Goal: Communication & Community: Participate in discussion

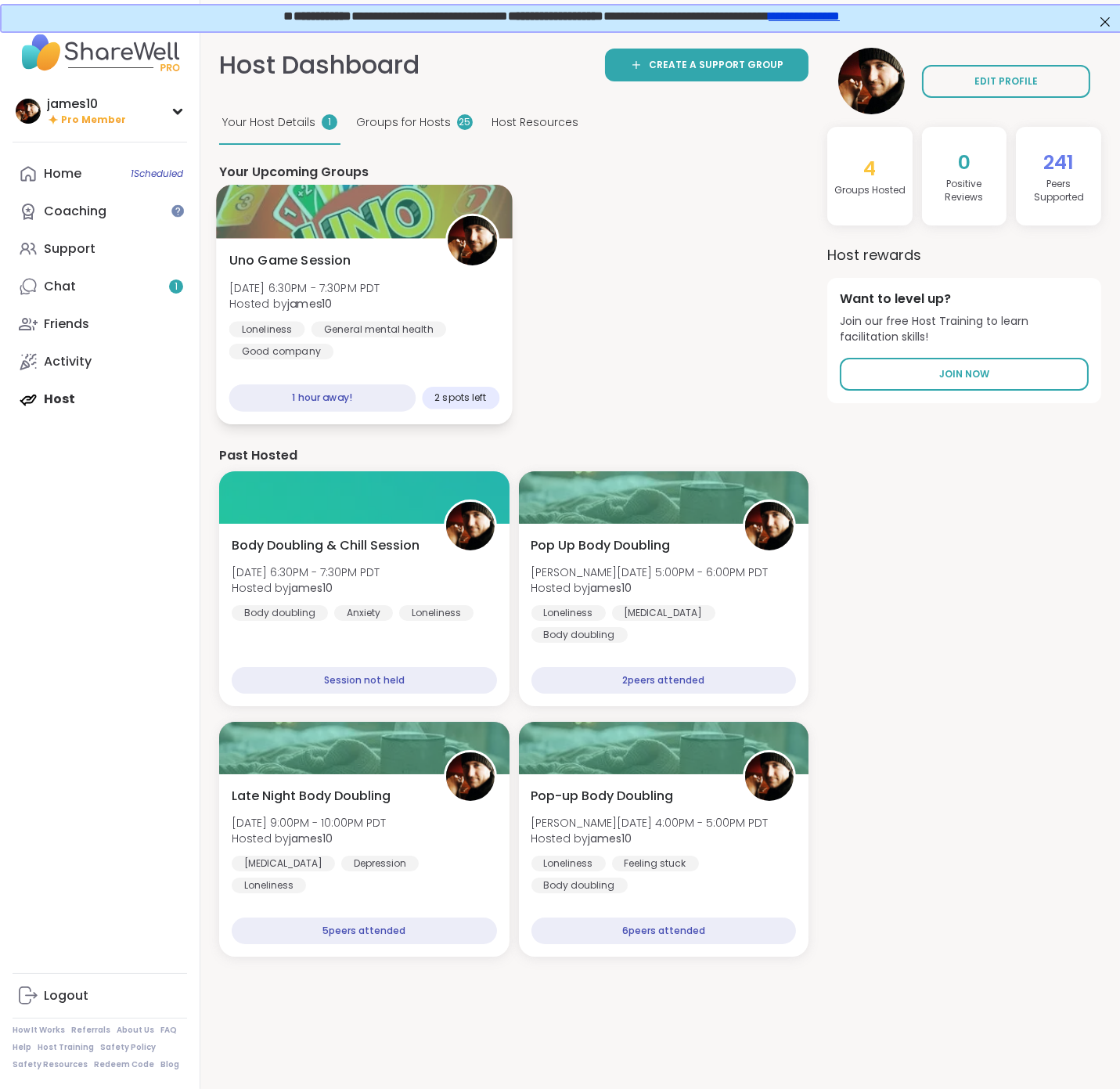
click at [380, 298] on span "Hosted by james10" at bounding box center [305, 303] width 151 height 15
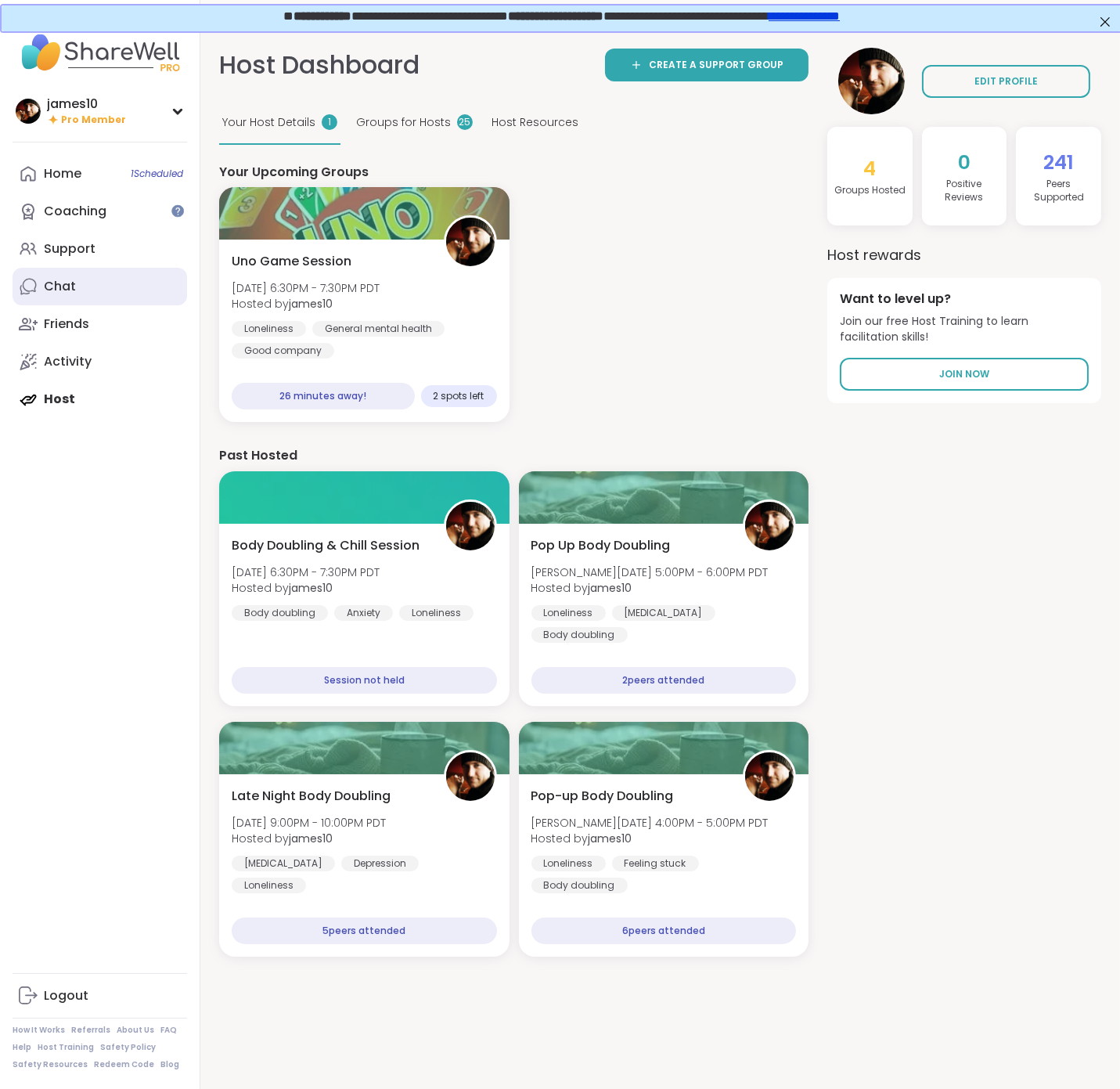
click at [78, 294] on link "Chat" at bounding box center [100, 286] width 175 height 37
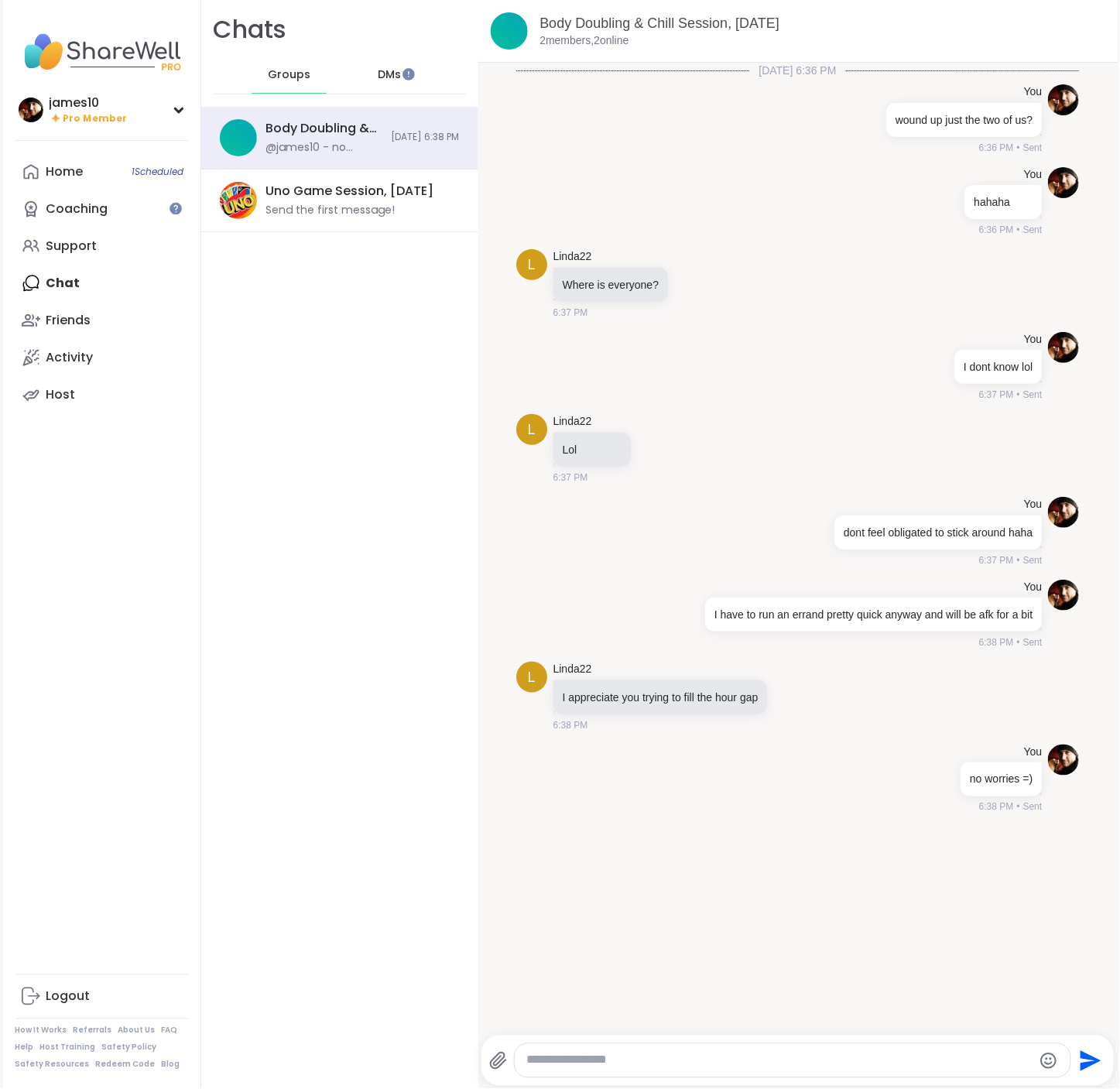
click at [379, 74] on span "DMs" at bounding box center [390, 75] width 23 height 15
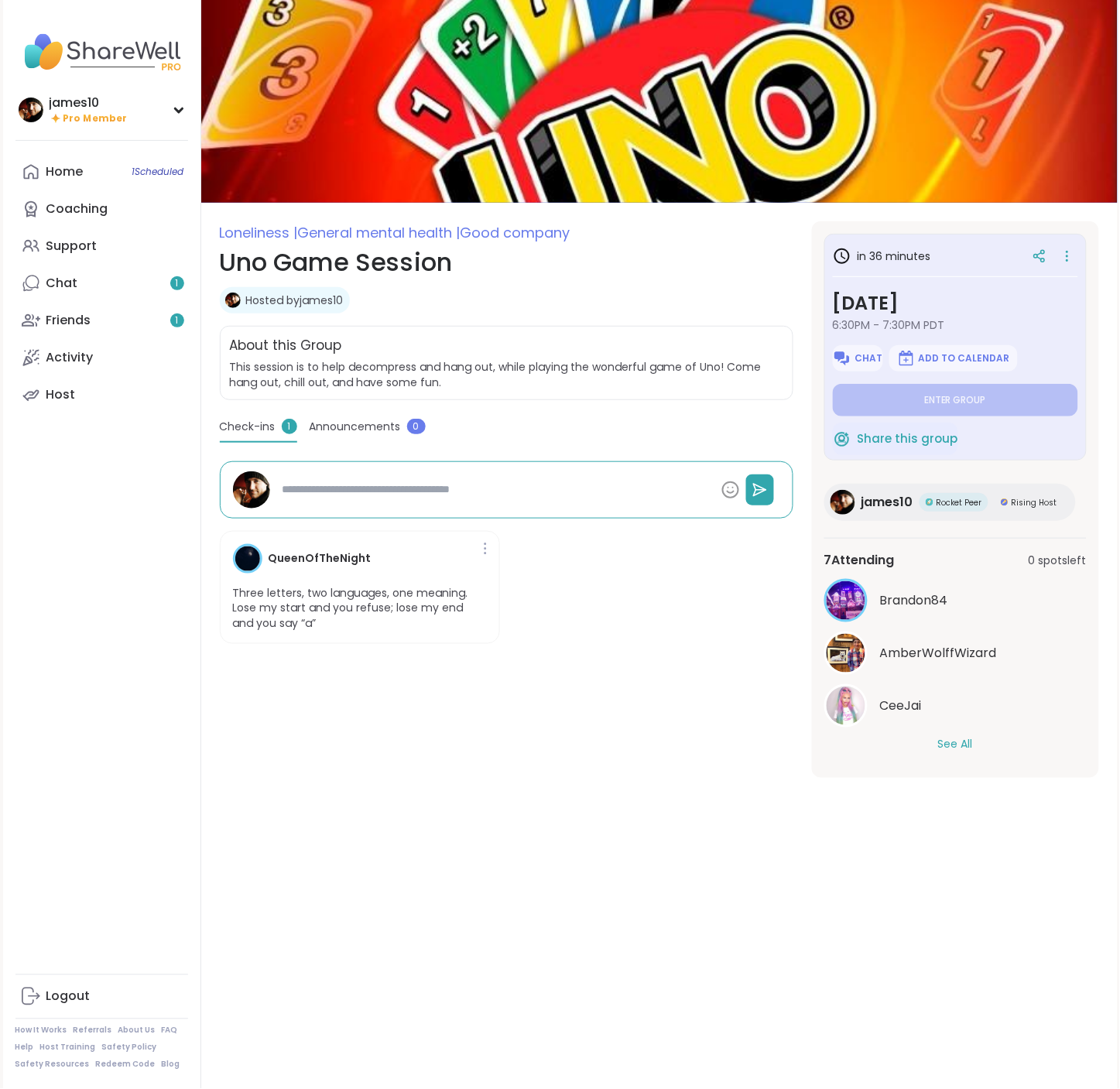
click at [954, 749] on button "See All" at bounding box center [955, 745] width 35 height 16
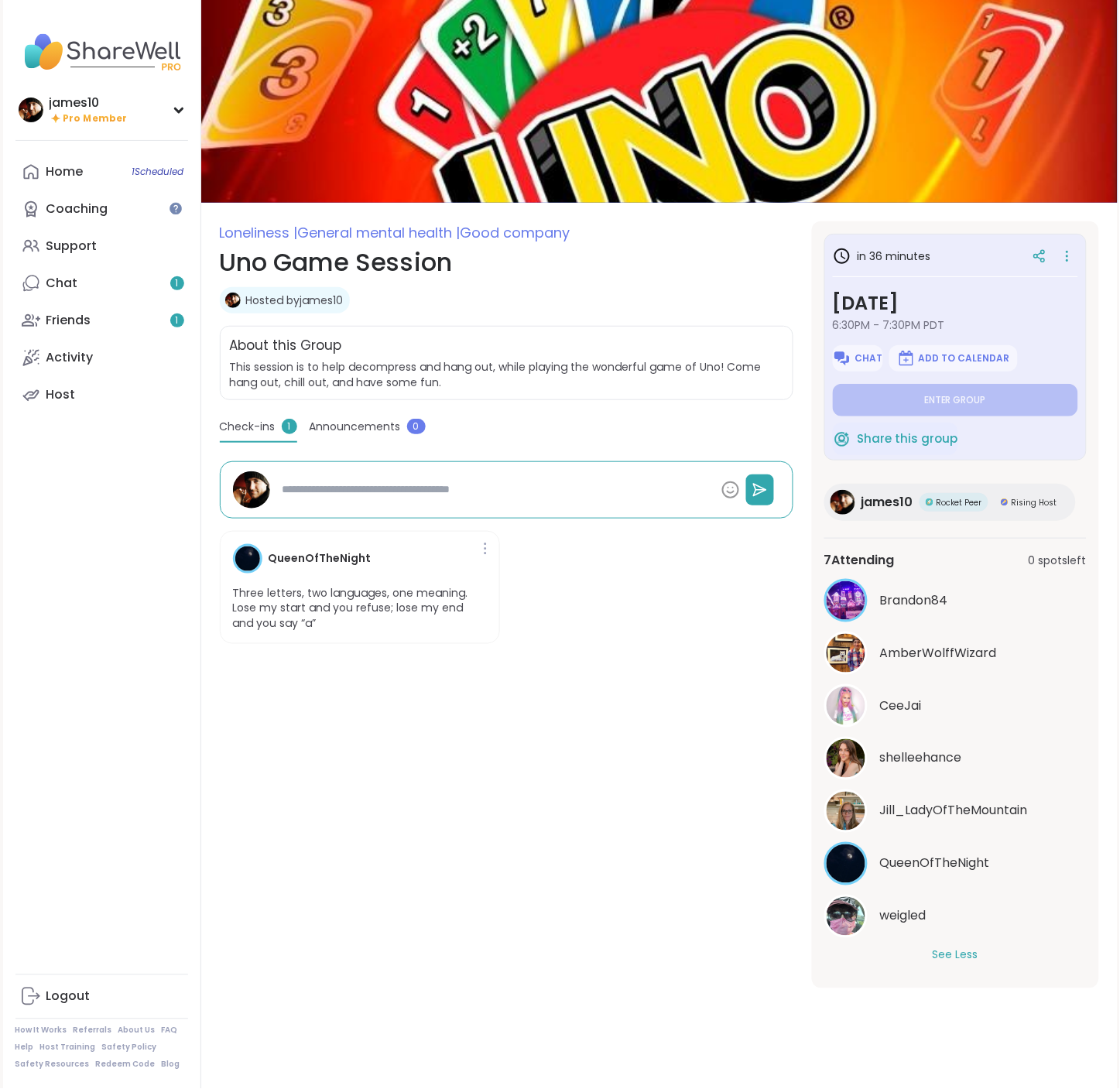
click at [884, 919] on span "weigled" at bounding box center [903, 915] width 47 height 19
type textarea "*"
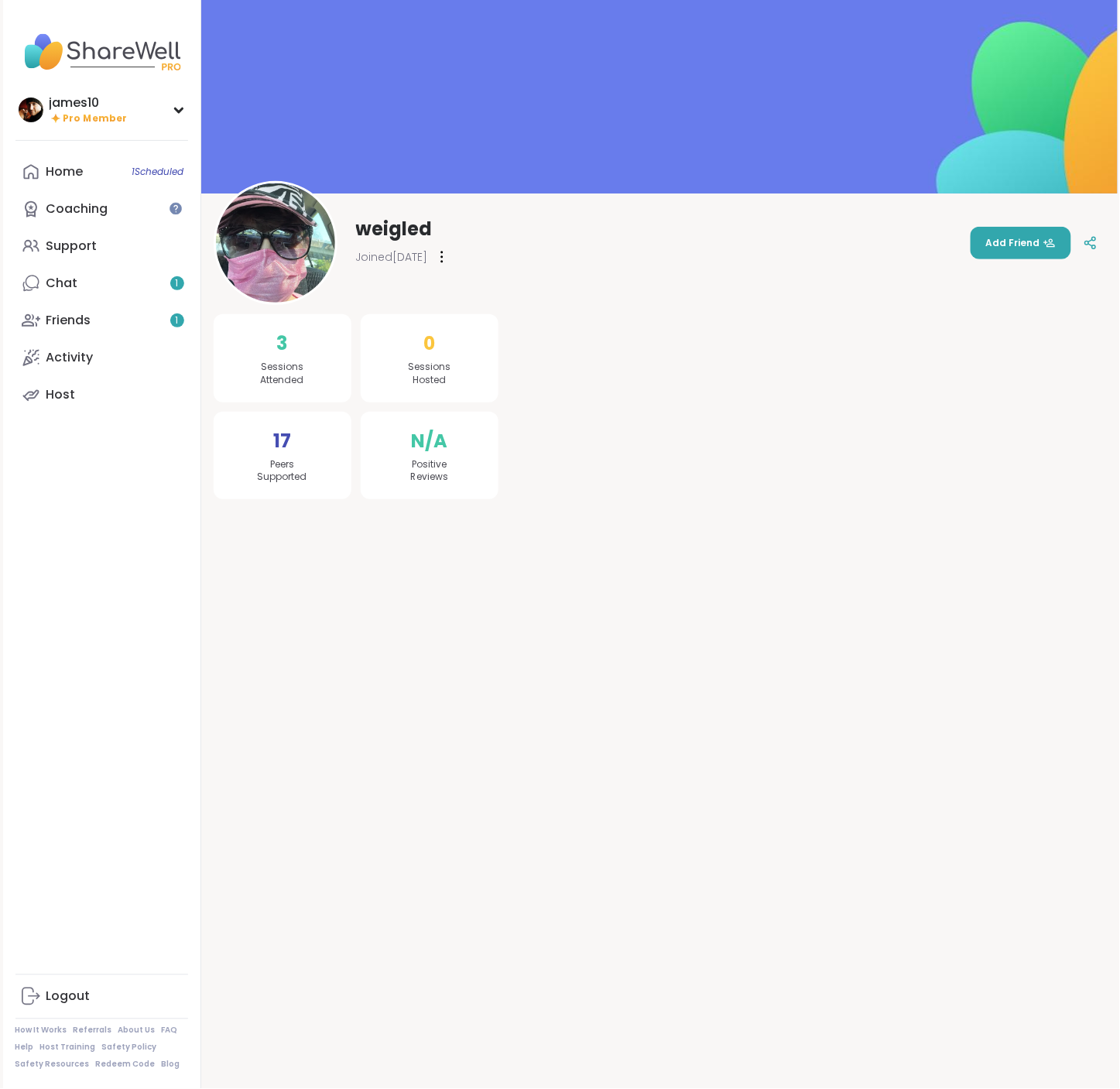
click at [272, 260] on img at bounding box center [275, 243] width 120 height 120
click at [59, 284] on div "Chat 1" at bounding box center [62, 282] width 31 height 17
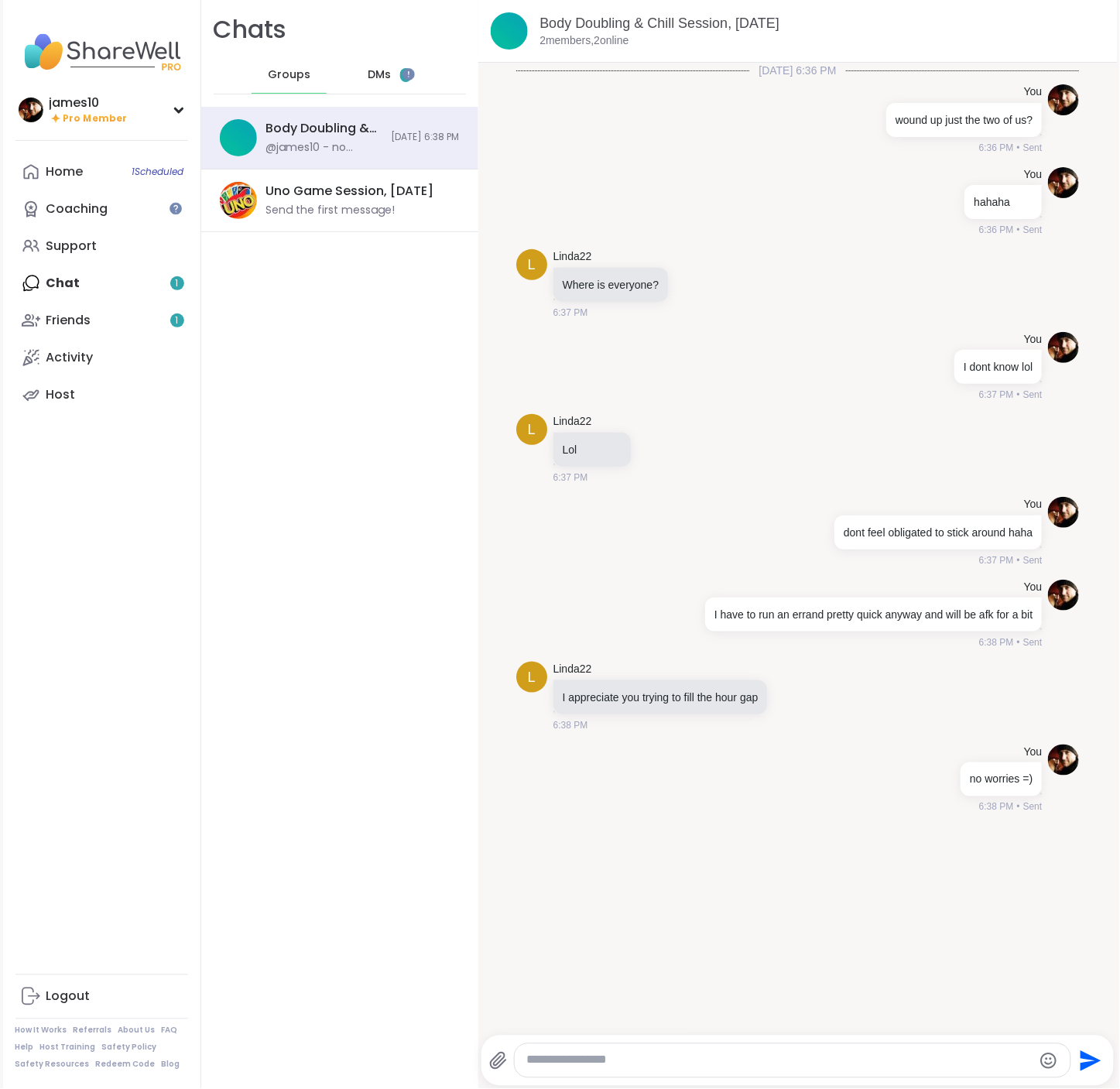
click at [370, 81] on span "DMs" at bounding box center [380, 75] width 23 height 15
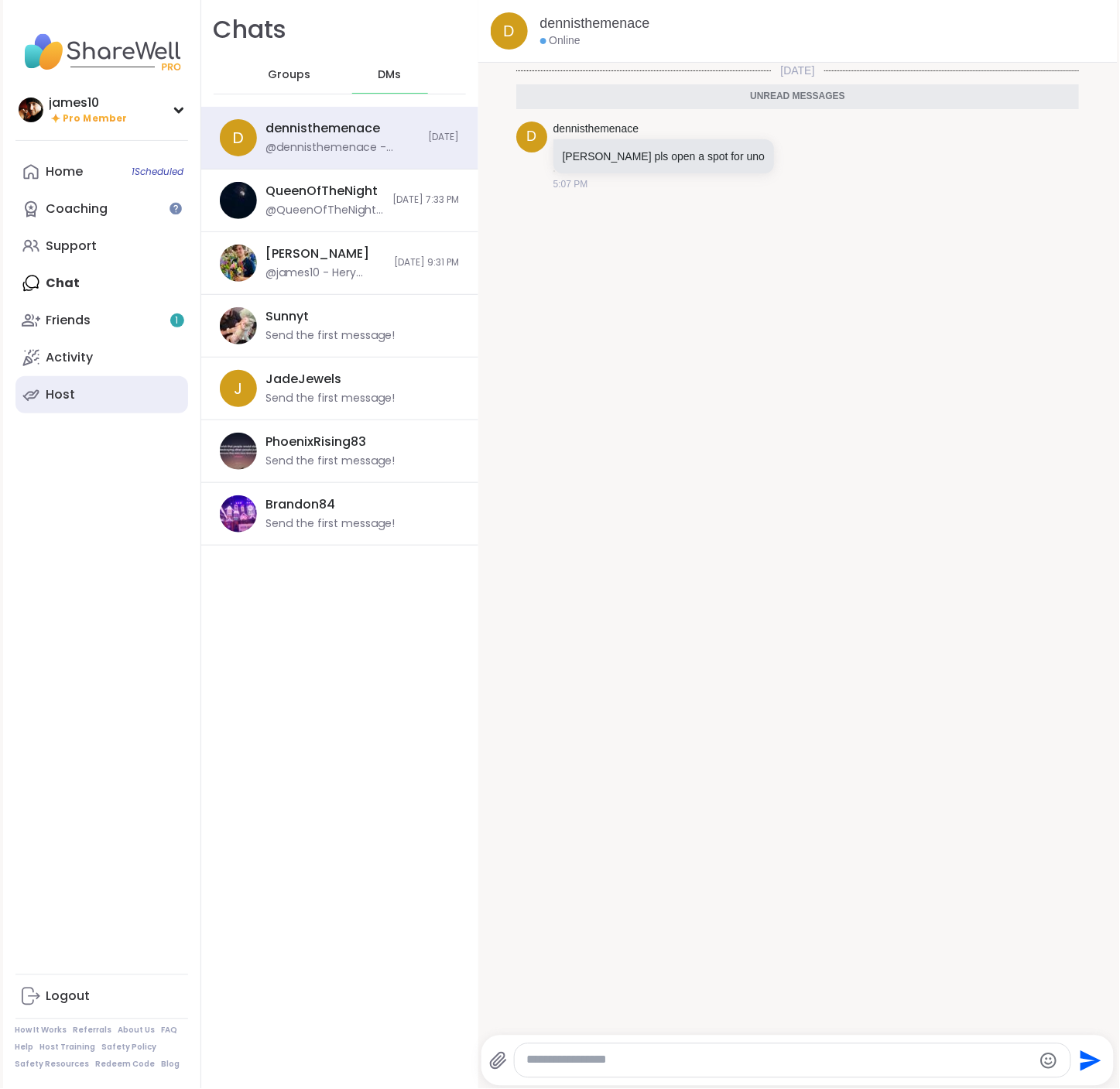
click at [90, 398] on link "Host" at bounding box center [102, 394] width 173 height 37
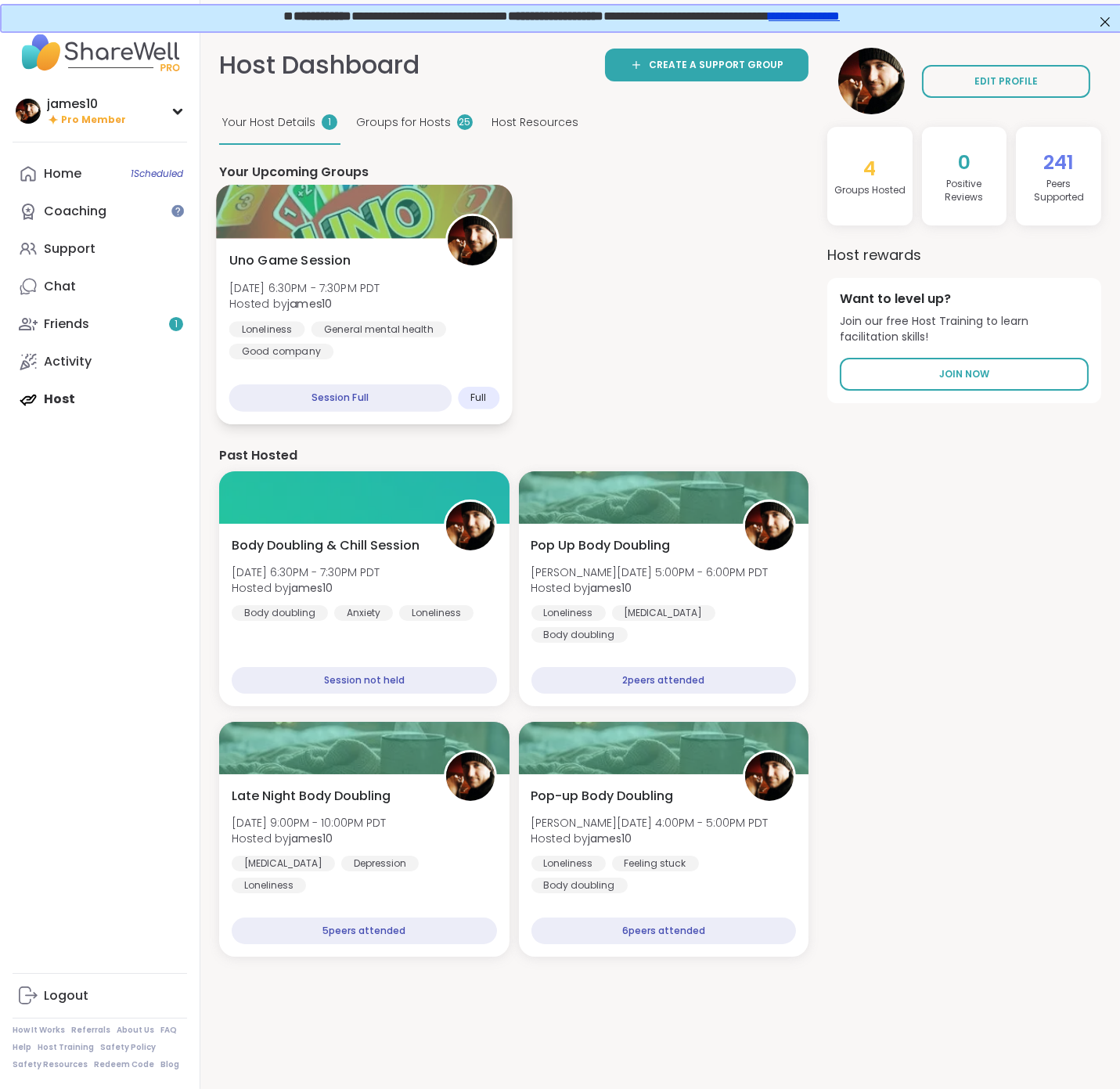
click at [365, 309] on span "Hosted by james10" at bounding box center [305, 303] width 151 height 15
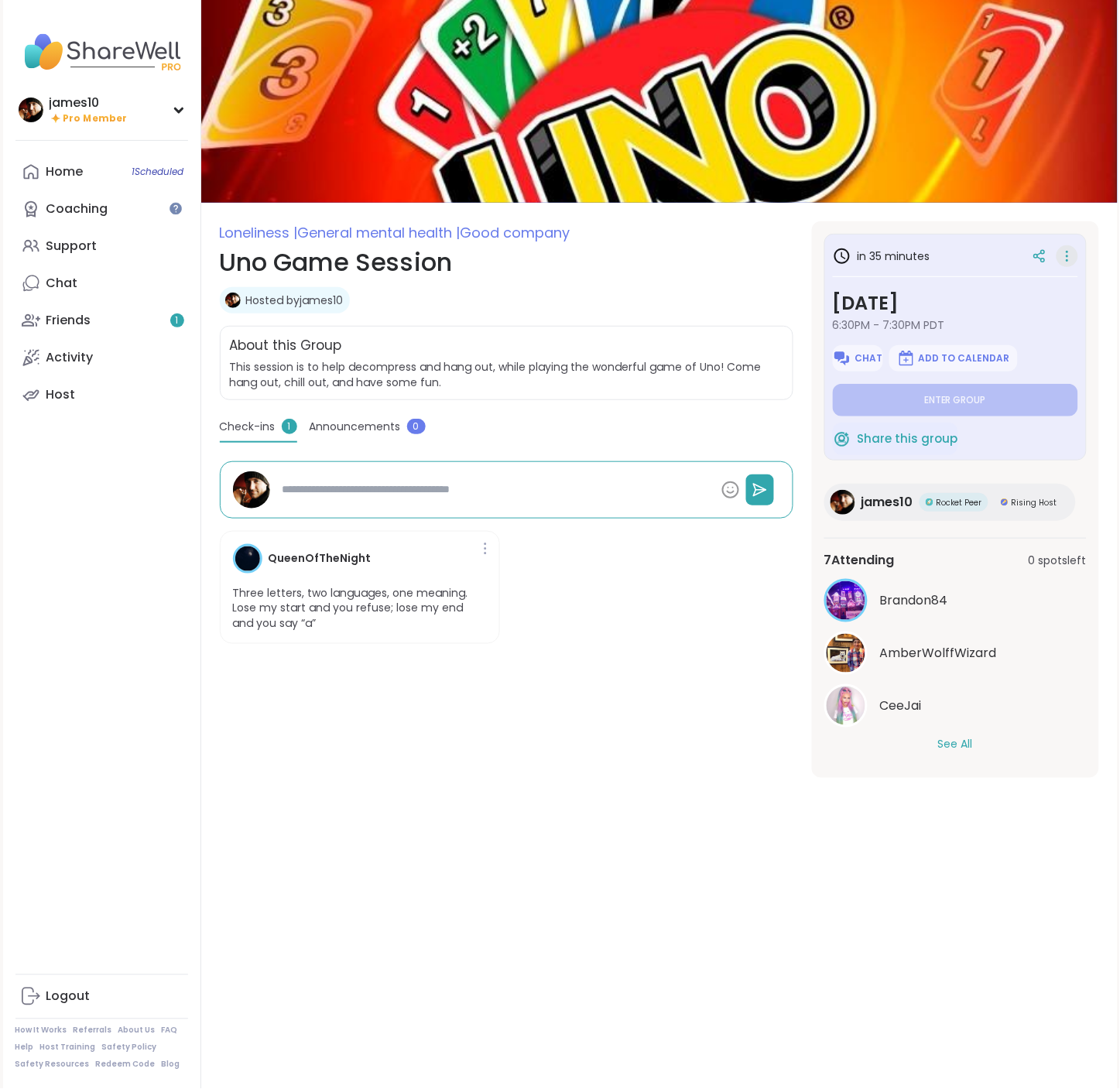
click at [1061, 252] on icon at bounding box center [1067, 256] width 15 height 22
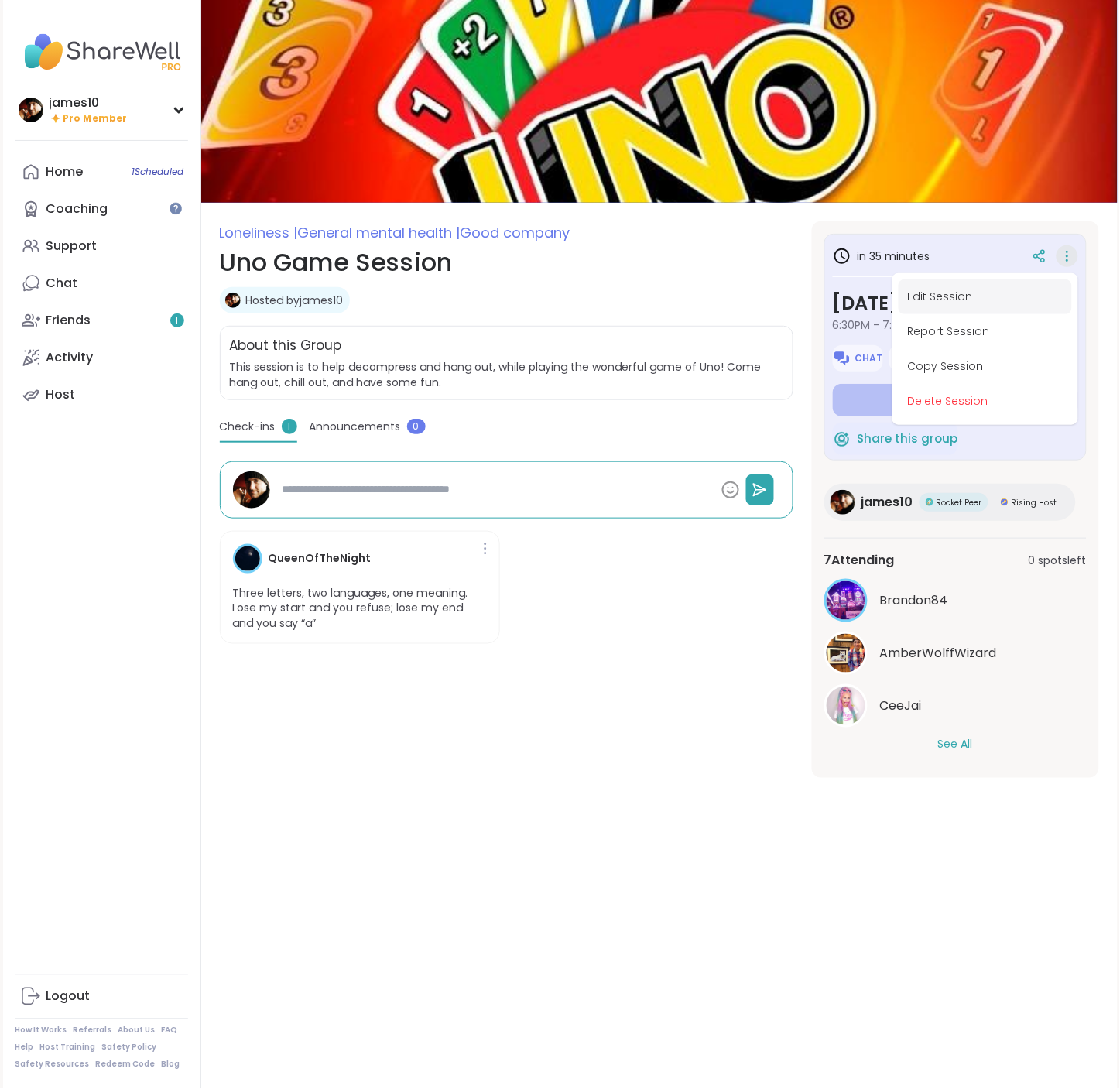
click at [967, 295] on button "Edit Session" at bounding box center [985, 297] width 174 height 35
type textarea "*"
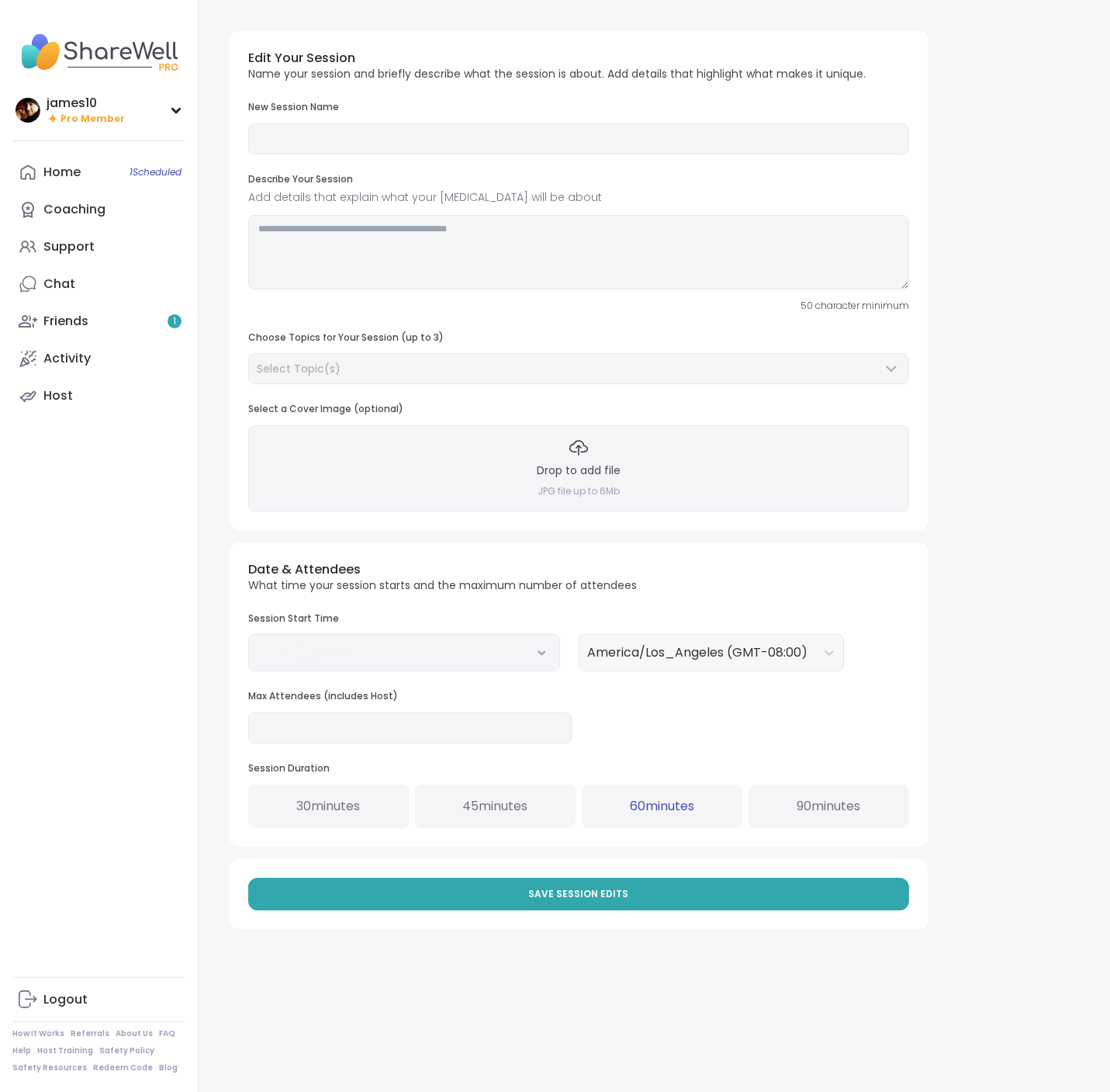
type input "**********"
type textarea "**********"
type input "*"
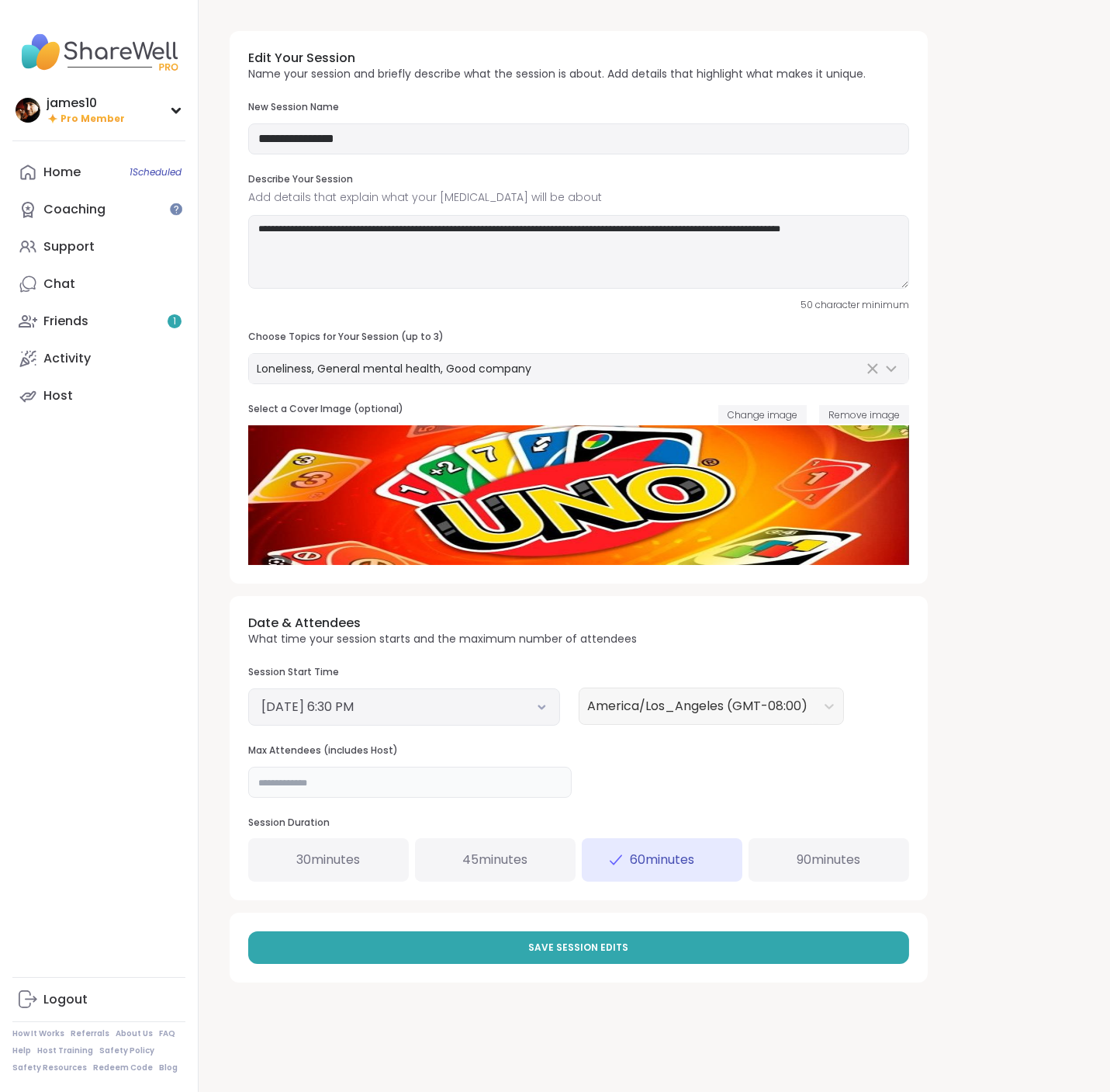
click at [322, 780] on input "*" at bounding box center [409, 782] width 324 height 31
type input "*"
click at [525, 944] on button "Save Session Edits" at bounding box center [578, 947] width 661 height 32
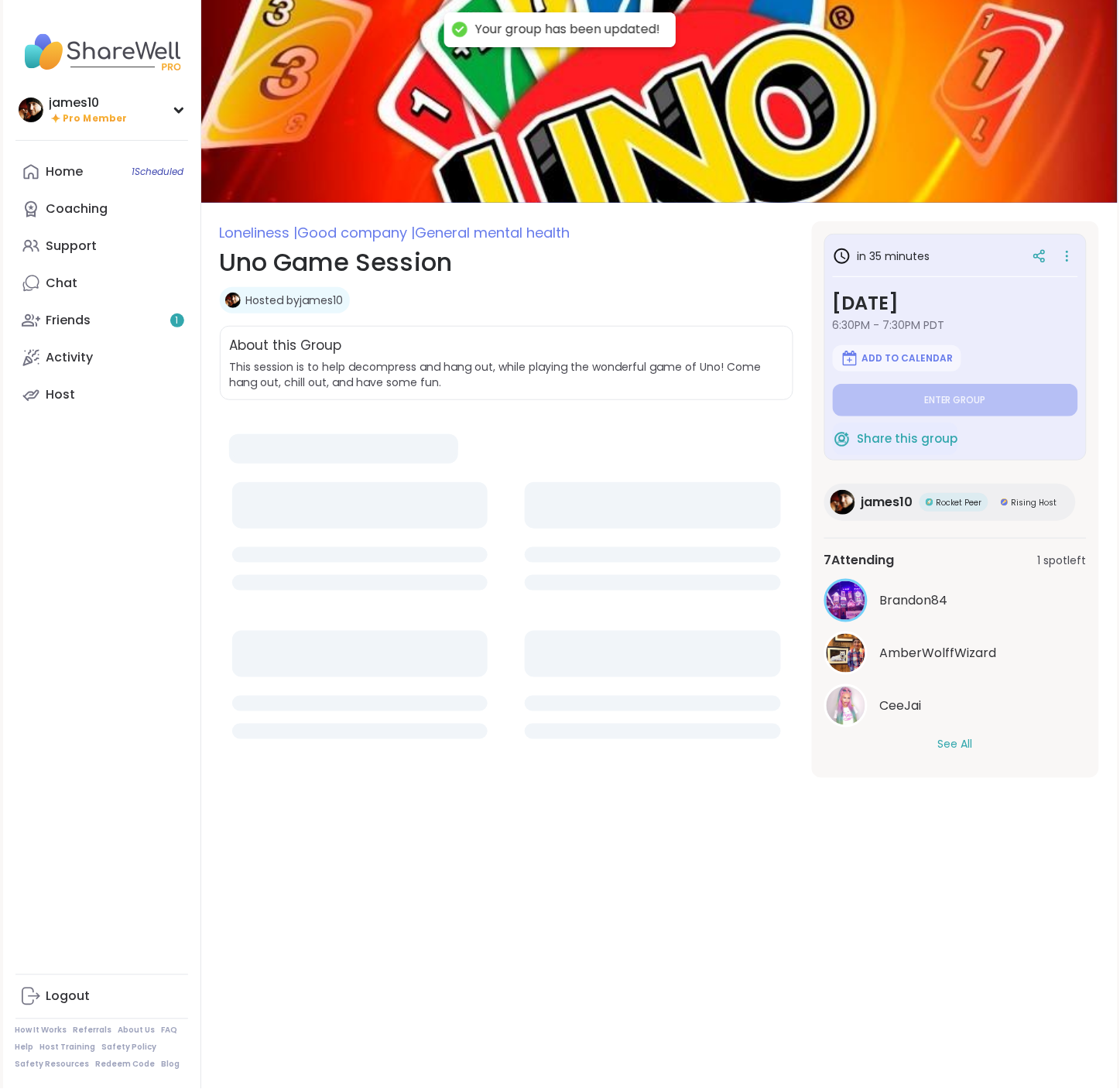
type textarea "*"
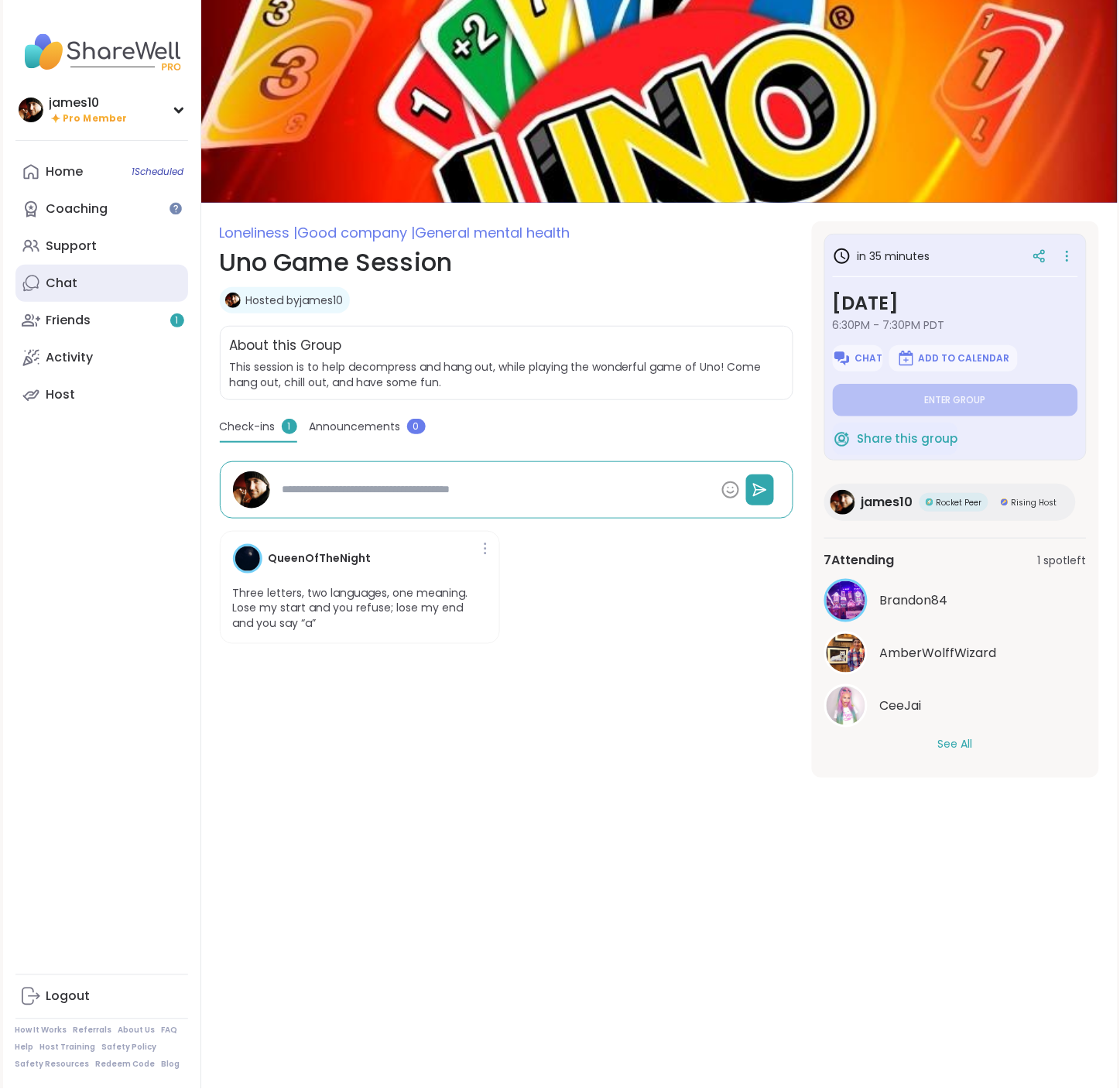
click at [67, 291] on link "Chat" at bounding box center [102, 282] width 173 height 37
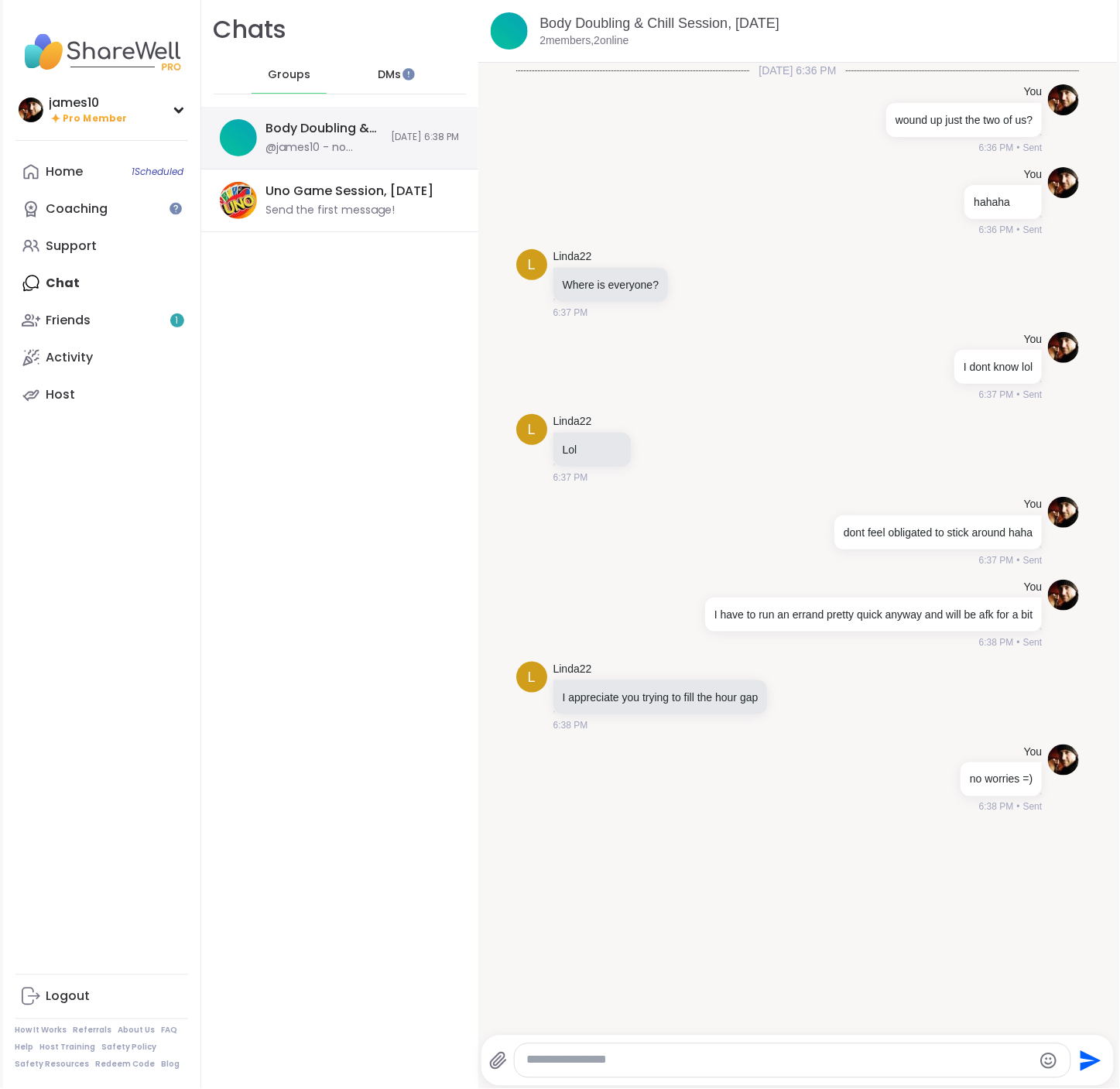
click at [363, 146] on div "Body Doubling & Chill Session, Sep 11 @james10 - no worries =) 9/11/2025, 6:38 …" at bounding box center [340, 138] width 277 height 63
click at [380, 76] on span "DMs" at bounding box center [390, 75] width 23 height 15
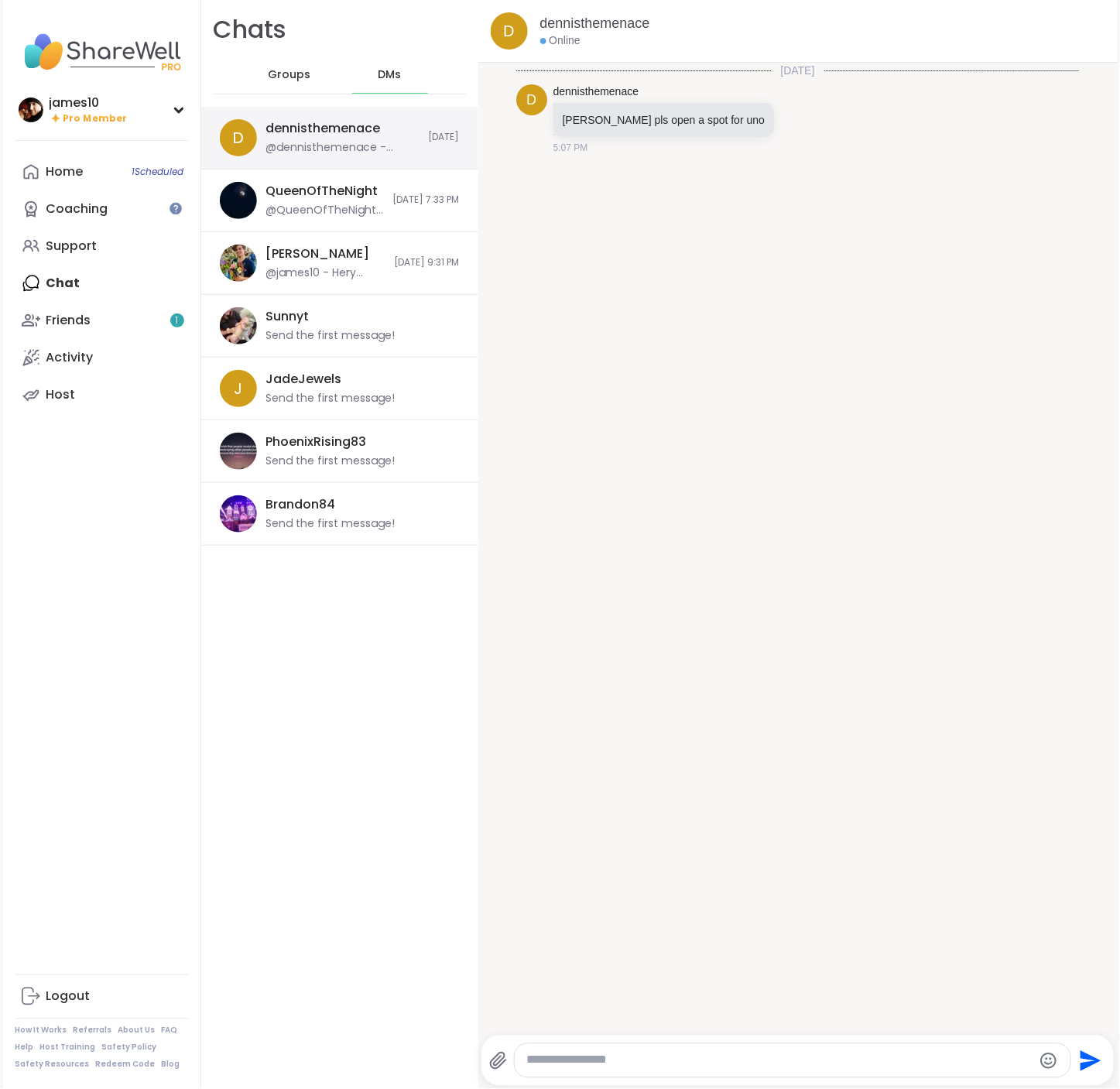
click at [316, 146] on div "@dennisthemenace - James pls open a spot for uno" at bounding box center [343, 147] width 153 height 15
click at [757, 1056] on textarea "Type your message" at bounding box center [780, 1060] width 506 height 16
type textarea "**********"
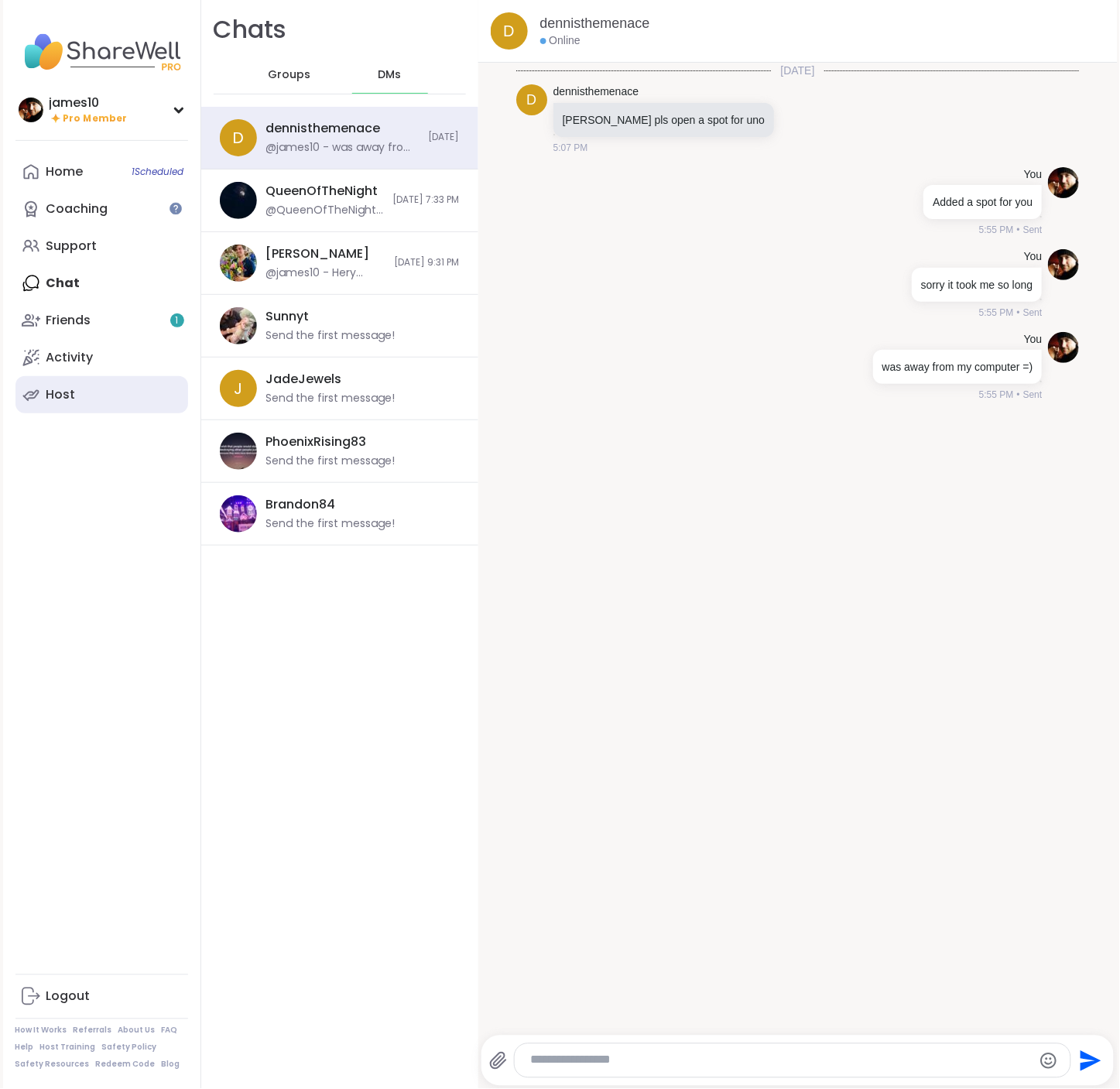
click at [80, 387] on link "Host" at bounding box center [102, 394] width 173 height 37
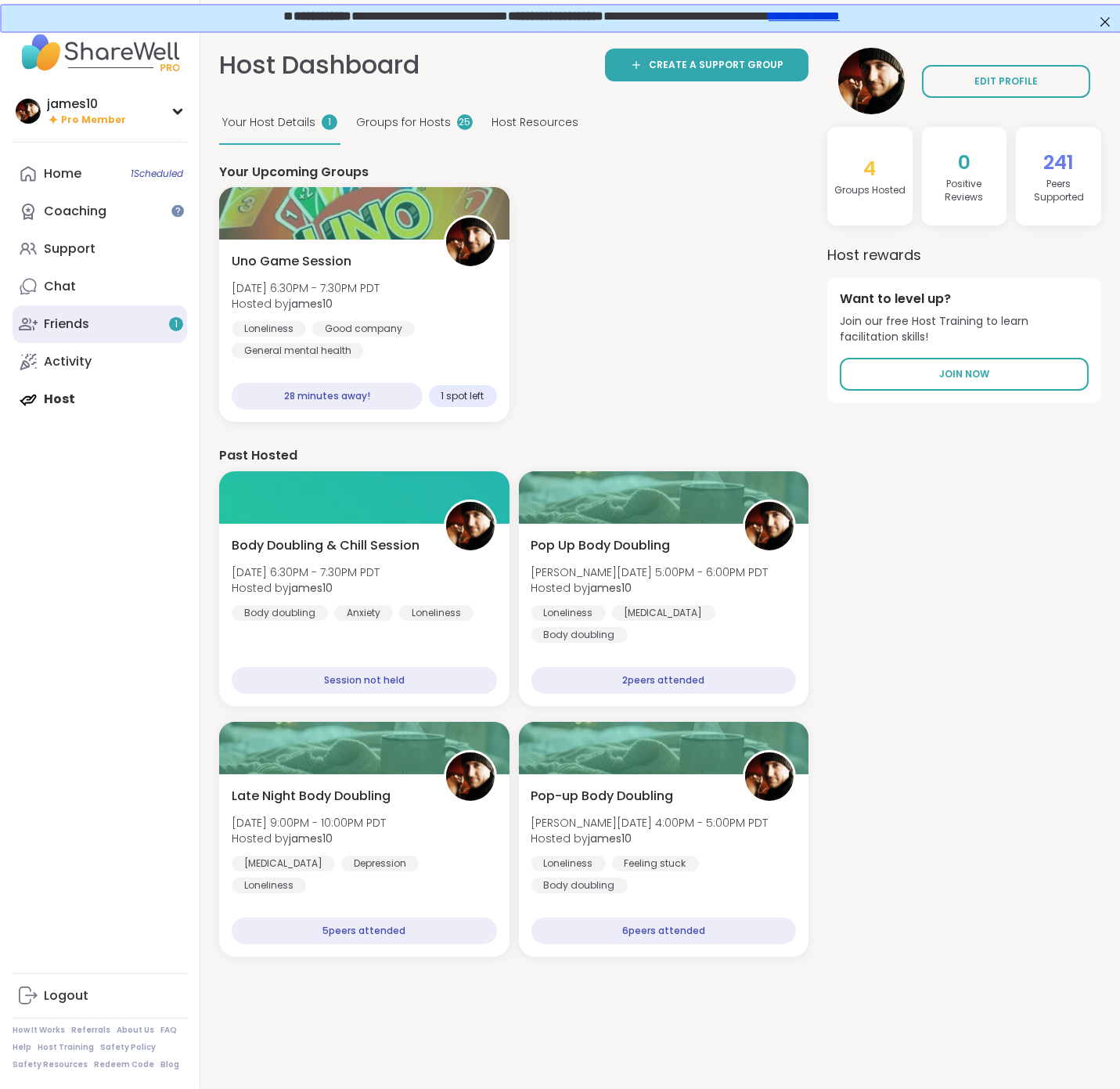
click at [136, 326] on link "Friends 1" at bounding box center [100, 324] width 175 height 37
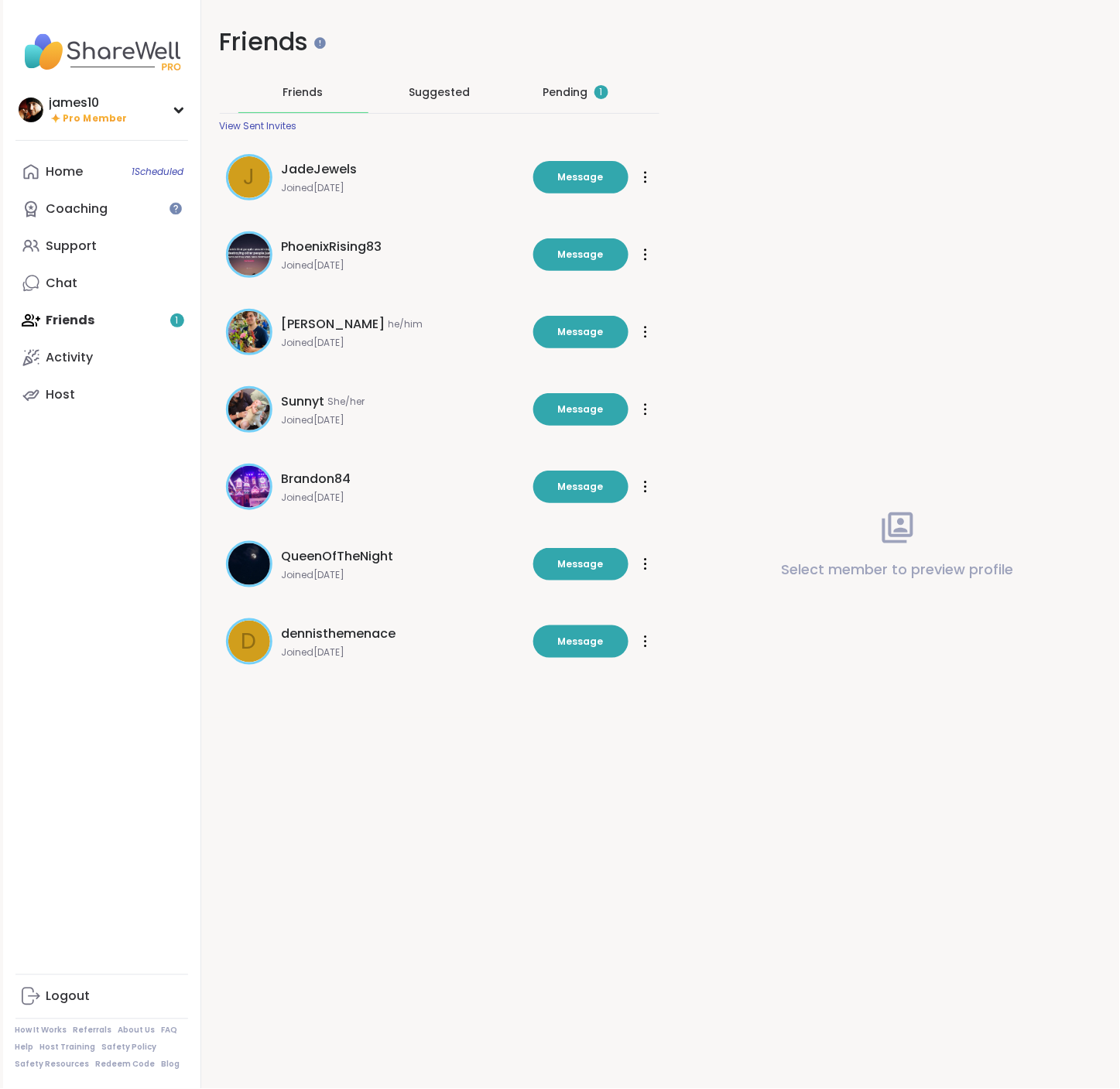
click at [556, 94] on div "Pending 1" at bounding box center [576, 92] width 65 height 15
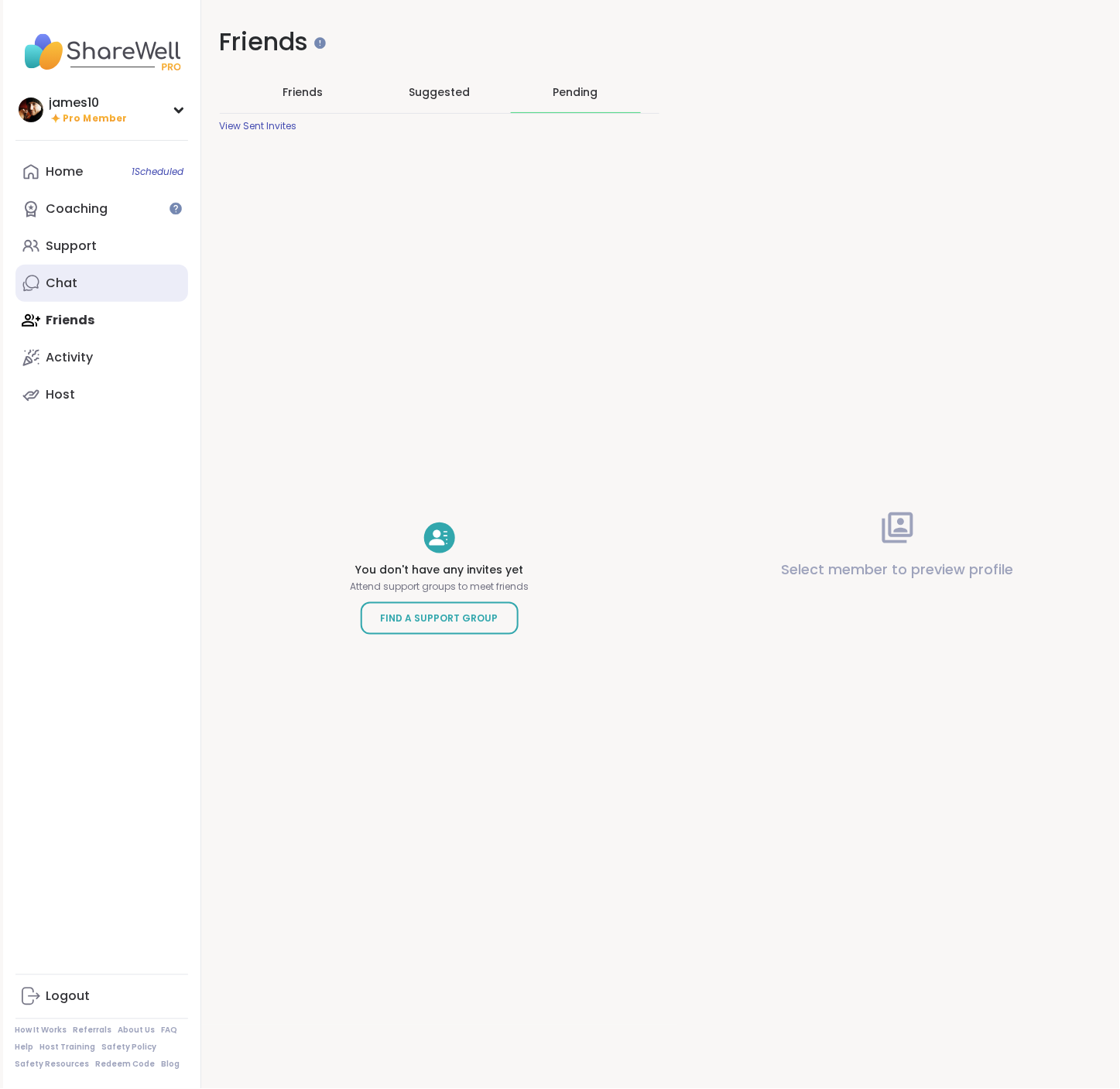
click at [73, 292] on link "Chat" at bounding box center [102, 282] width 173 height 37
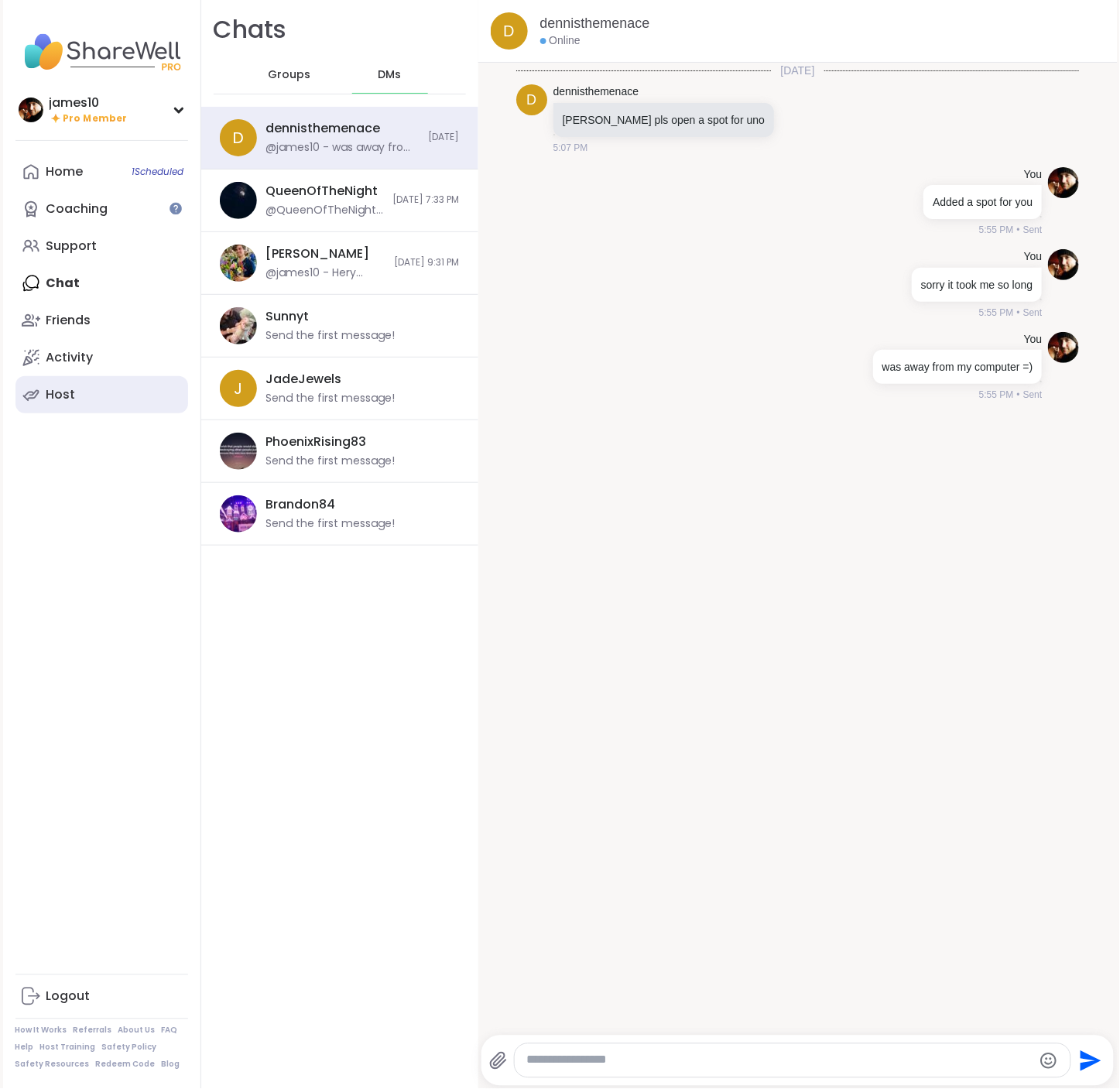
click at [90, 401] on link "Host" at bounding box center [102, 394] width 173 height 37
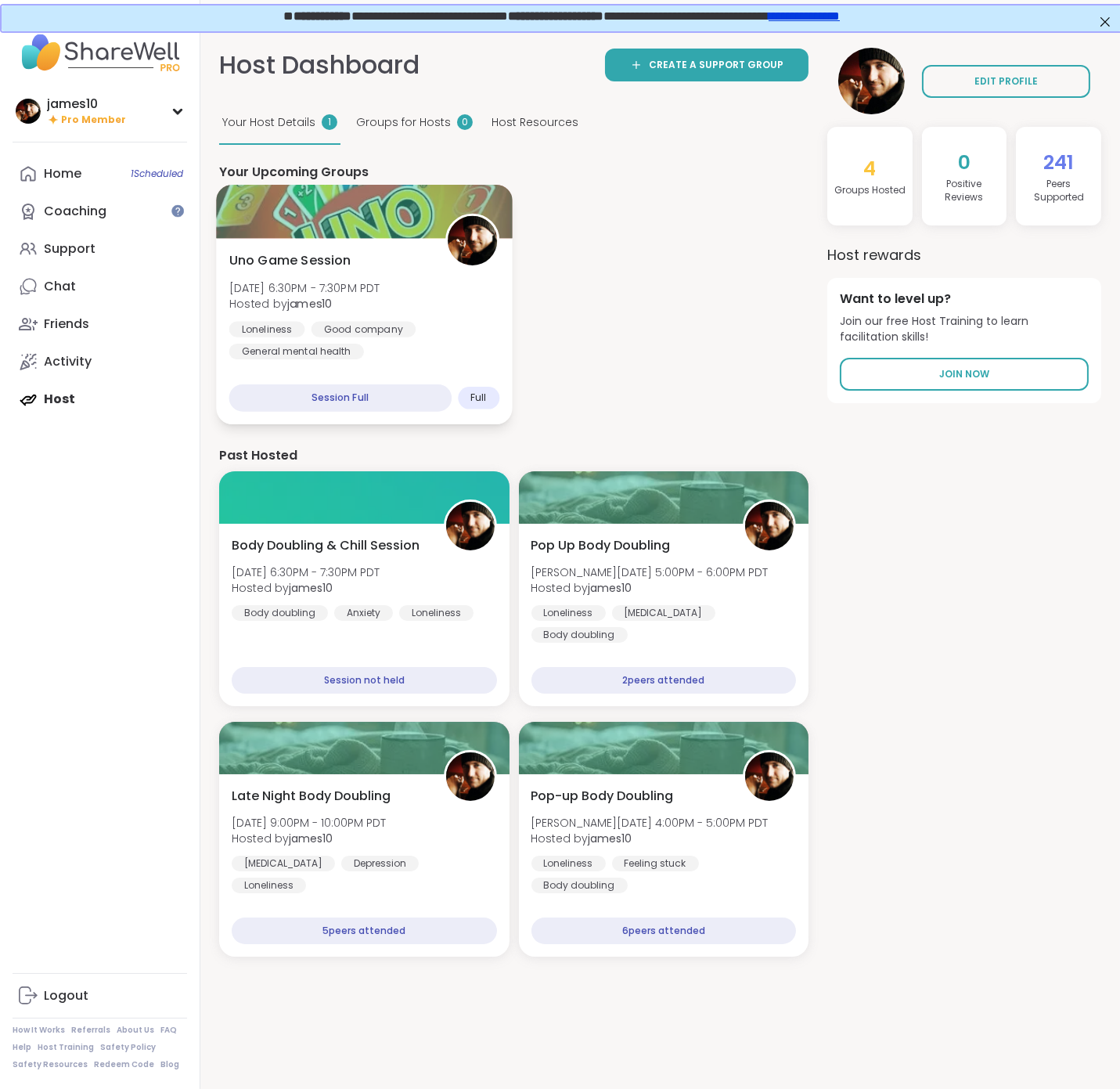
click at [398, 345] on div "Loneliness Good company General mental health" at bounding box center [364, 341] width 270 height 38
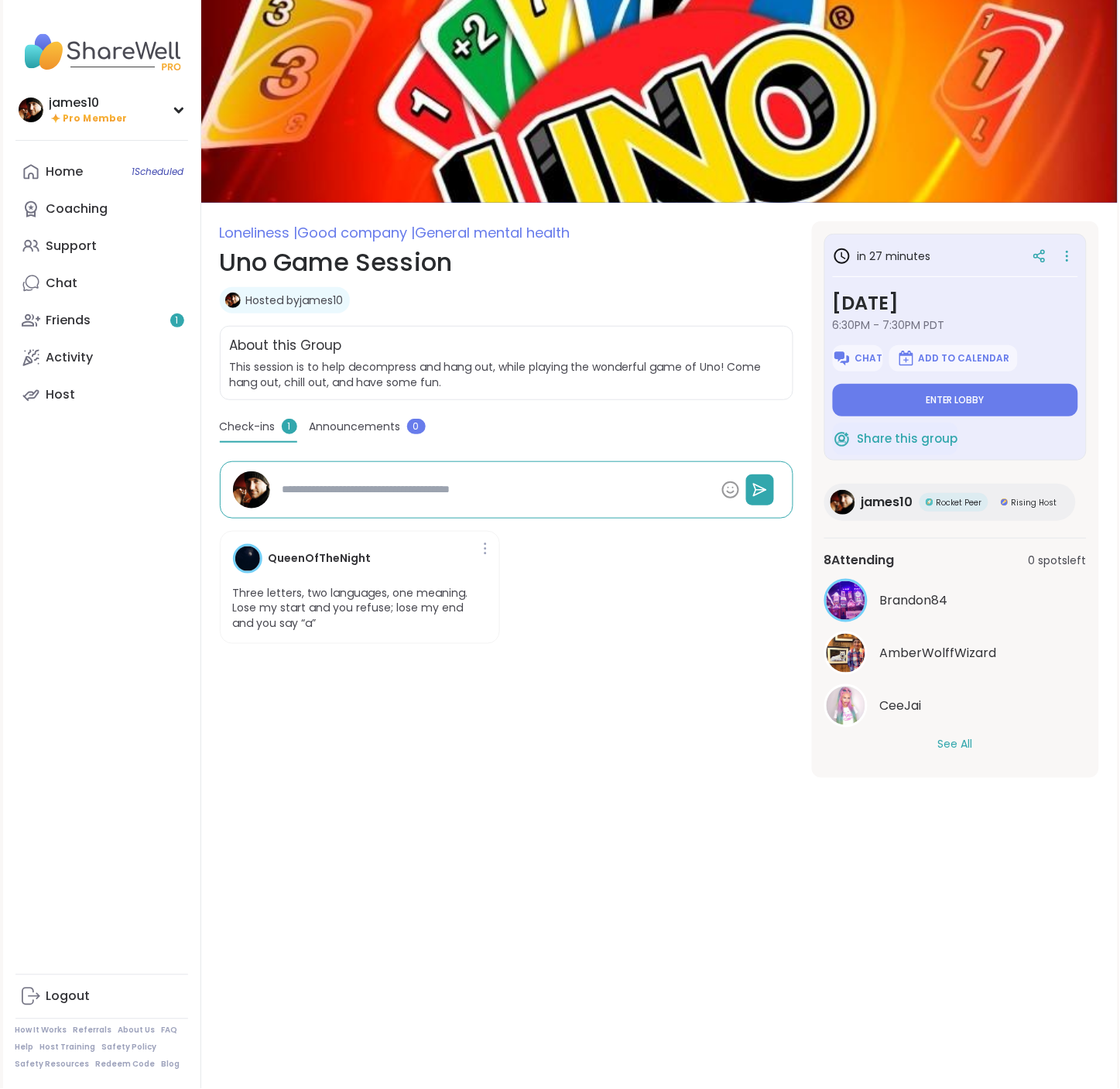
click at [950, 748] on button "See All" at bounding box center [955, 745] width 35 height 16
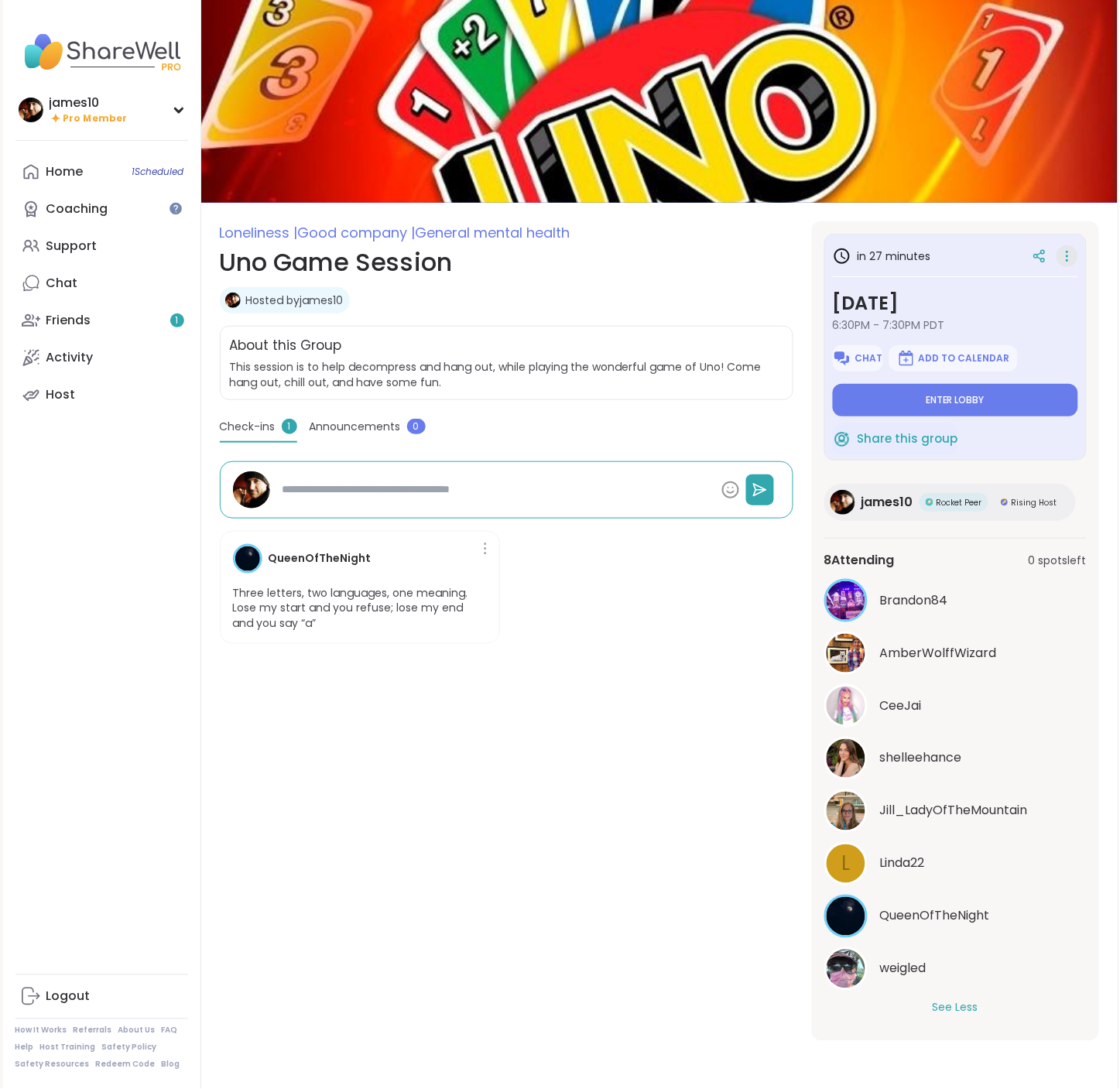
click at [1062, 253] on icon at bounding box center [1067, 256] width 15 height 22
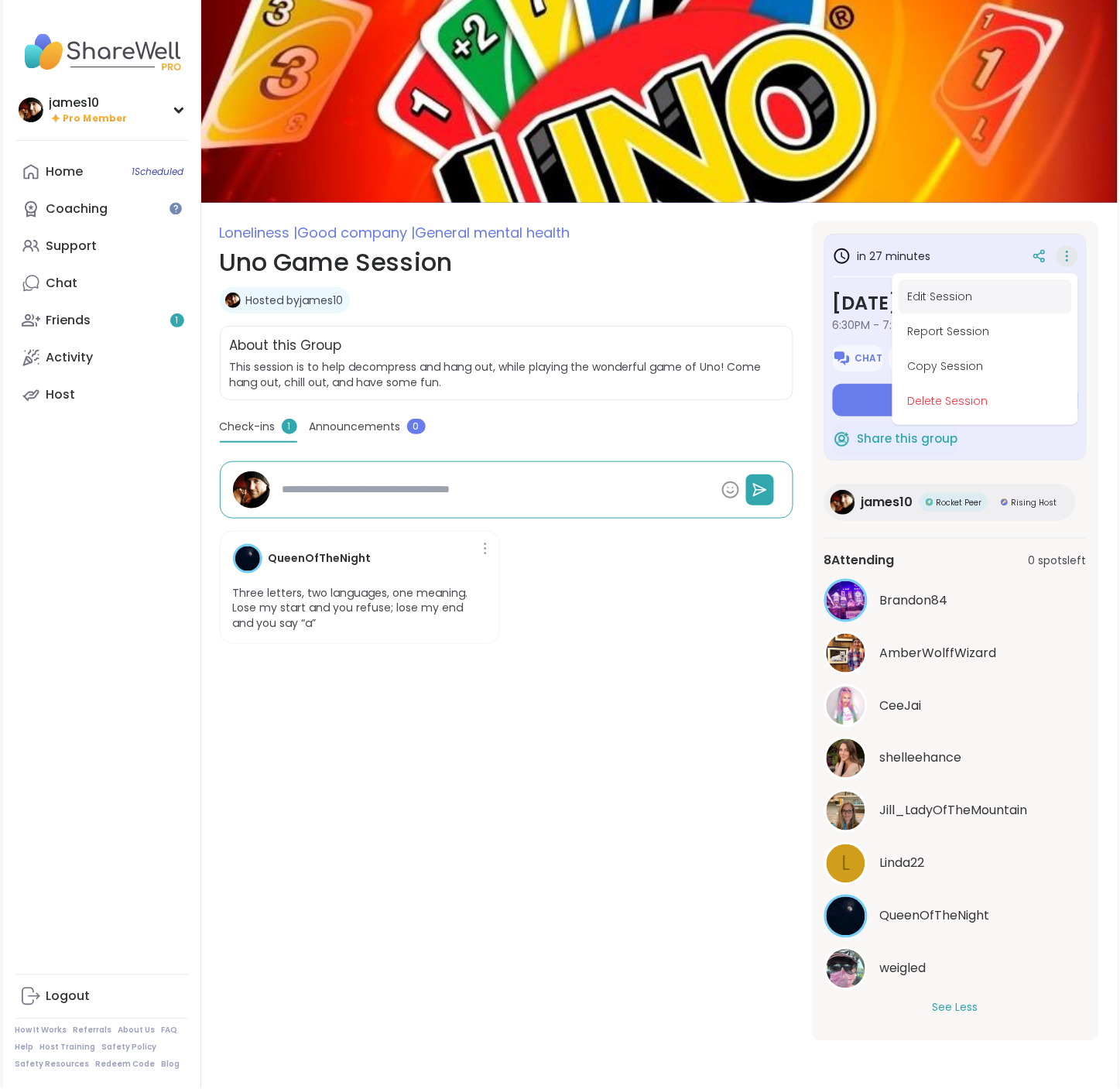
click at [955, 297] on button "Edit Session" at bounding box center [985, 297] width 174 height 35
type textarea "*"
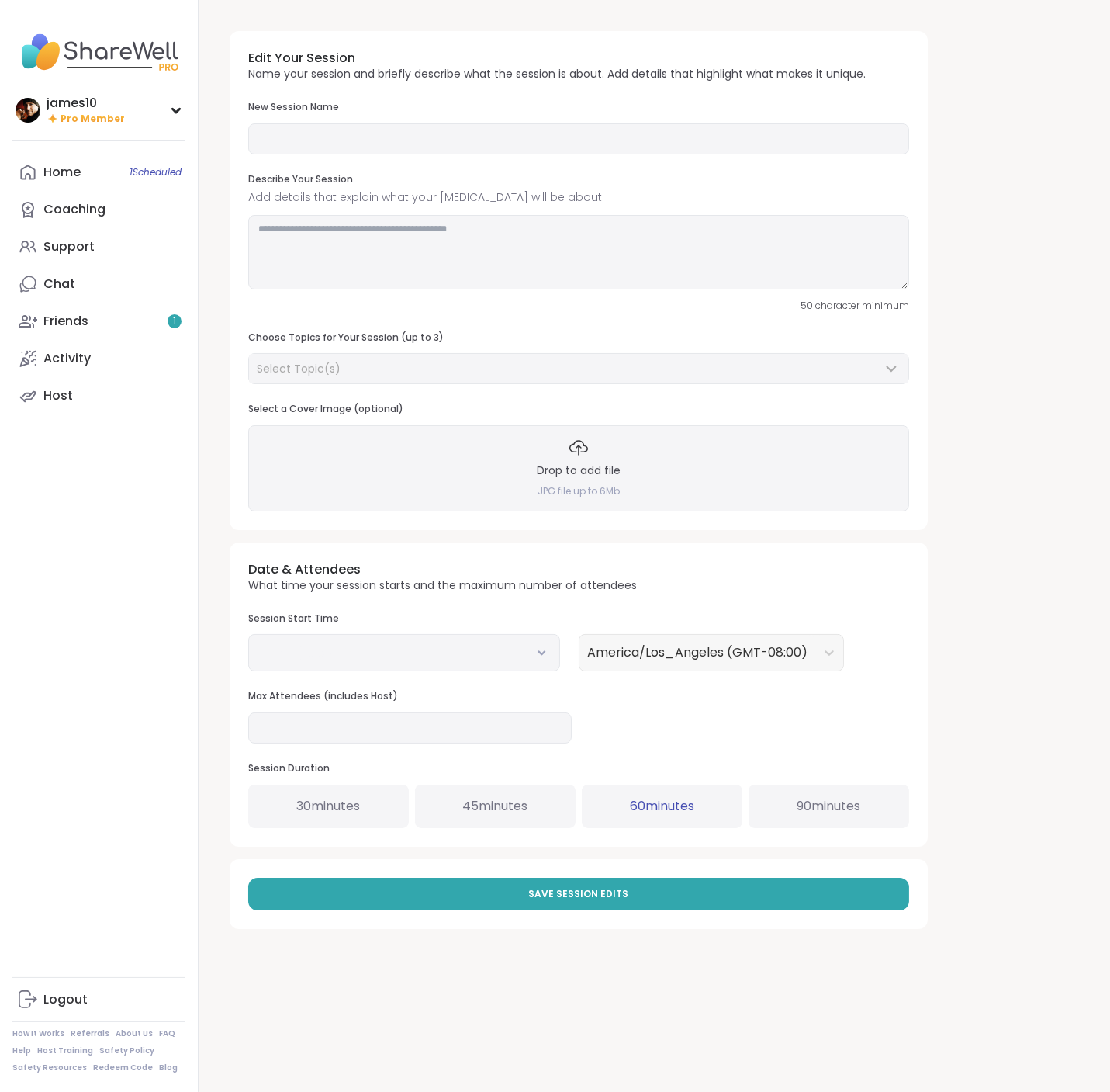
type input "**********"
type textarea "**********"
type input "*"
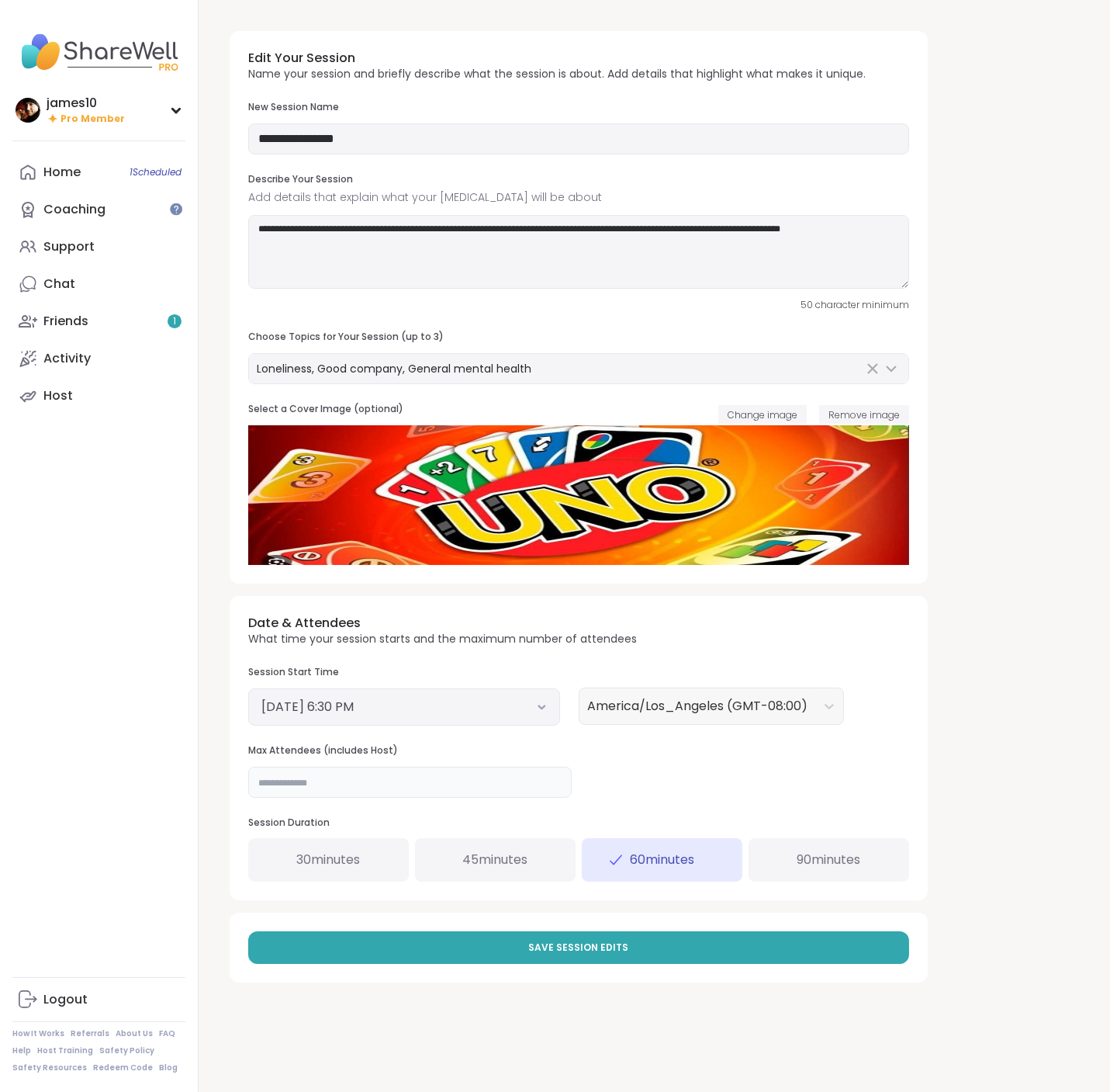
click at [289, 786] on input "*" at bounding box center [409, 782] width 324 height 31
type input "**"
click at [531, 940] on button "Save Session Edits" at bounding box center [578, 947] width 661 height 32
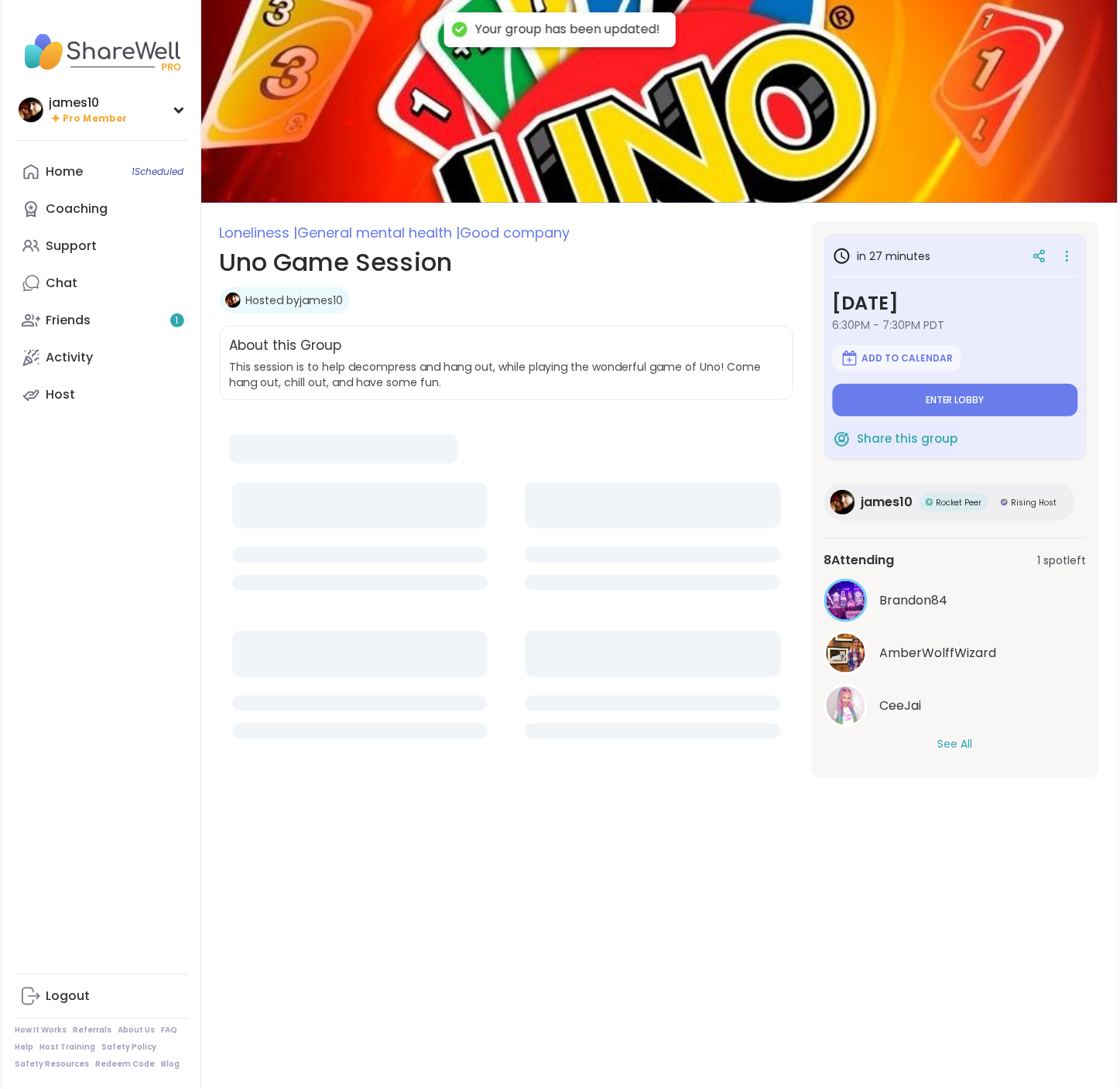
type textarea "*"
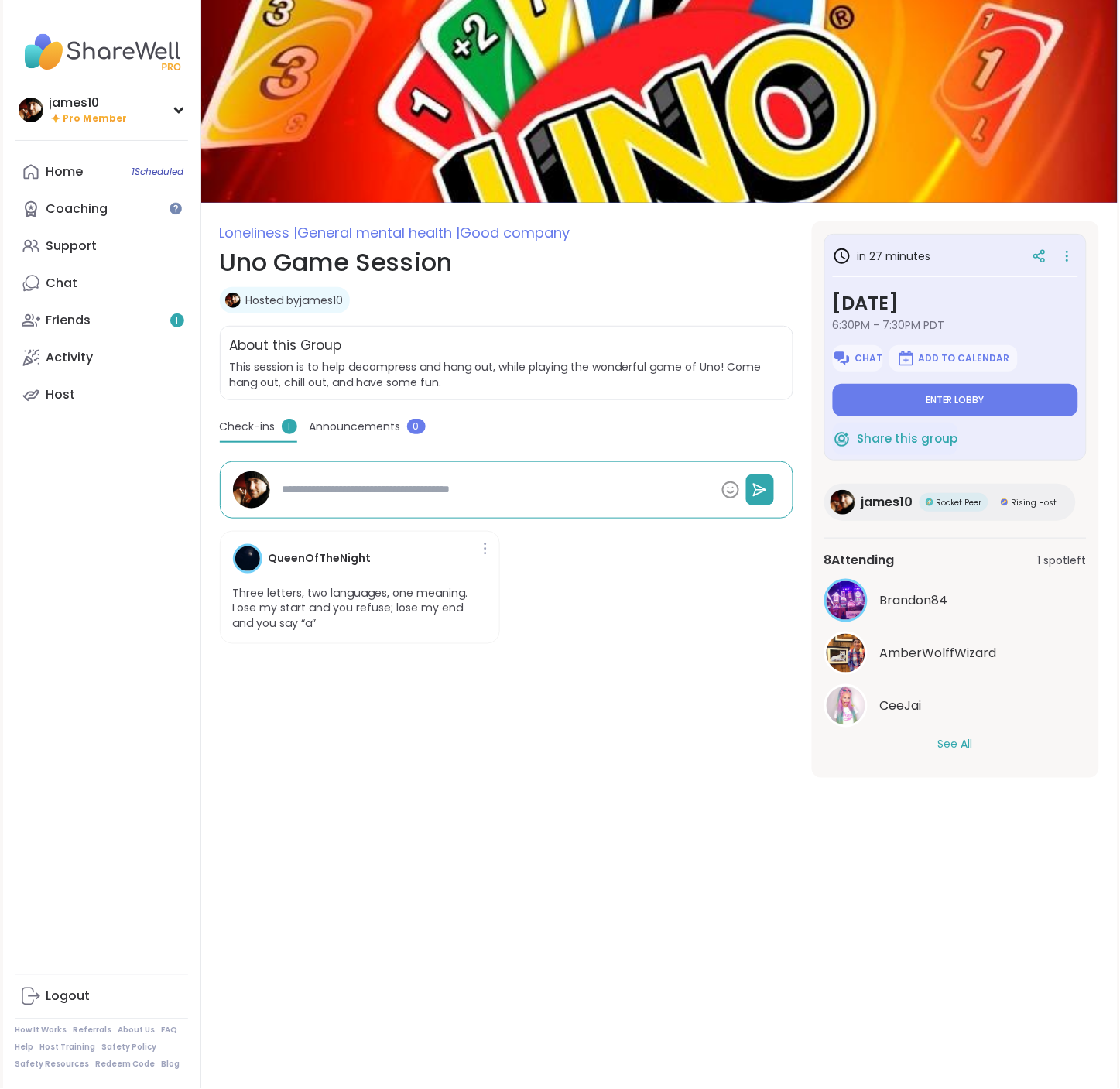
click at [952, 744] on button "See All" at bounding box center [955, 745] width 35 height 16
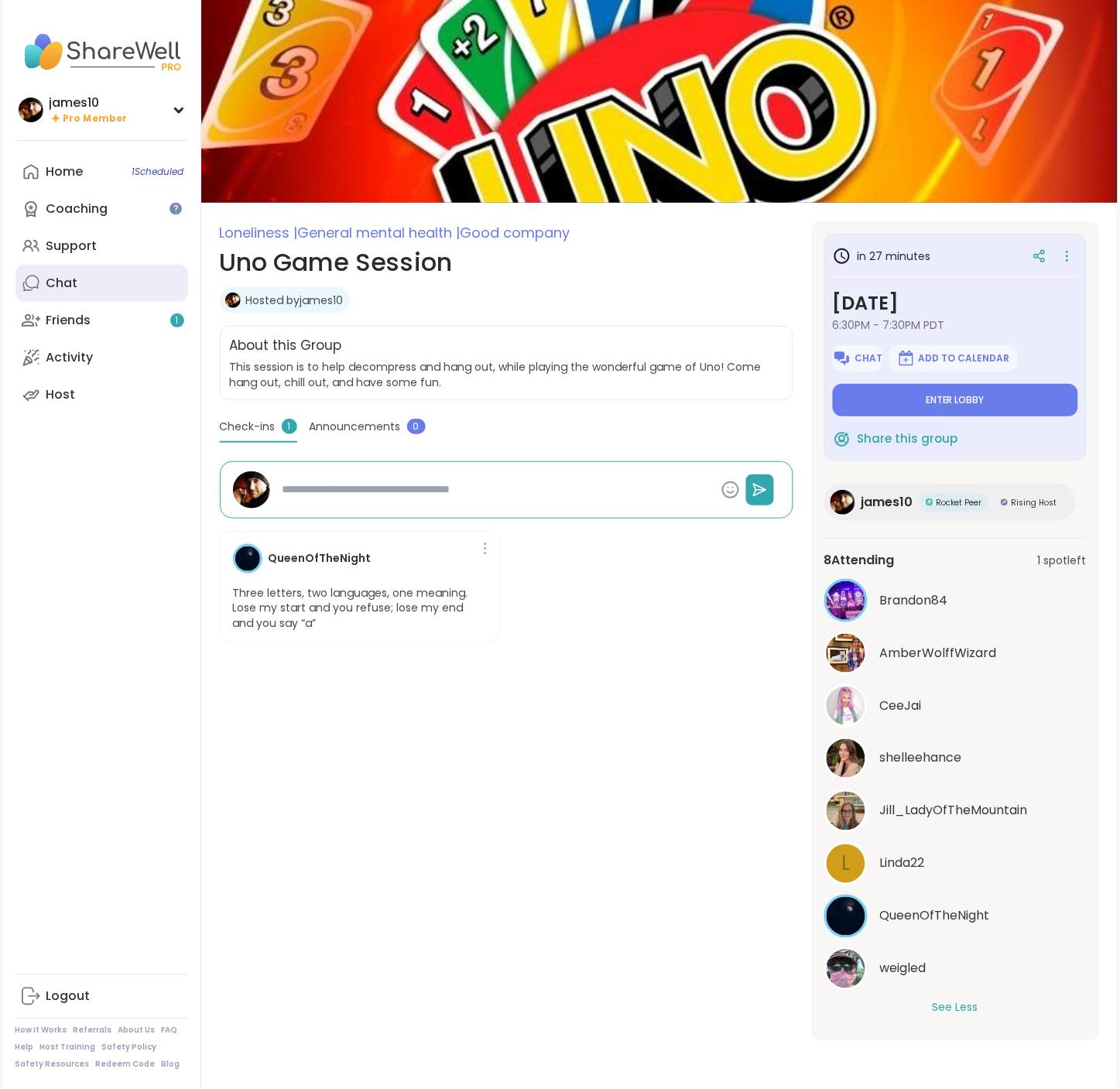
click at [82, 285] on link "Chat" at bounding box center [102, 282] width 173 height 37
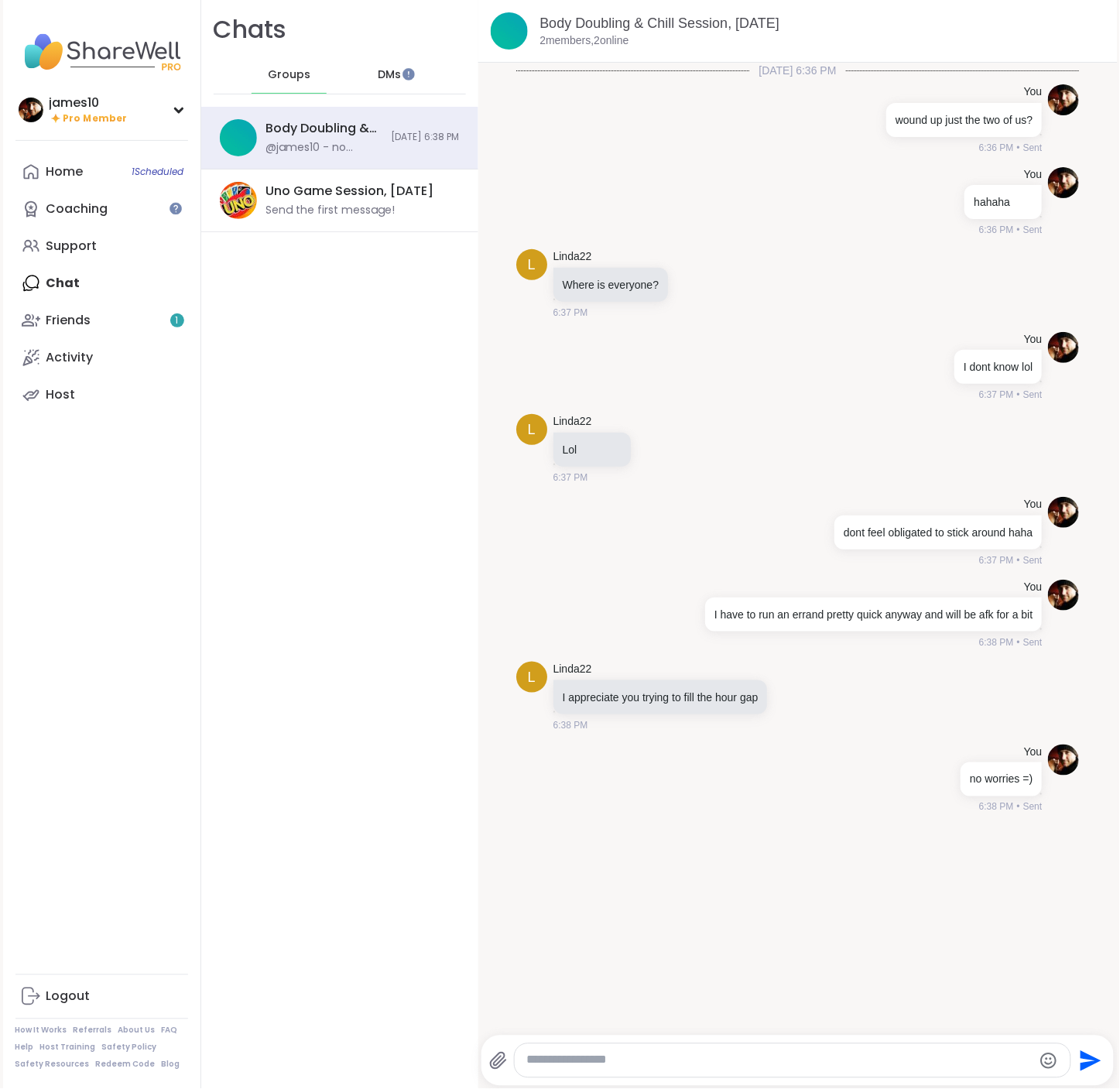
click at [383, 79] on span "DMs" at bounding box center [390, 75] width 23 height 15
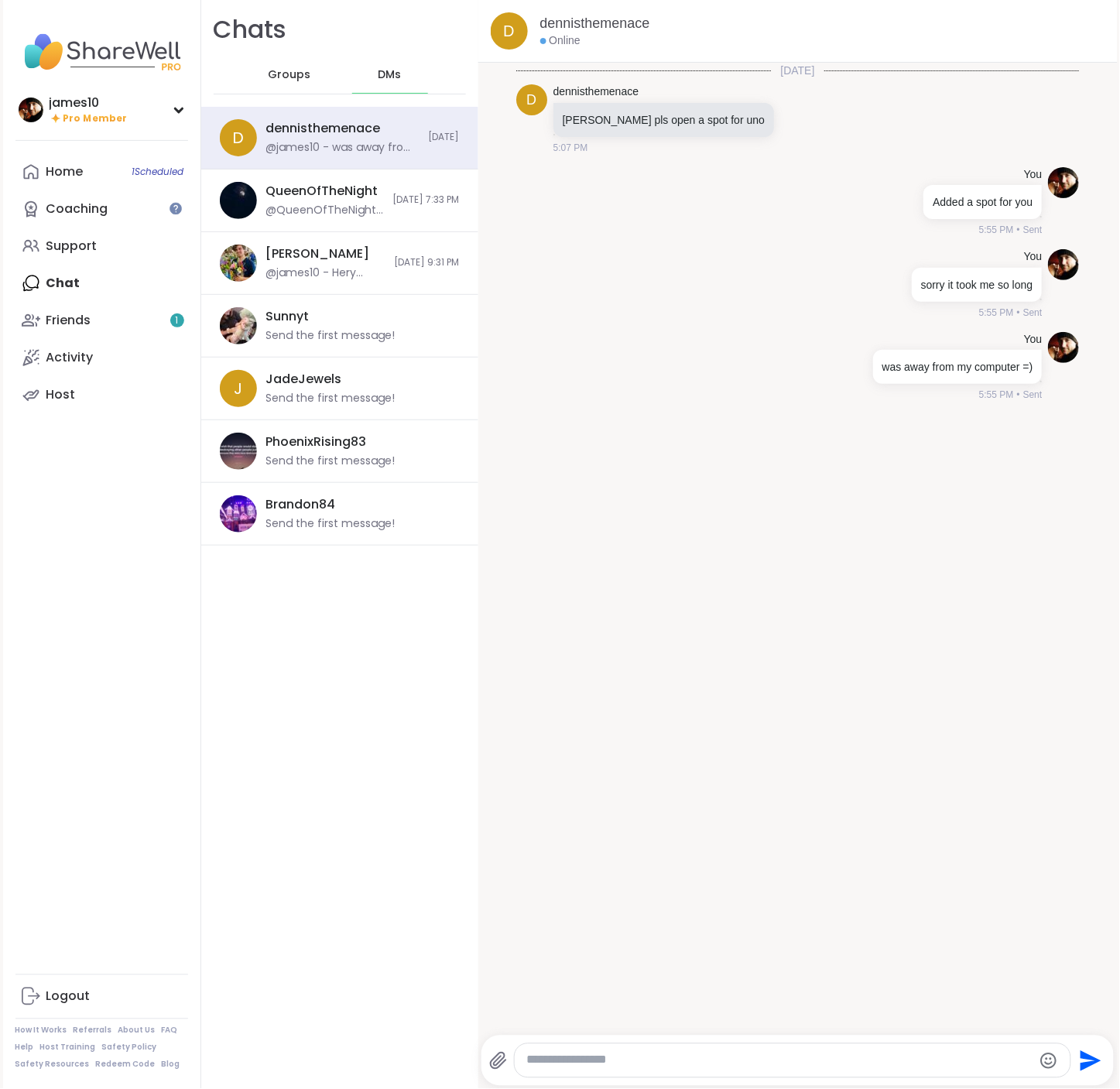
click at [706, 1060] on textarea "Type your message" at bounding box center [780, 1060] width 506 height 16
type textarea "*"
type textarea "**********"
click at [66, 385] on link "Host" at bounding box center [102, 394] width 173 height 37
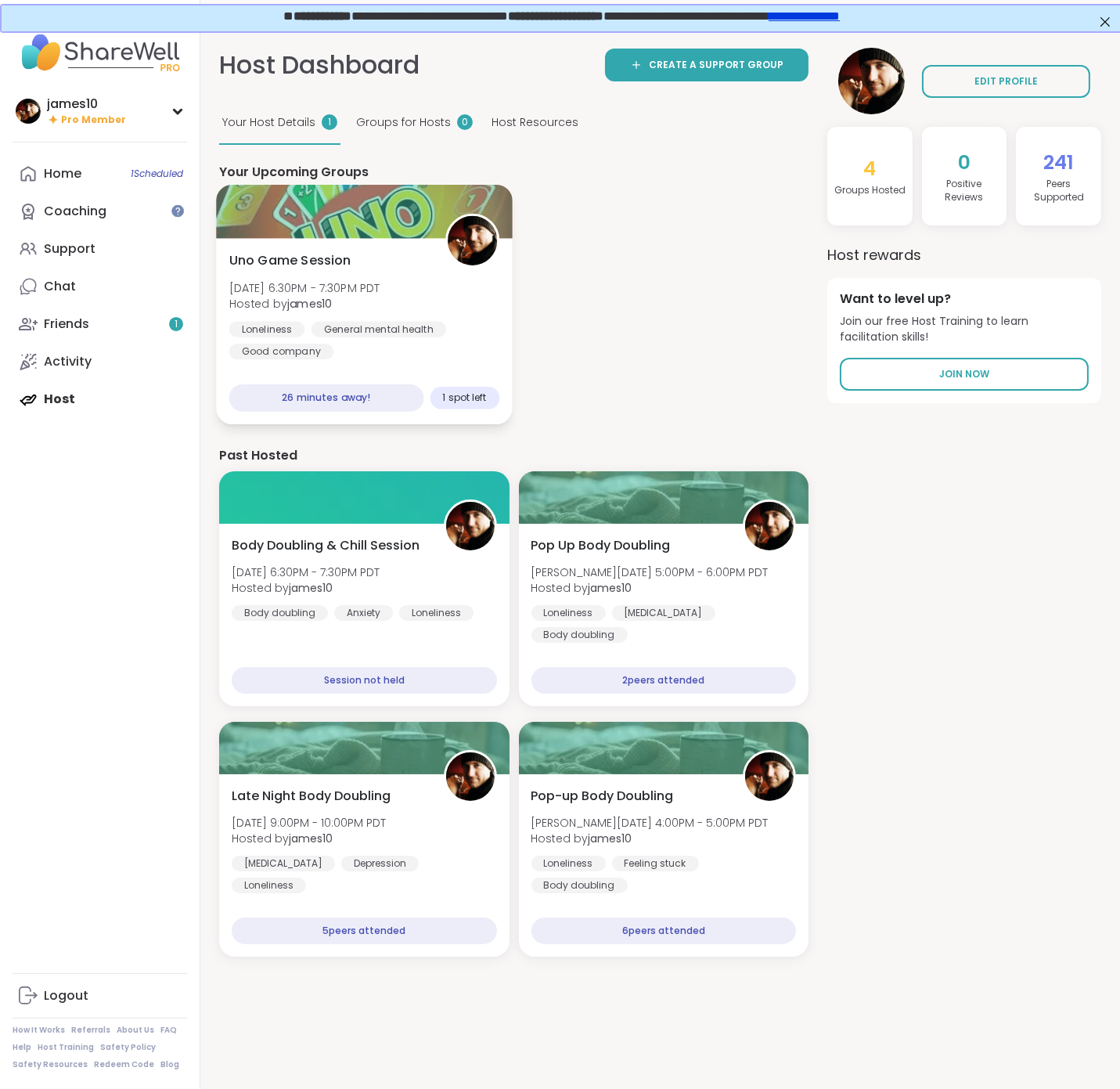
click at [380, 298] on span "Hosted by james10" at bounding box center [305, 303] width 151 height 15
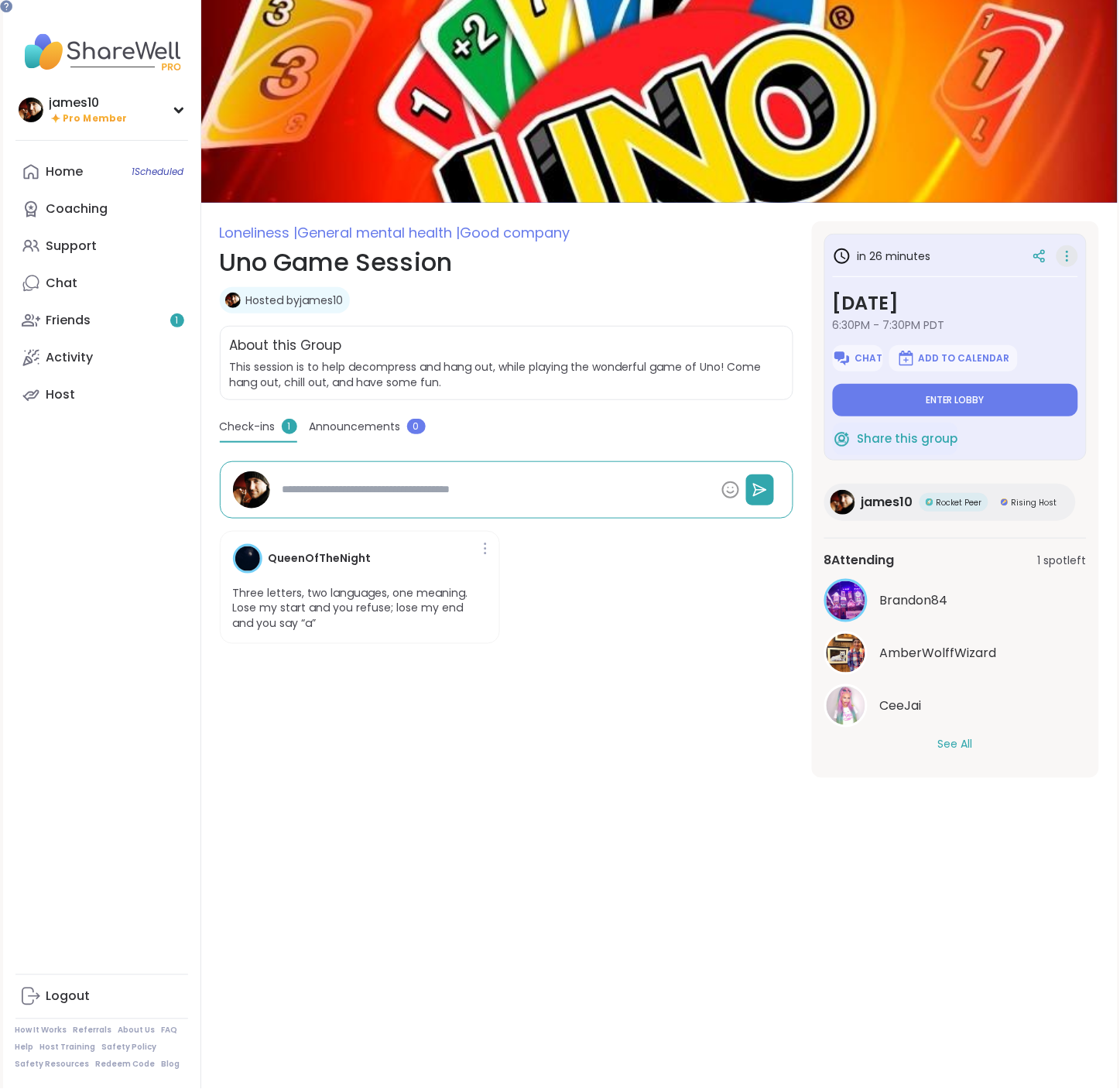
click at [1060, 253] on icon at bounding box center [1067, 256] width 15 height 22
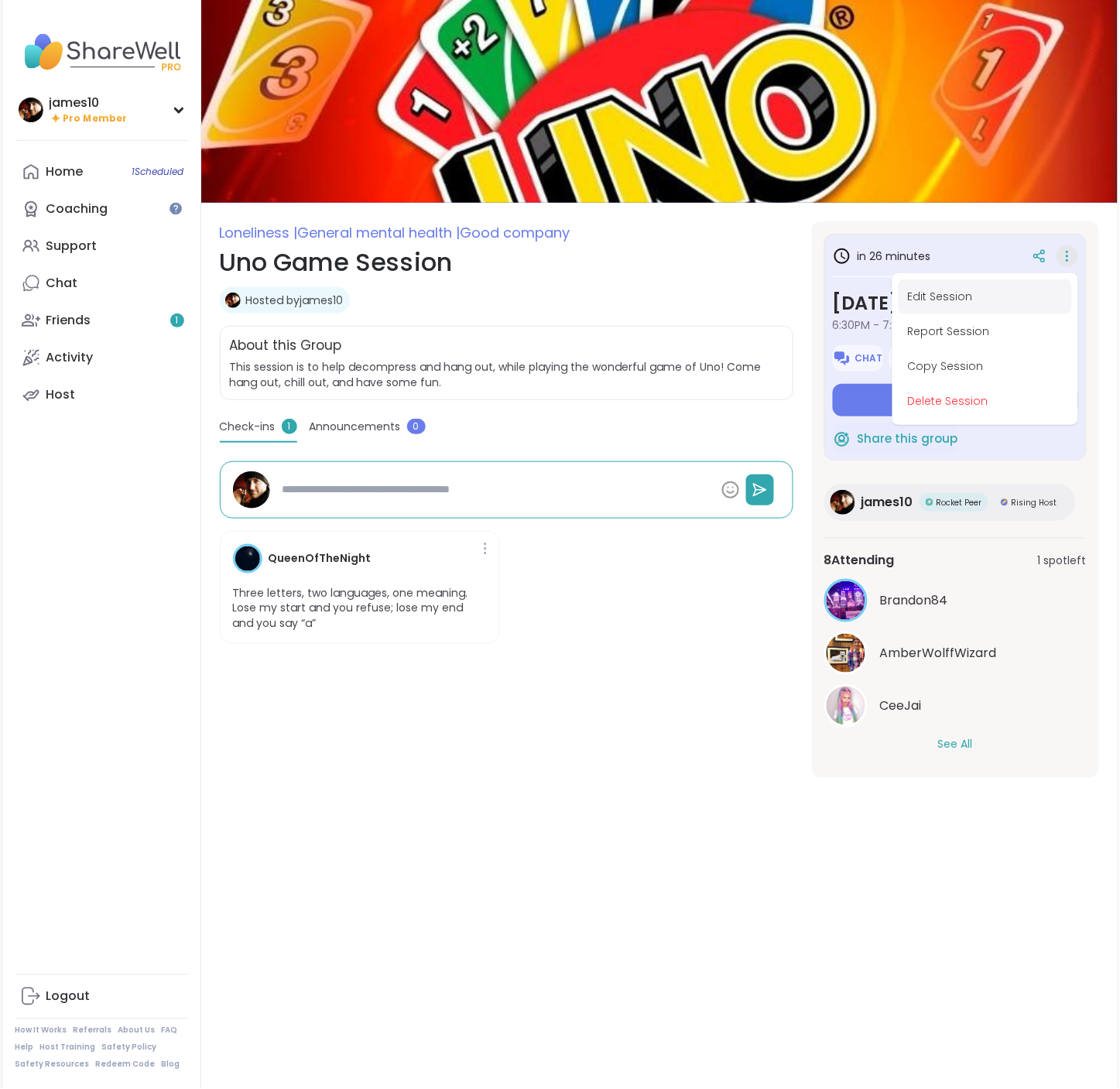
click at [946, 303] on button "Edit Session" at bounding box center [985, 297] width 174 height 35
type textarea "*"
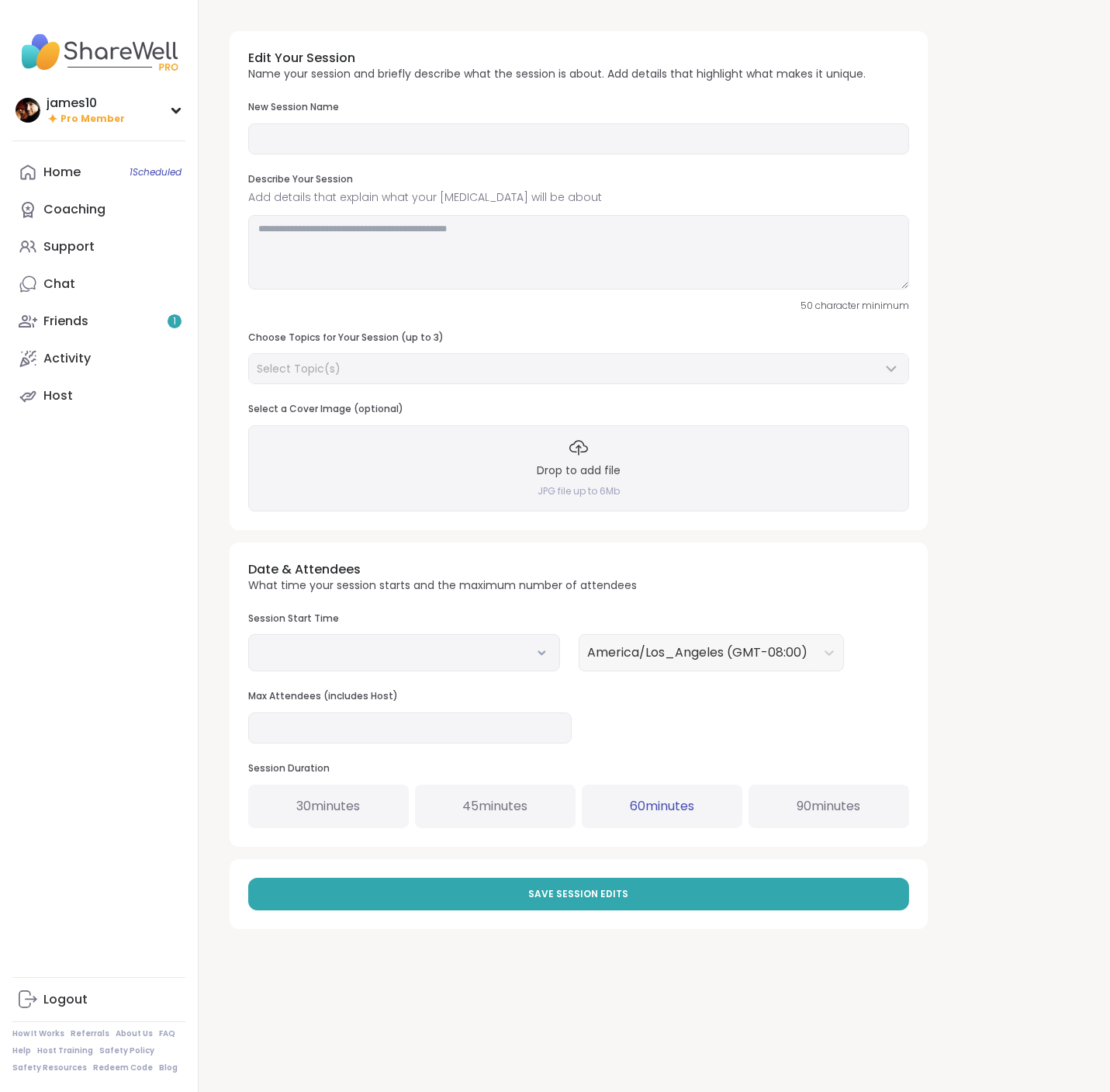
type input "**********"
type textarea "**********"
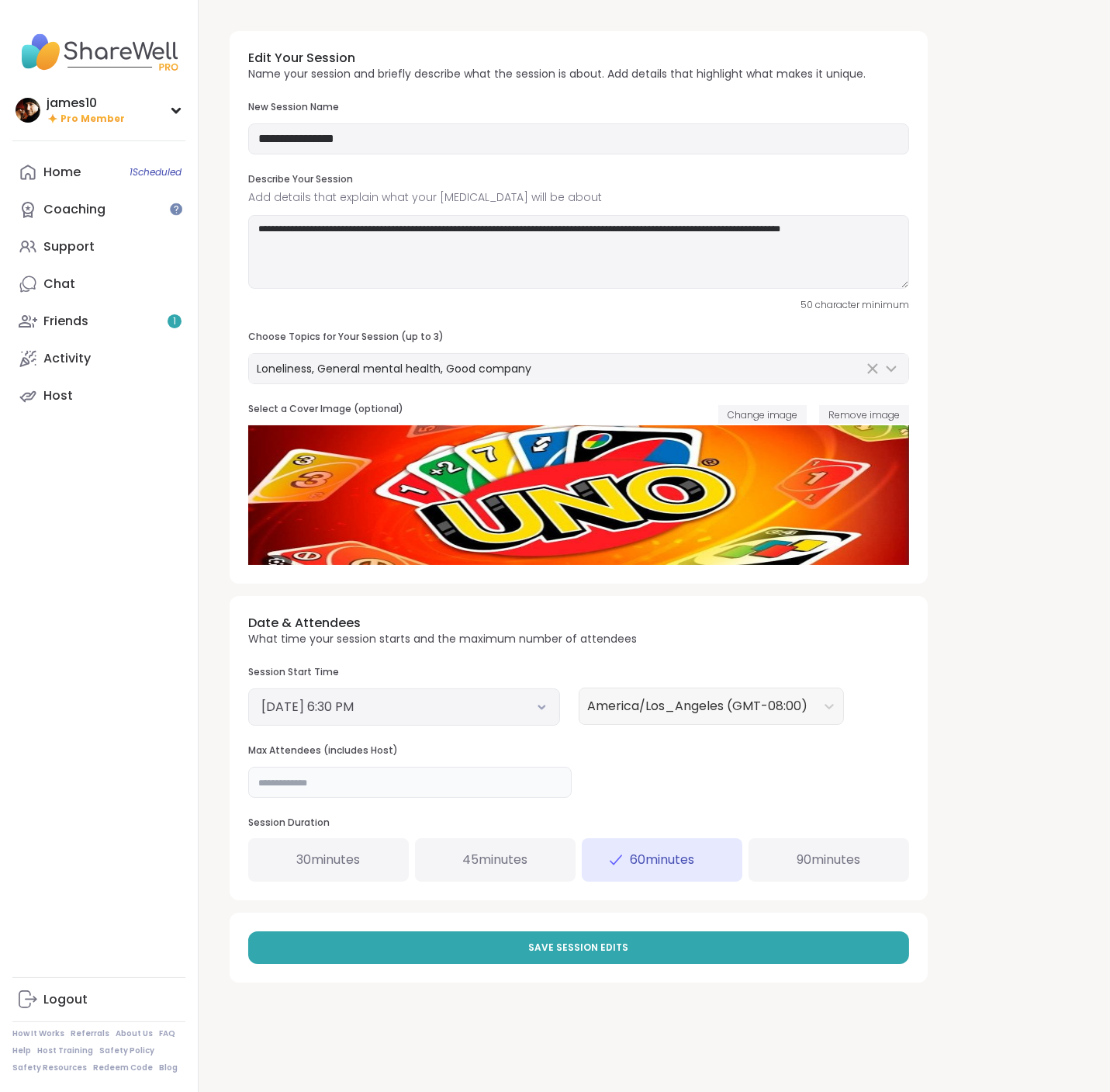
click at [284, 785] on input "**" at bounding box center [409, 782] width 324 height 31
type input "*"
click at [506, 959] on button "Save Session Edits" at bounding box center [578, 947] width 661 height 32
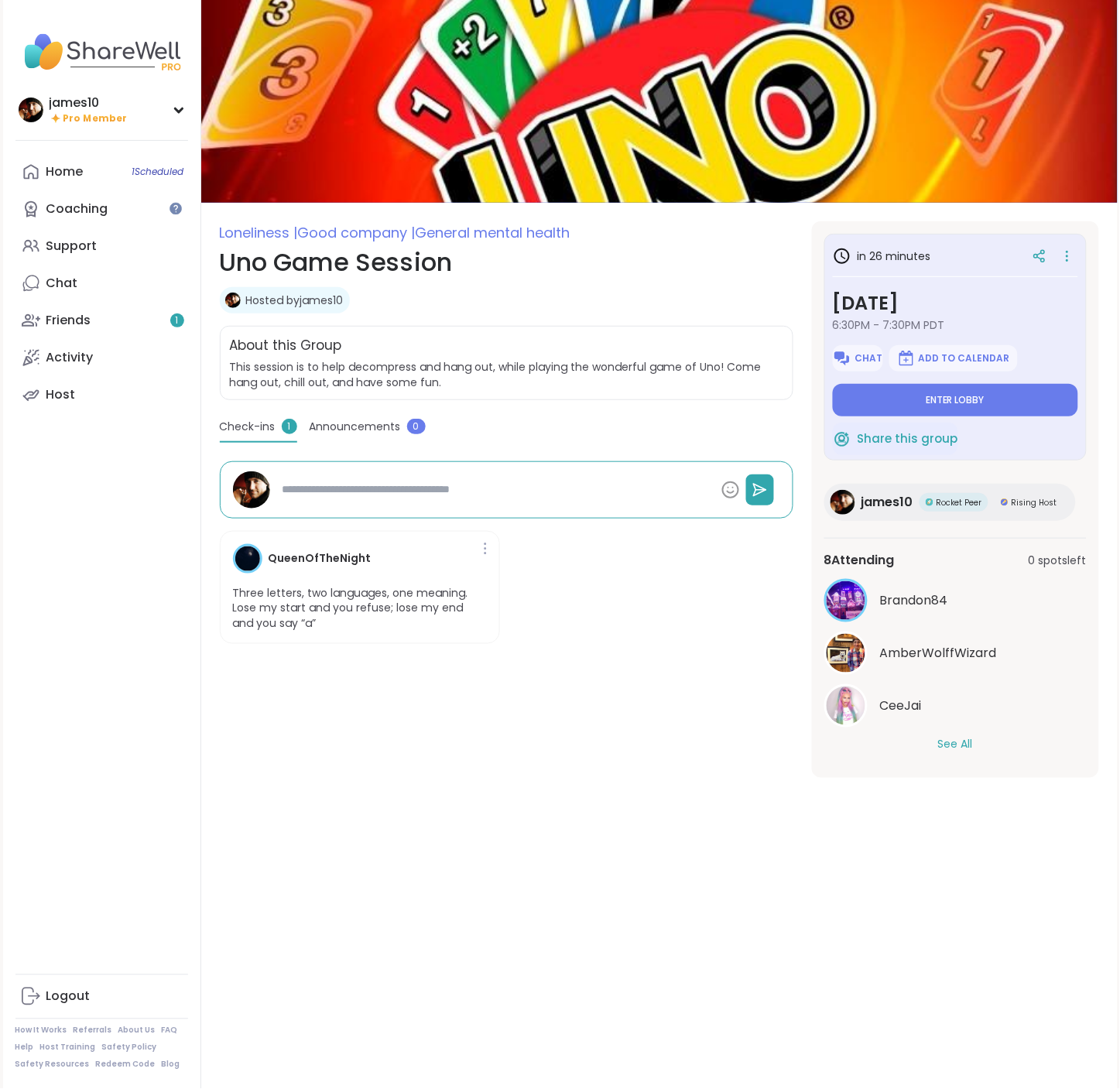
click at [945, 752] on button "See All" at bounding box center [955, 745] width 35 height 16
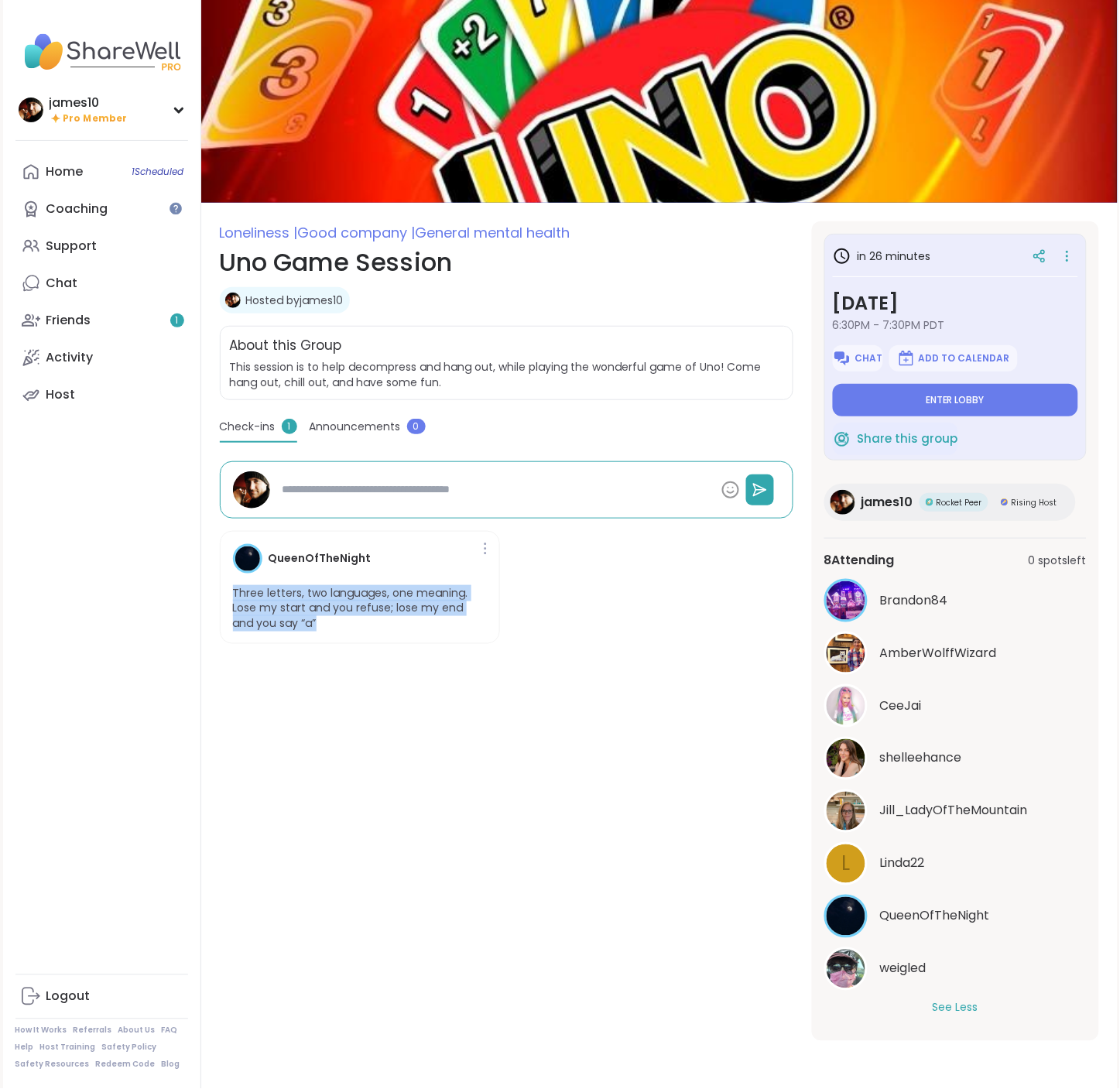
drag, startPoint x: 324, startPoint y: 627, endPoint x: 230, endPoint y: 597, distance: 98.7
click at [233, 597] on p "Three letters, two languages, one meaning. Lose my start and you refuse; lose m…" at bounding box center [360, 608] width 255 height 46
copy p "Three letters, two languages, one meaning. Lose my start and you refuse; lose m…"
type textarea "*"
click at [1003, 400] on button "Enter lobby" at bounding box center [955, 400] width 246 height 32
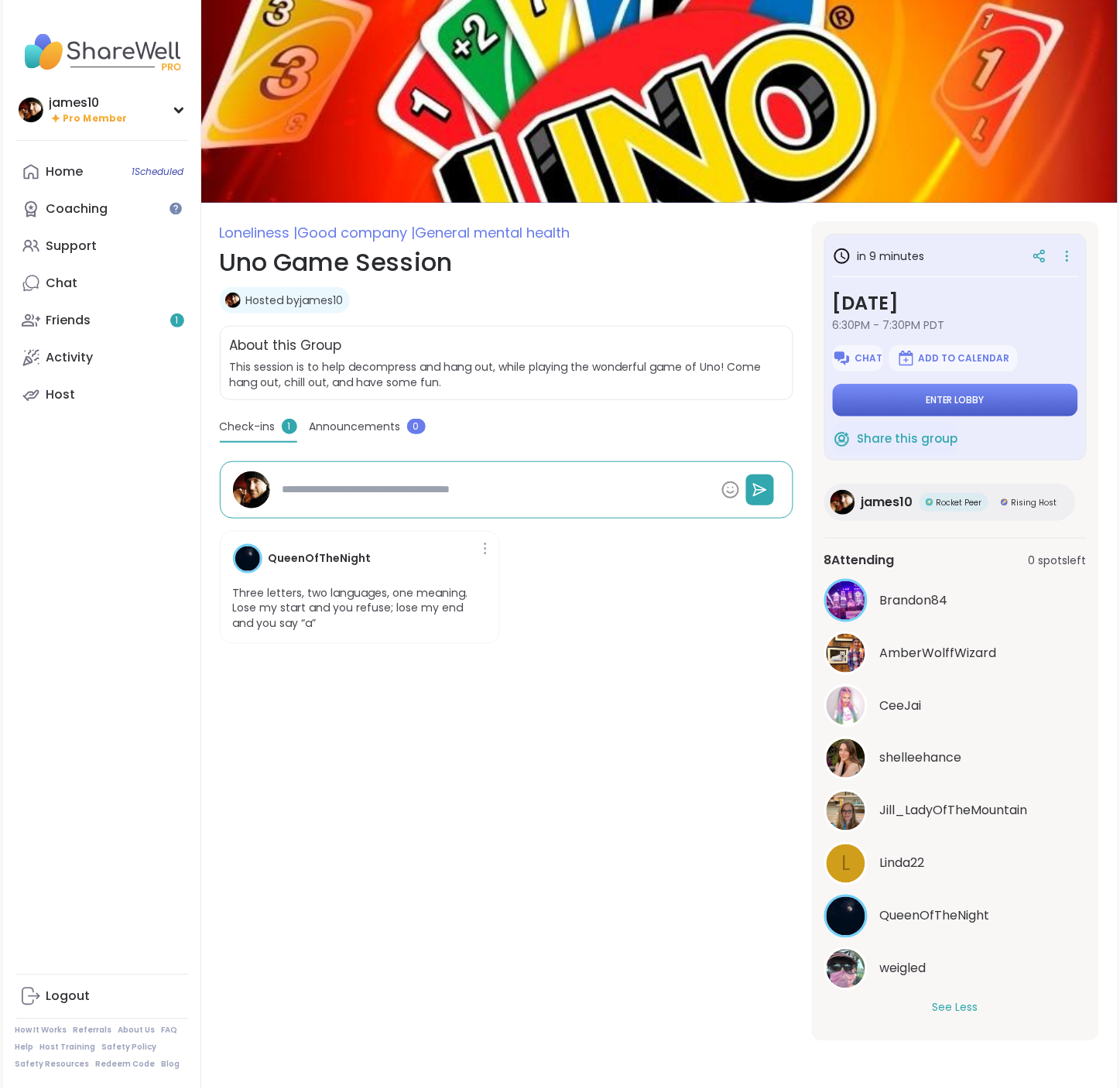
click at [954, 394] on span "Enter lobby" at bounding box center [954, 400] width 58 height 13
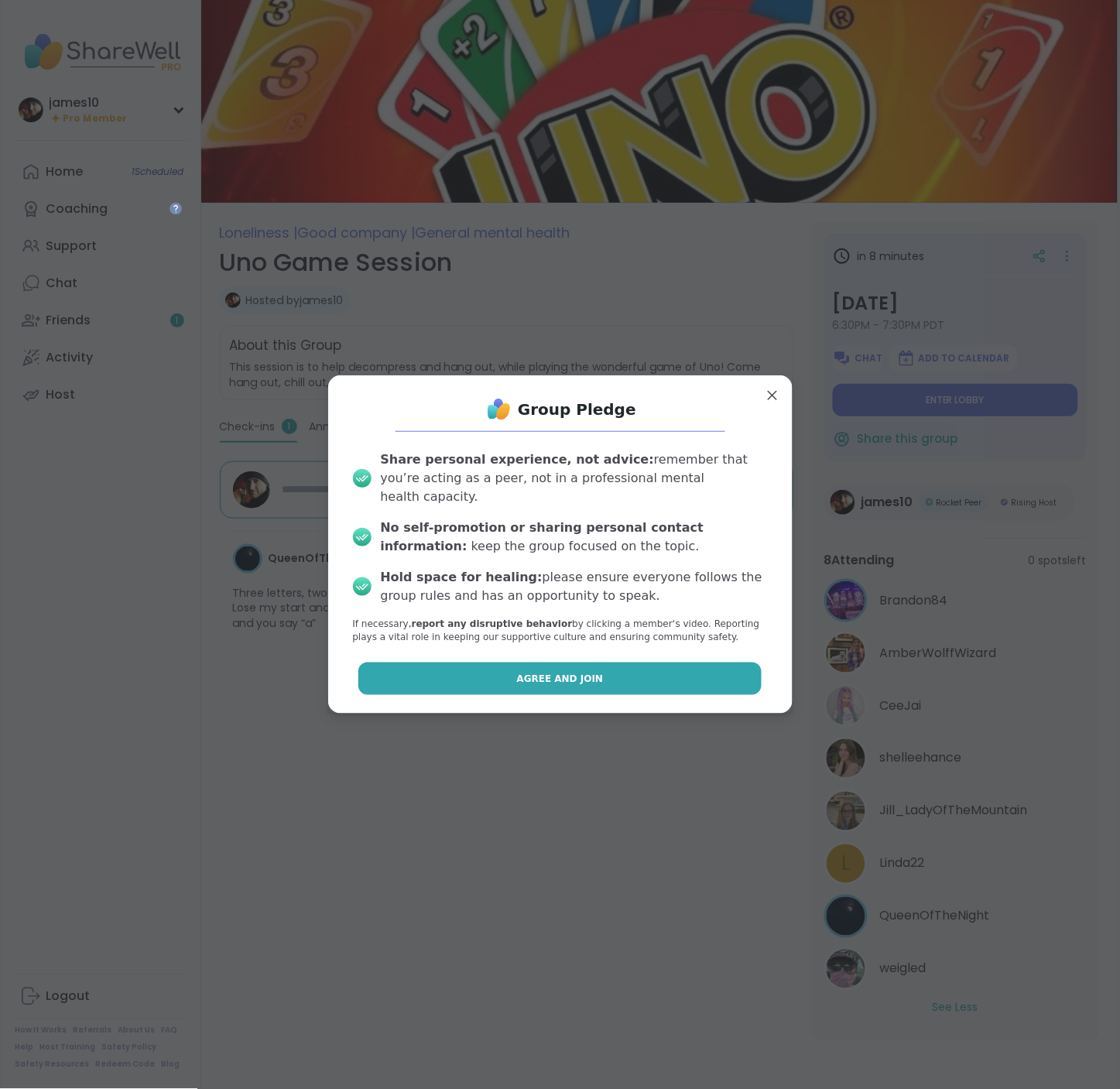
click at [596, 662] on button "Agree and Join" at bounding box center [560, 678] width 403 height 32
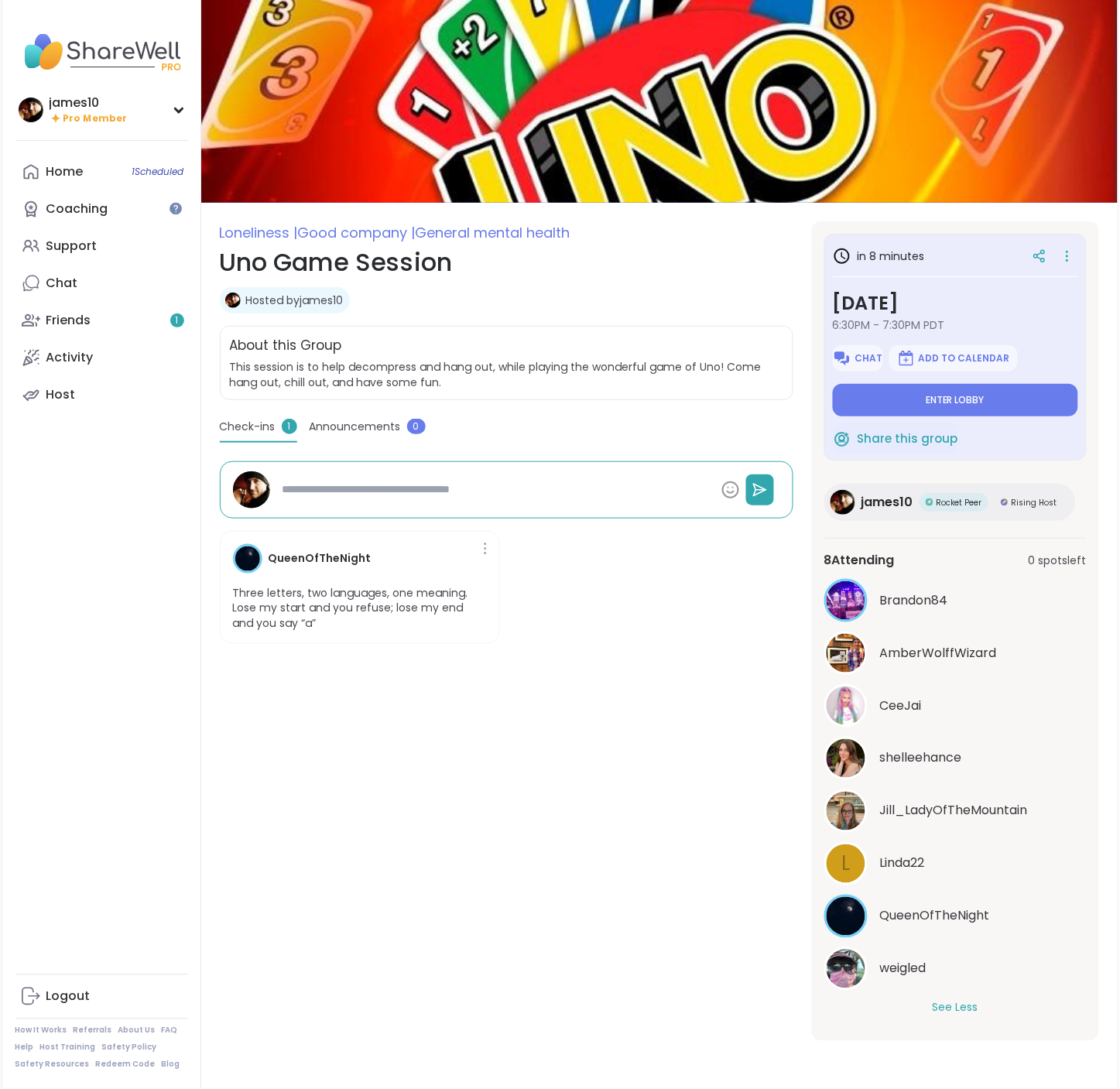
type textarea "*"
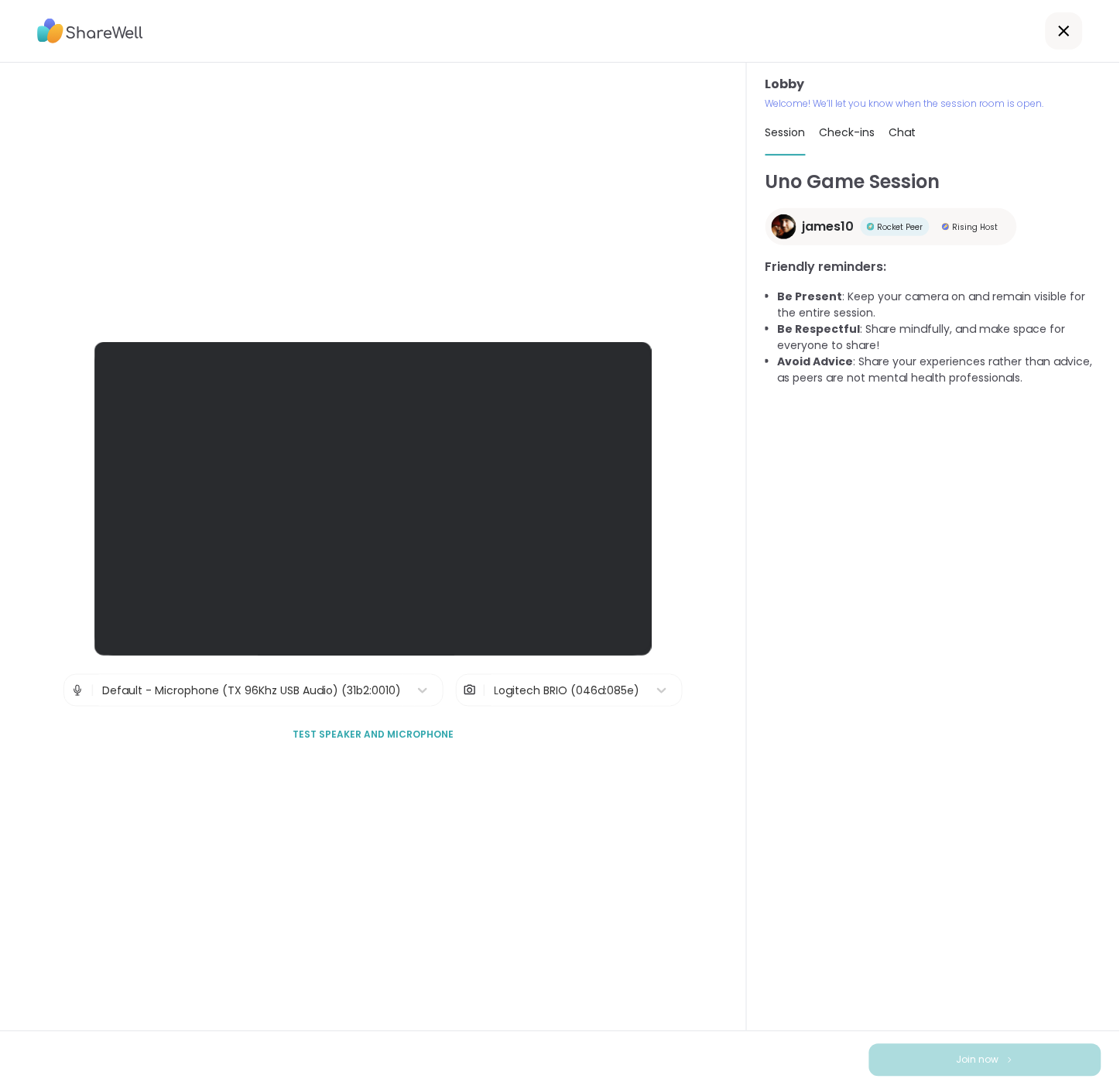
click at [413, 728] on span "Test speaker and microphone" at bounding box center [372, 735] width 161 height 13
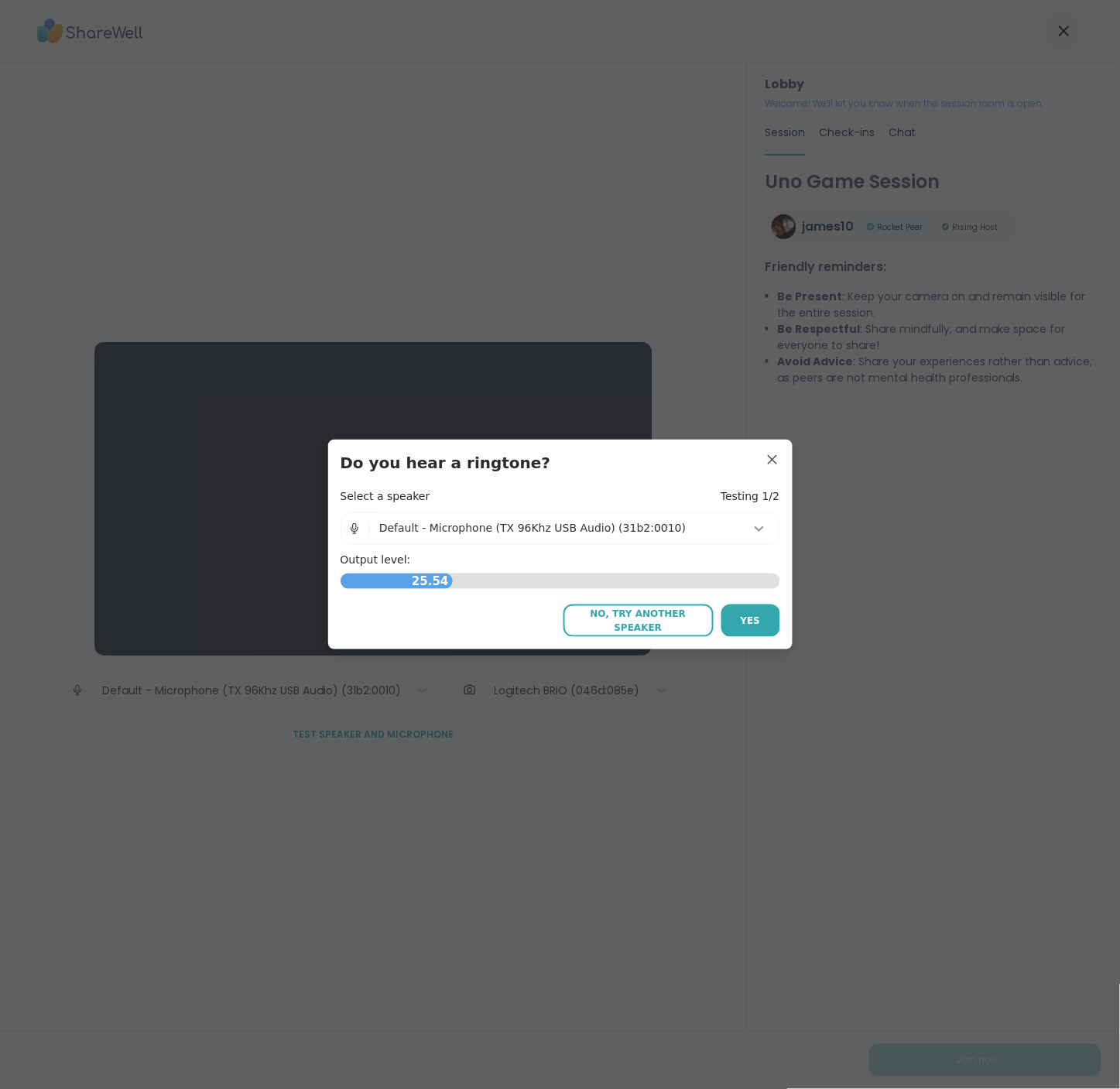
click at [755, 530] on icon at bounding box center [759, 529] width 9 height 5
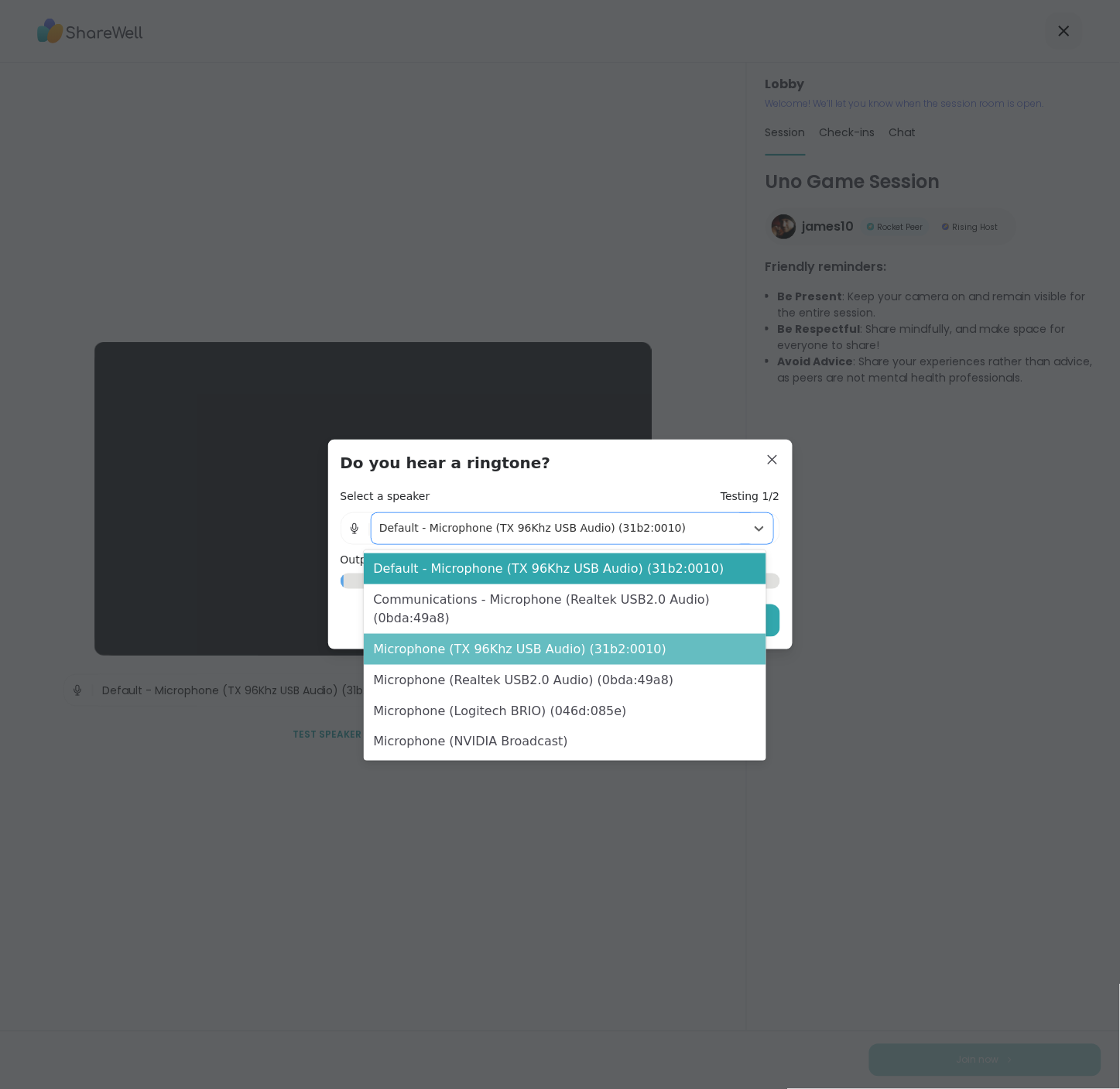
click at [559, 645] on div "Microphone (TX 96Khz USB Audio) (31b2:0010)" at bounding box center [564, 649] width 402 height 31
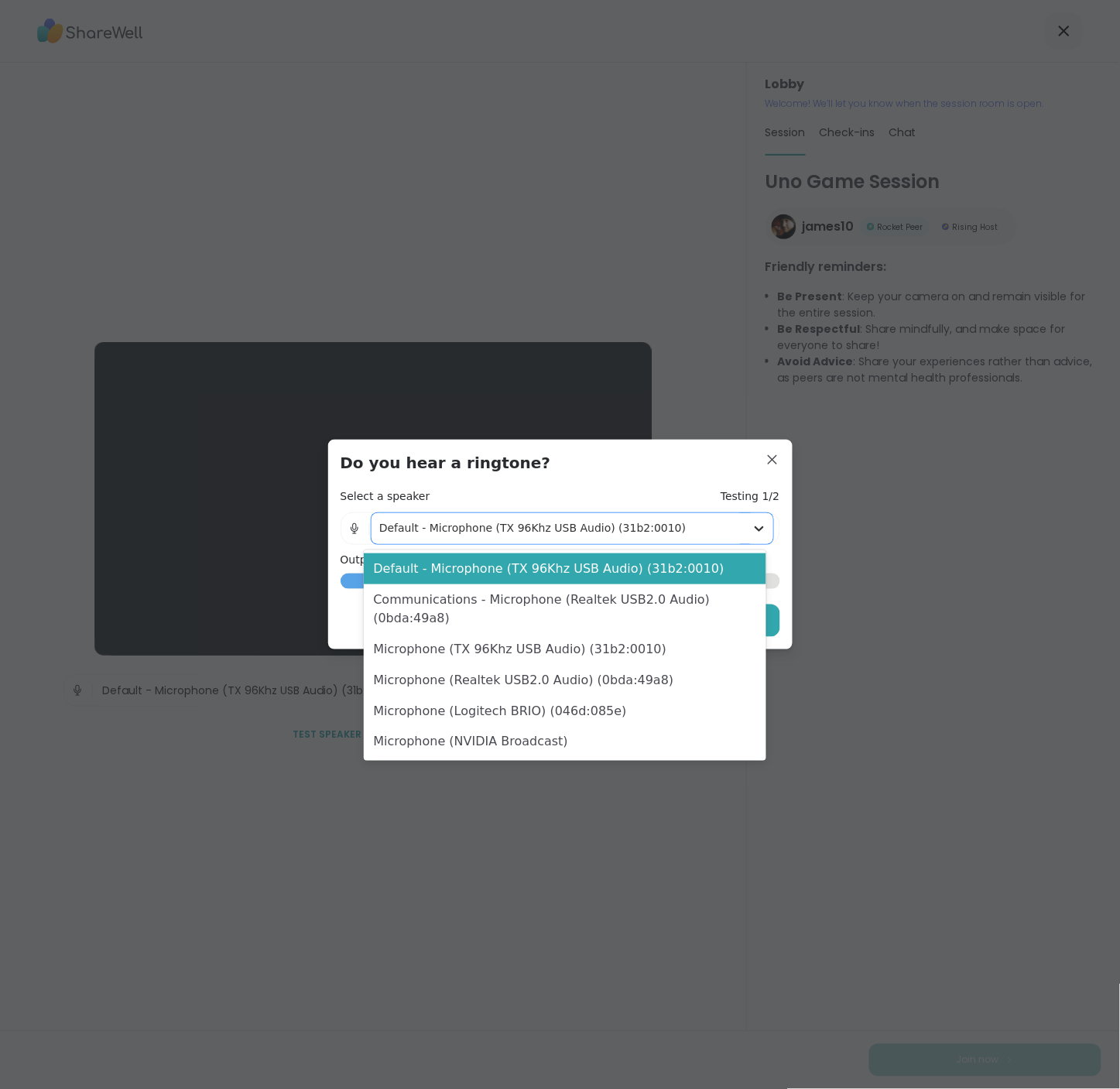
click at [751, 530] on icon at bounding box center [758, 528] width 15 height 15
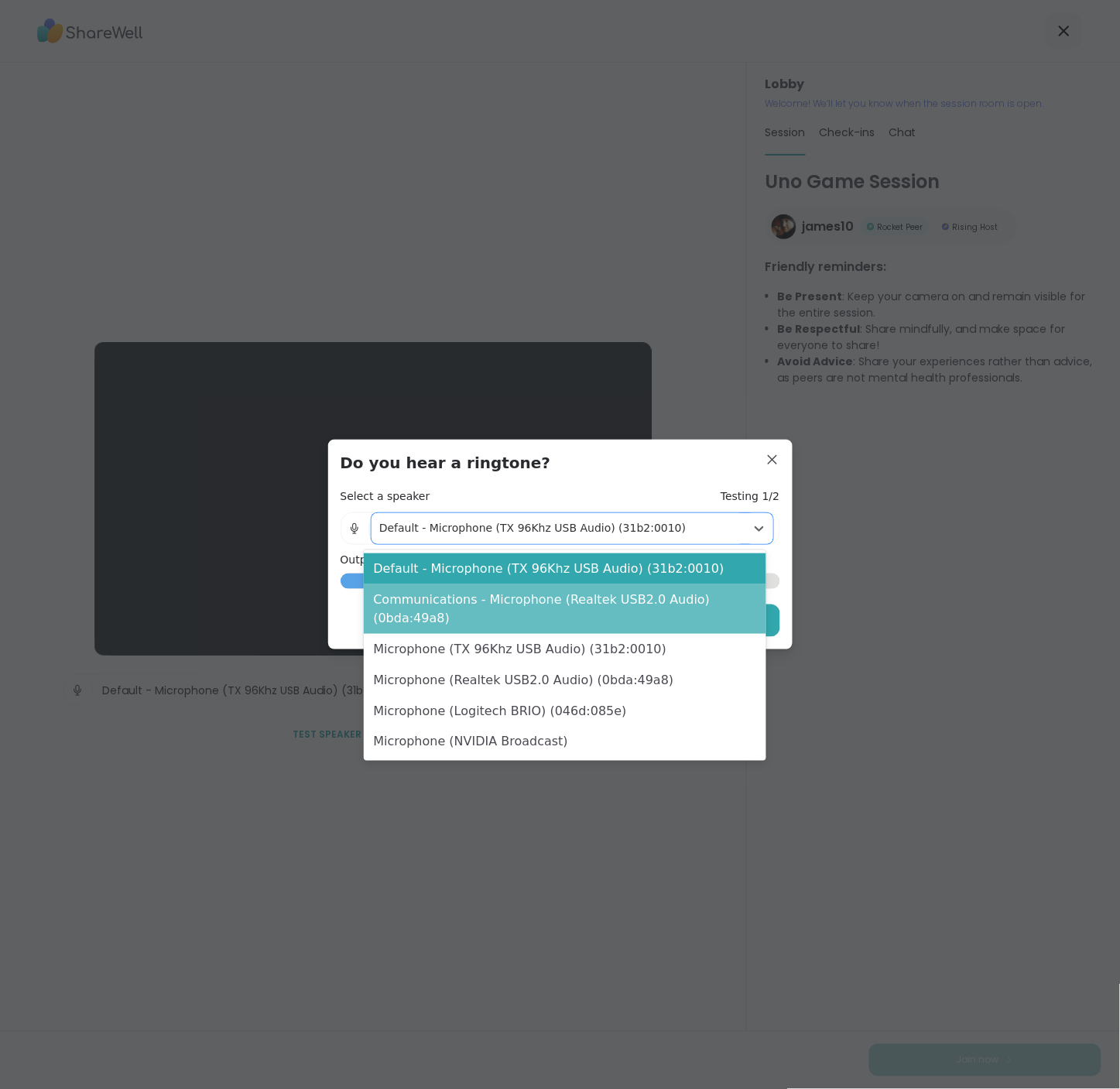
click at [551, 608] on div "Communications - Microphone (Realtek USB2.0 Audio) (0bda:49a8)" at bounding box center [564, 609] width 402 height 49
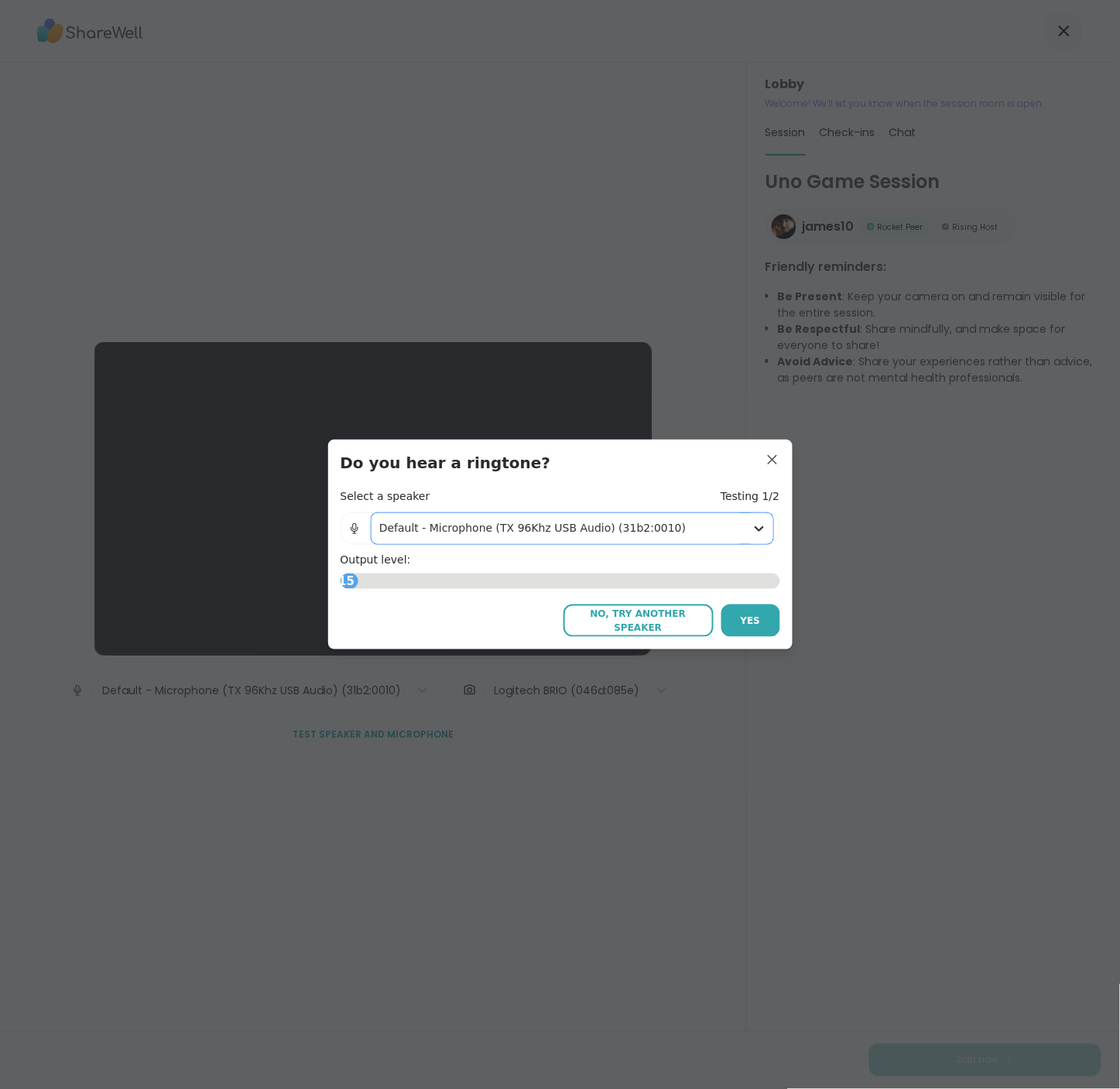
click at [751, 526] on icon at bounding box center [758, 528] width 15 height 15
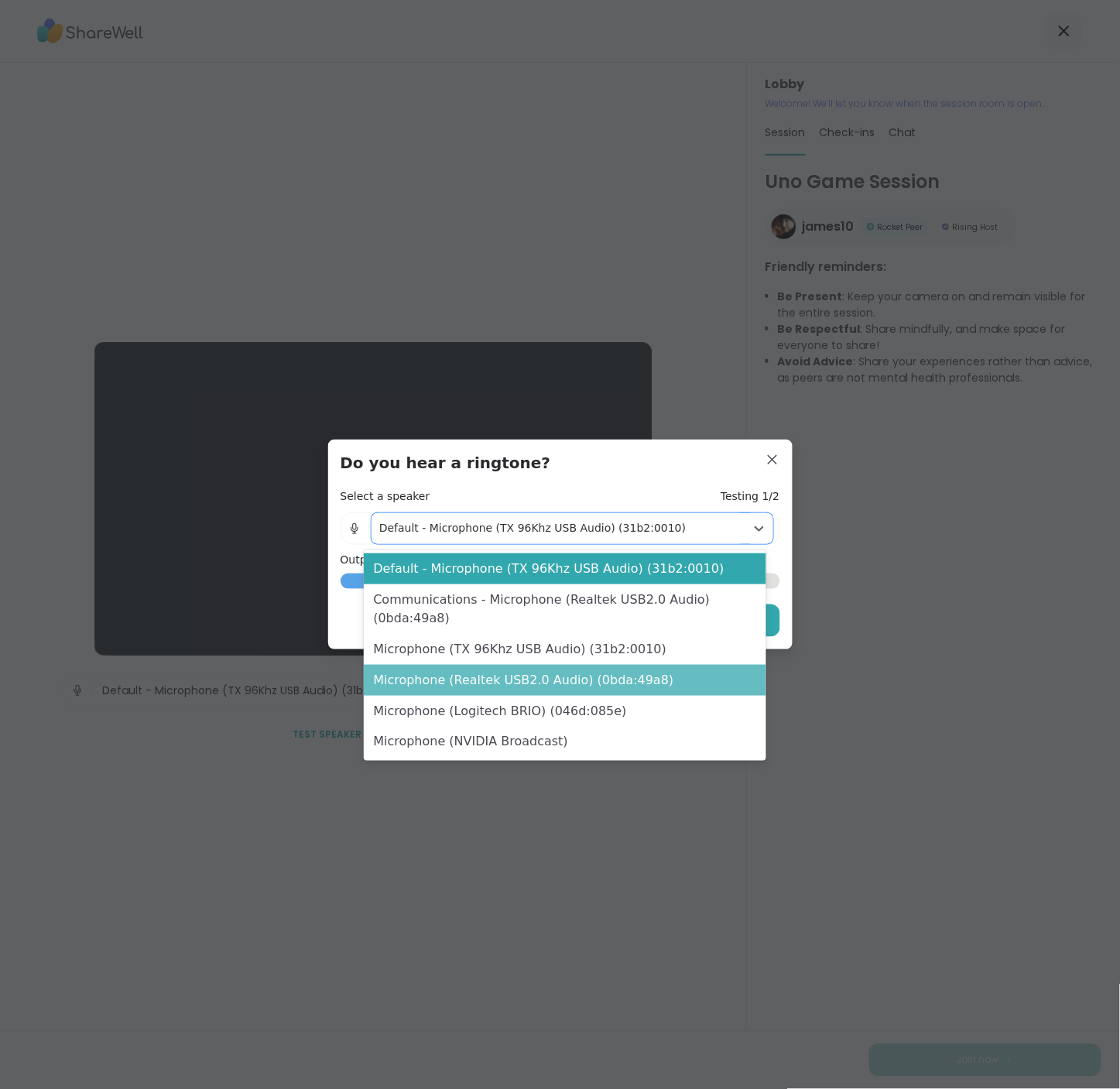
click at [565, 665] on div "Microphone (Realtek USB2.0 Audio) (0bda:49a8)" at bounding box center [564, 680] width 402 height 31
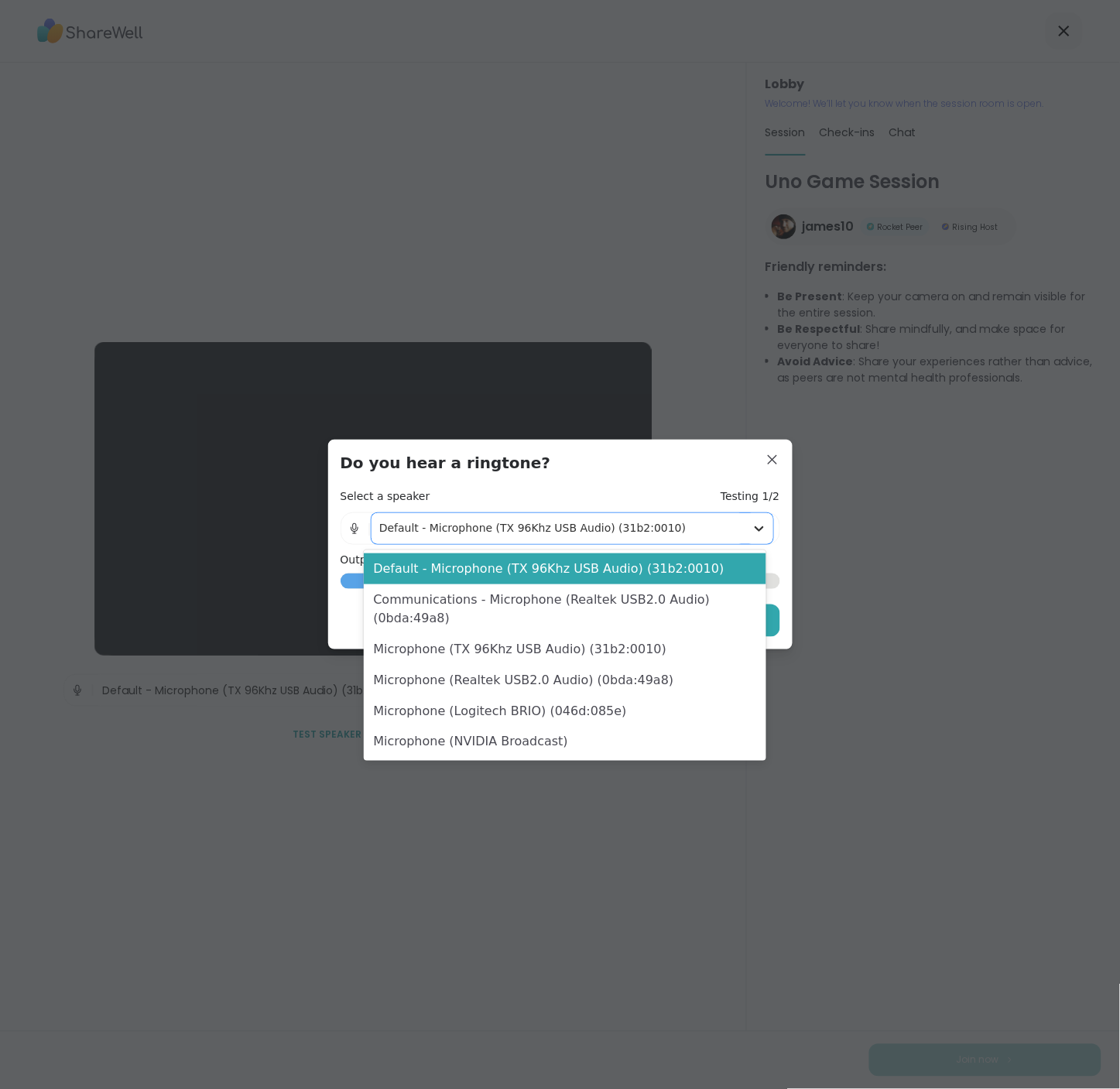
click at [755, 530] on icon at bounding box center [759, 529] width 9 height 5
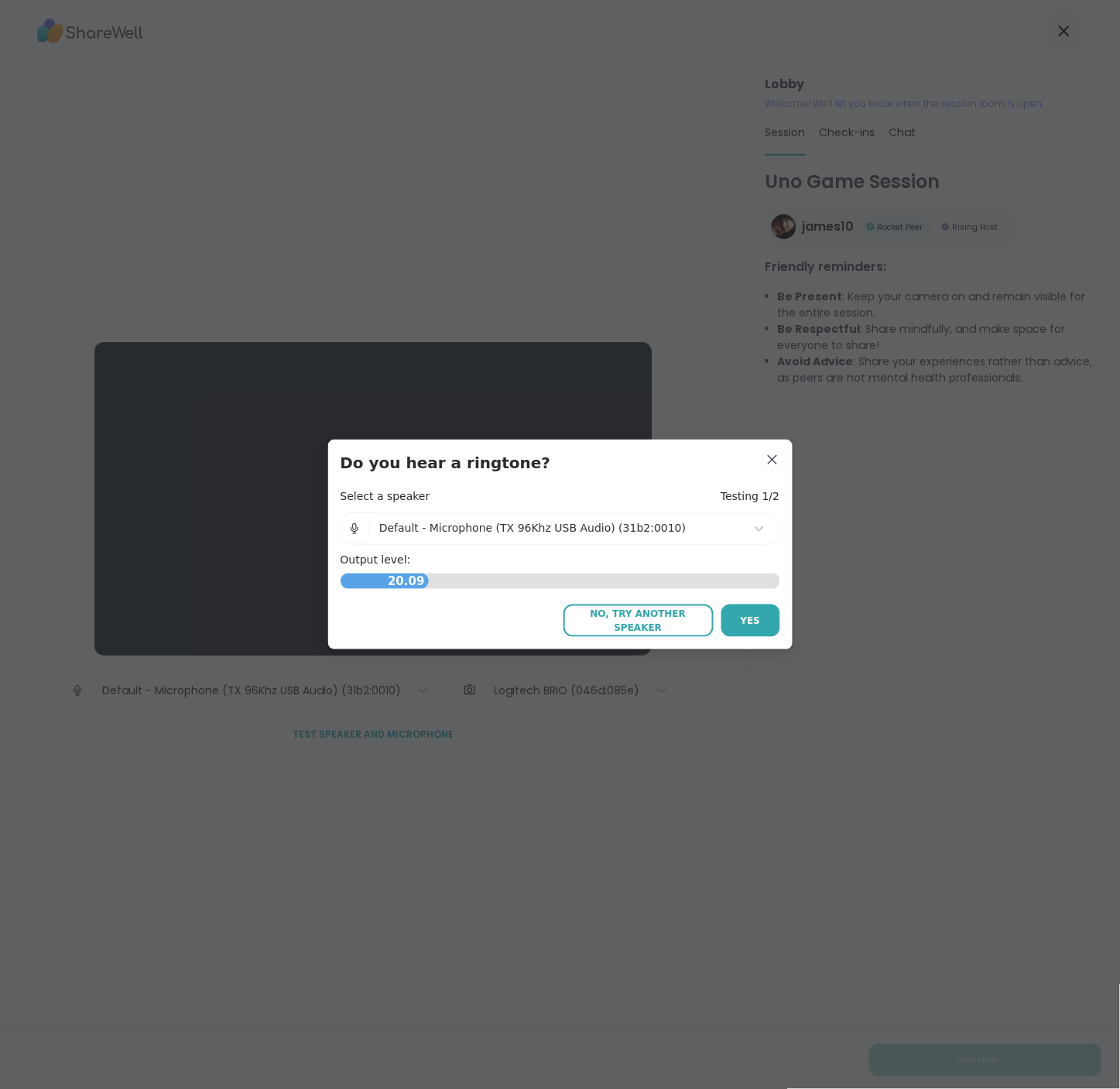
drag, startPoint x: 743, startPoint y: 460, endPoint x: 763, endPoint y: 461, distance: 20.0
click at [744, 460] on h3 "Do you hear a ringtone?" at bounding box center [560, 462] width 440 height 22
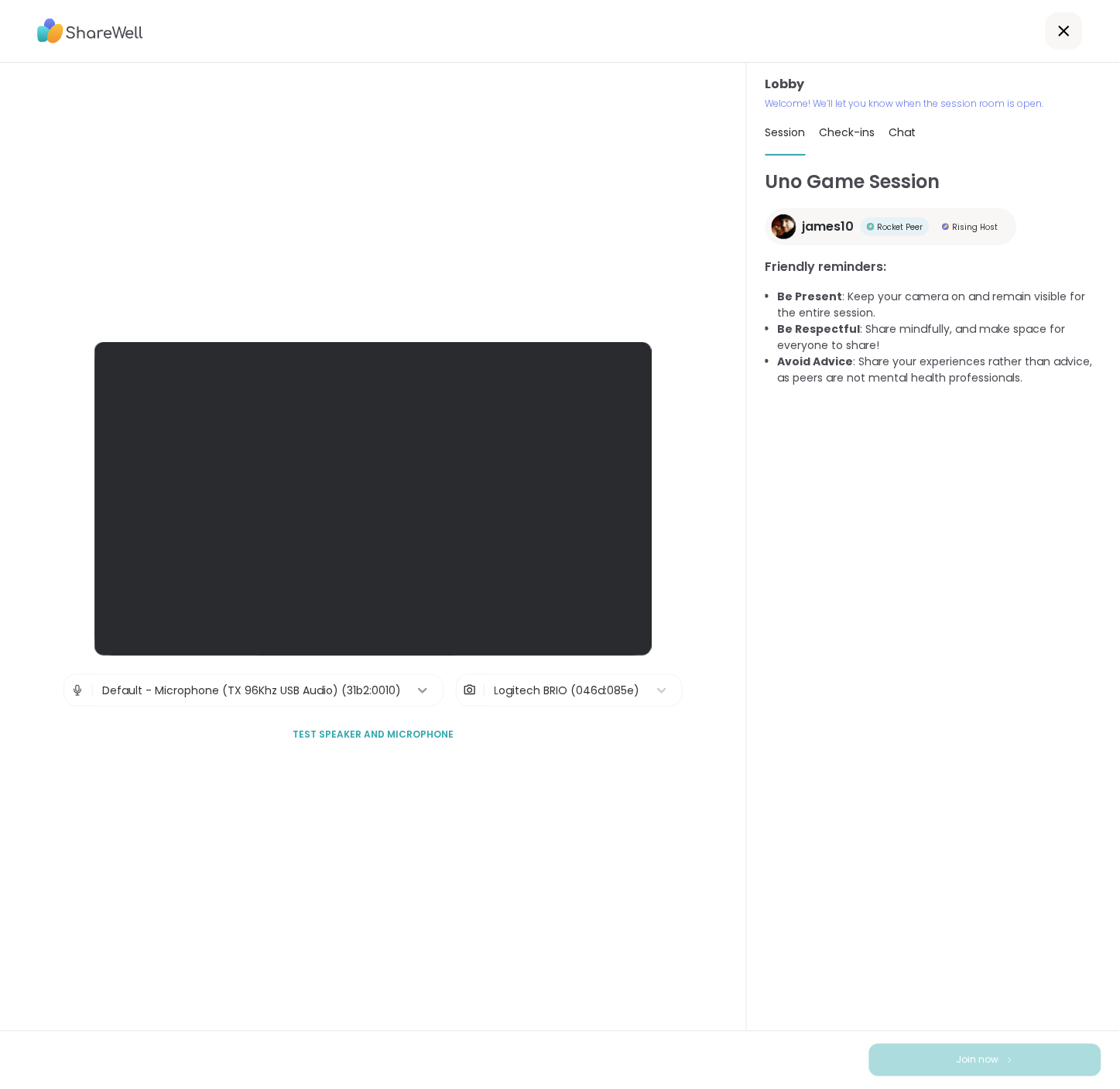
click at [416, 689] on icon at bounding box center [422, 690] width 15 height 15
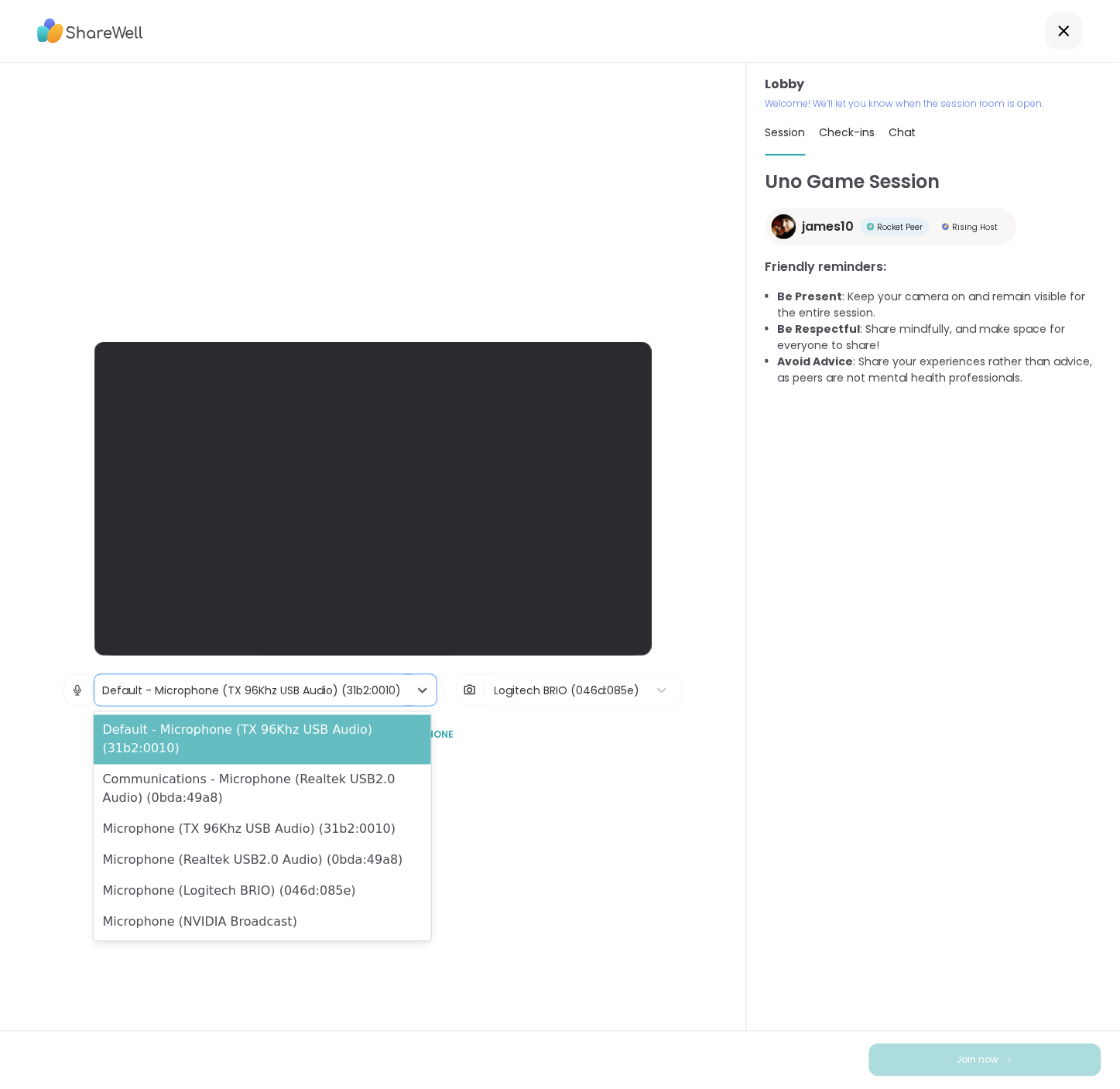
click at [230, 725] on div "Default - Microphone (TX 96Khz USB Audio) (31b2:0010)" at bounding box center [263, 739] width 338 height 49
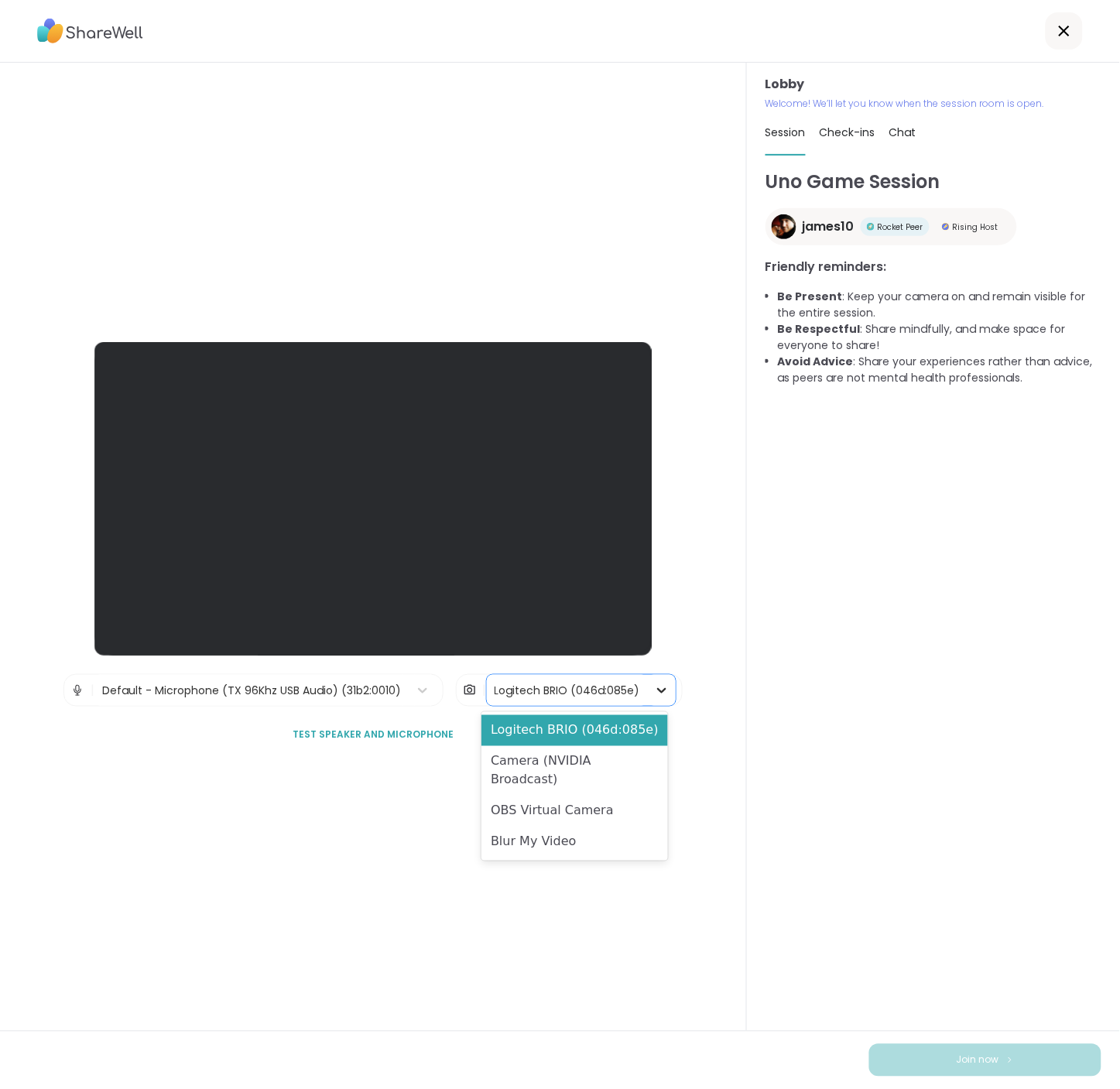
click at [654, 690] on icon at bounding box center [661, 690] width 15 height 15
click at [590, 737] on div "Logitech BRIO (046d:085e)" at bounding box center [574, 730] width 186 height 31
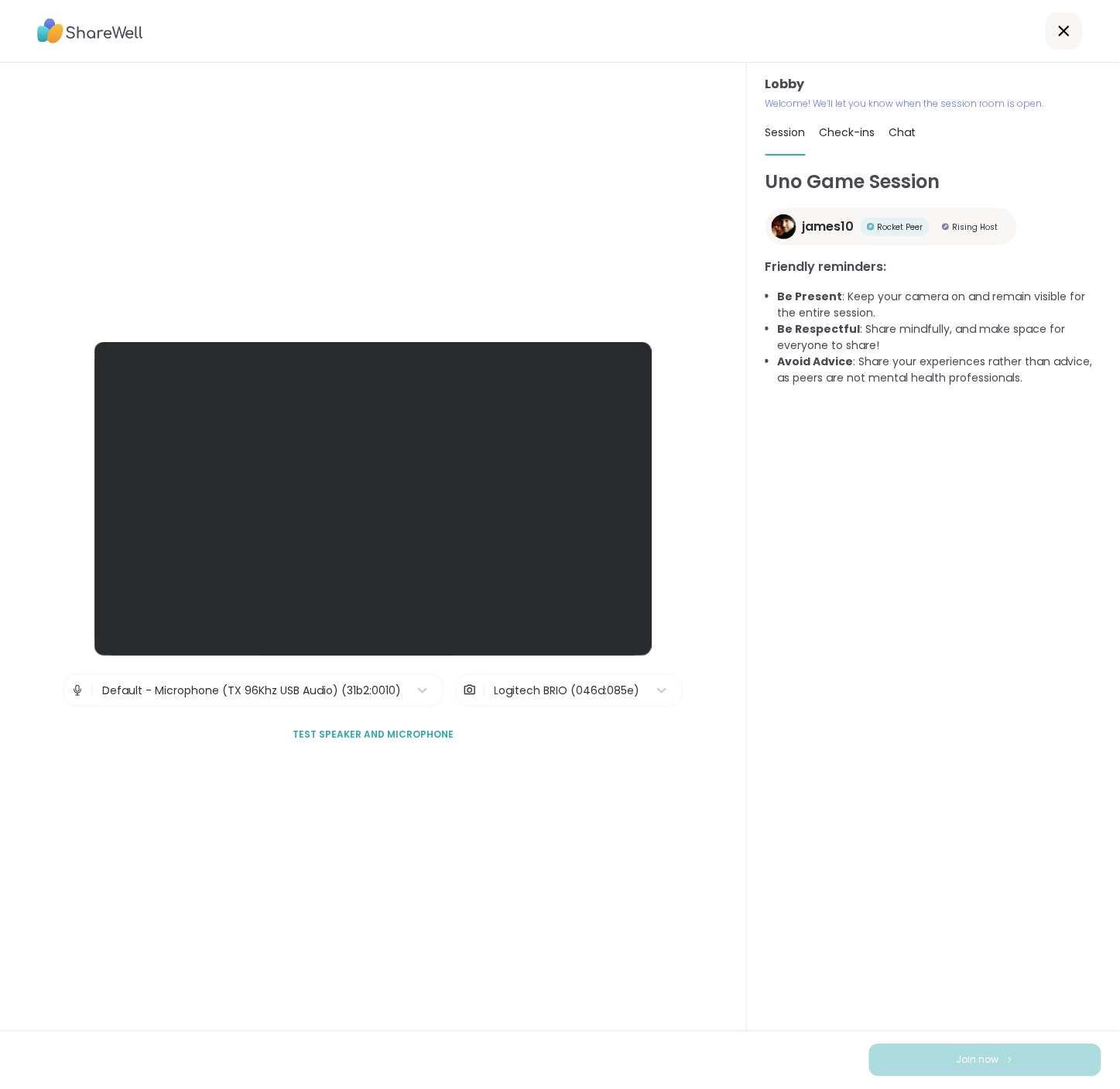
click at [339, 735] on span "Test speaker and microphone" at bounding box center [372, 735] width 161 height 13
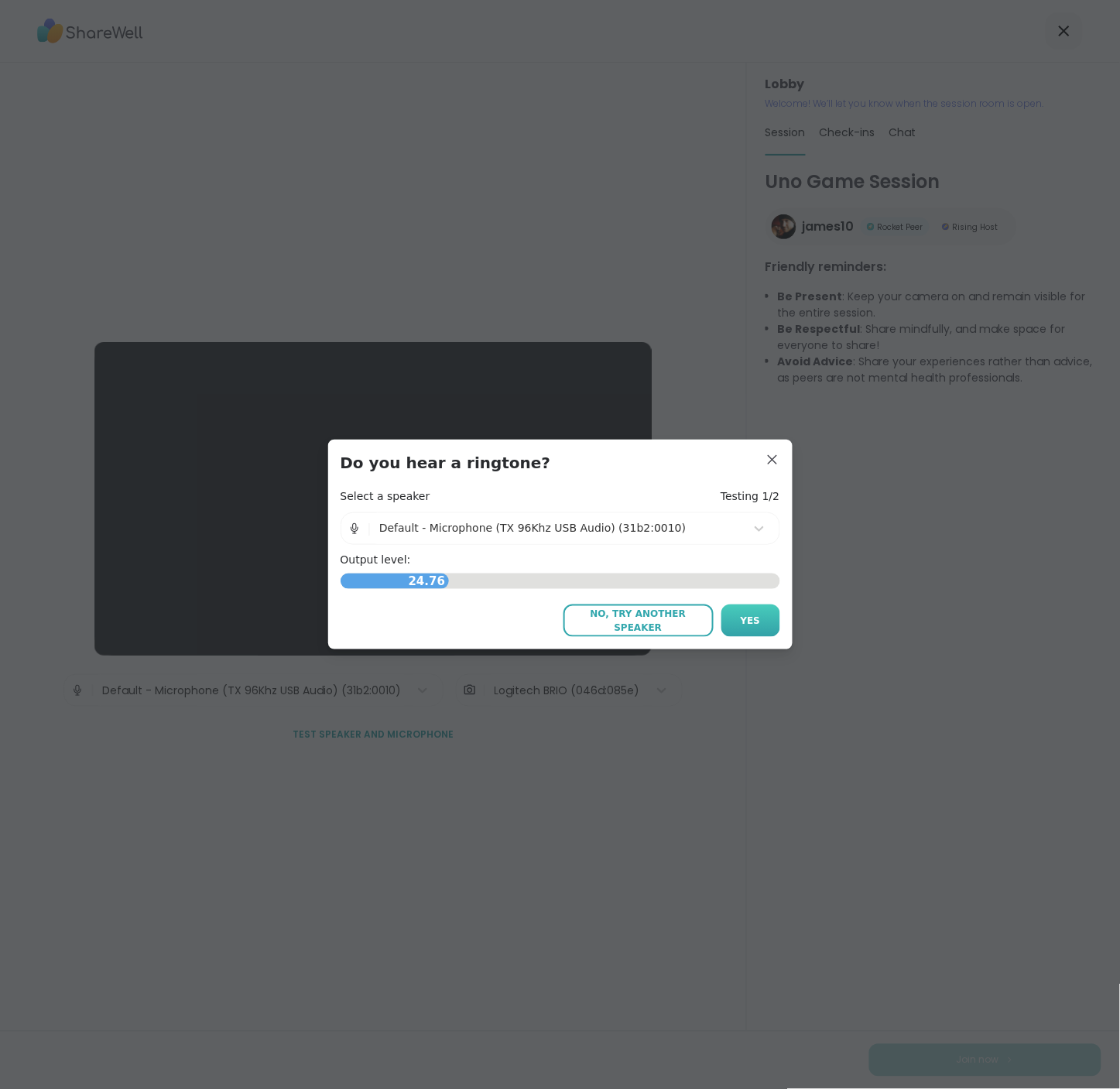
click at [744, 618] on span "Yes" at bounding box center [750, 620] width 20 height 13
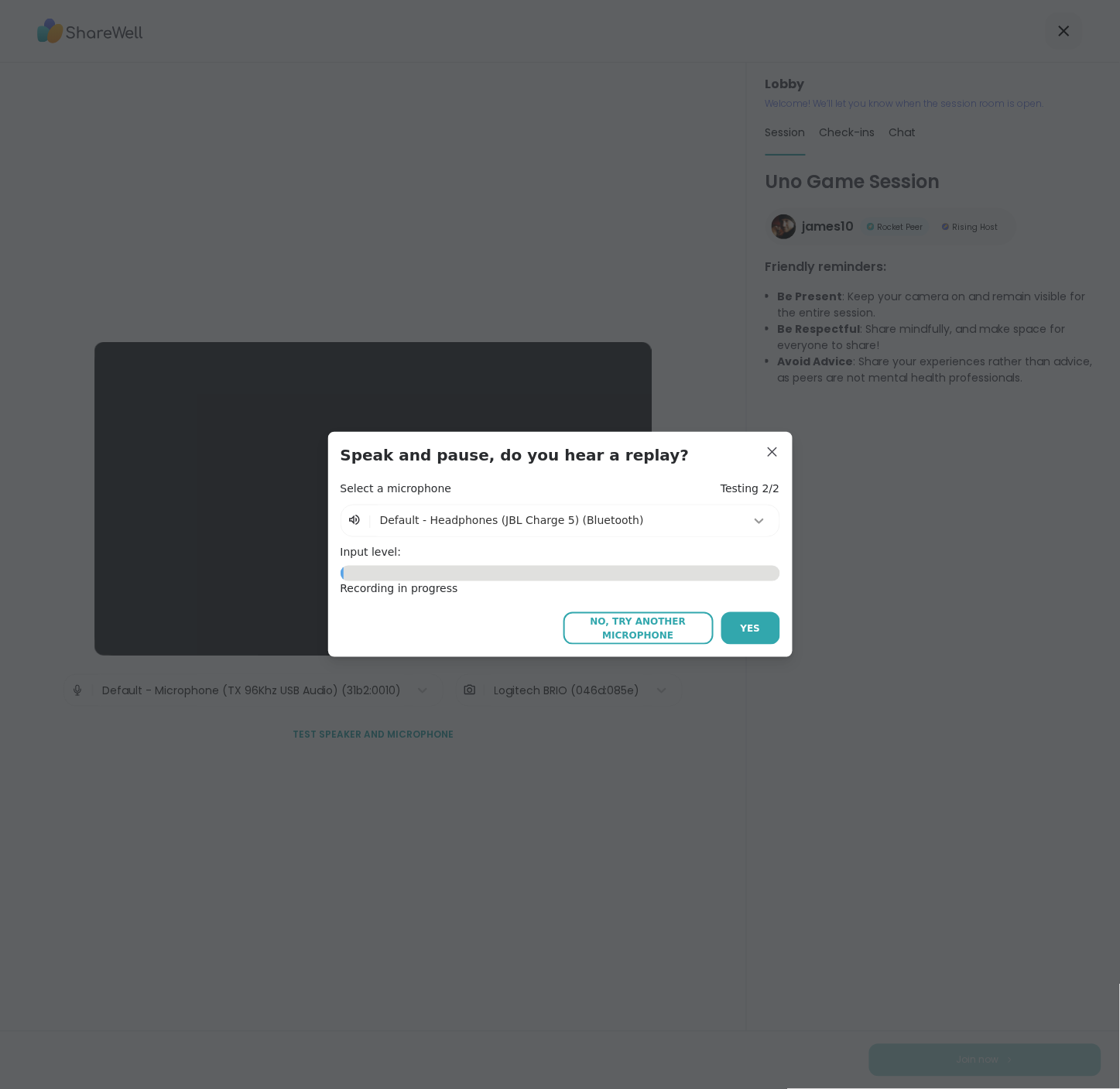
click at [755, 521] on icon at bounding box center [759, 521] width 9 height 5
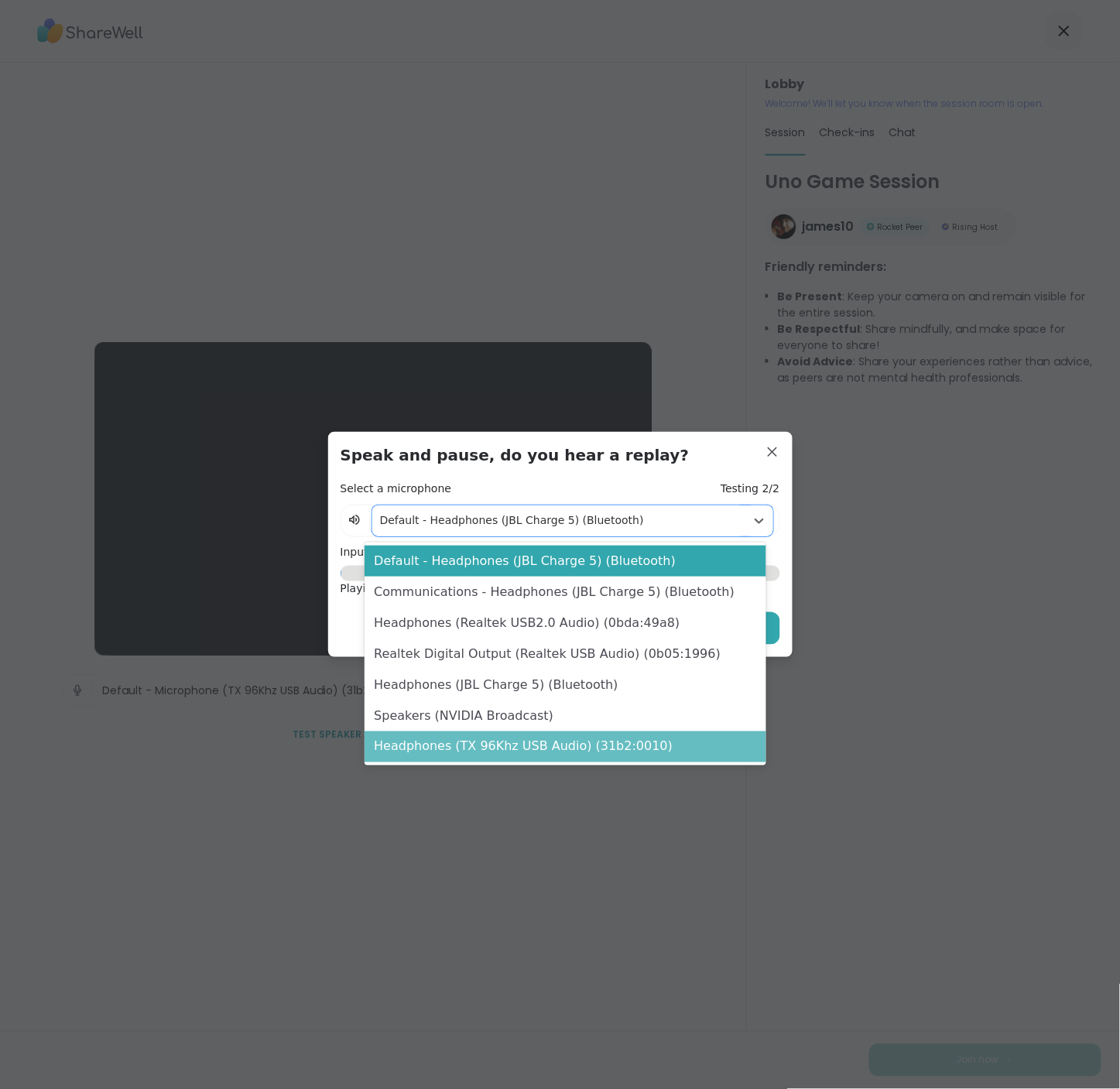
click at [542, 745] on div "Headphones (TX 96Khz USB Audio) (31b2:0010)" at bounding box center [565, 746] width 402 height 31
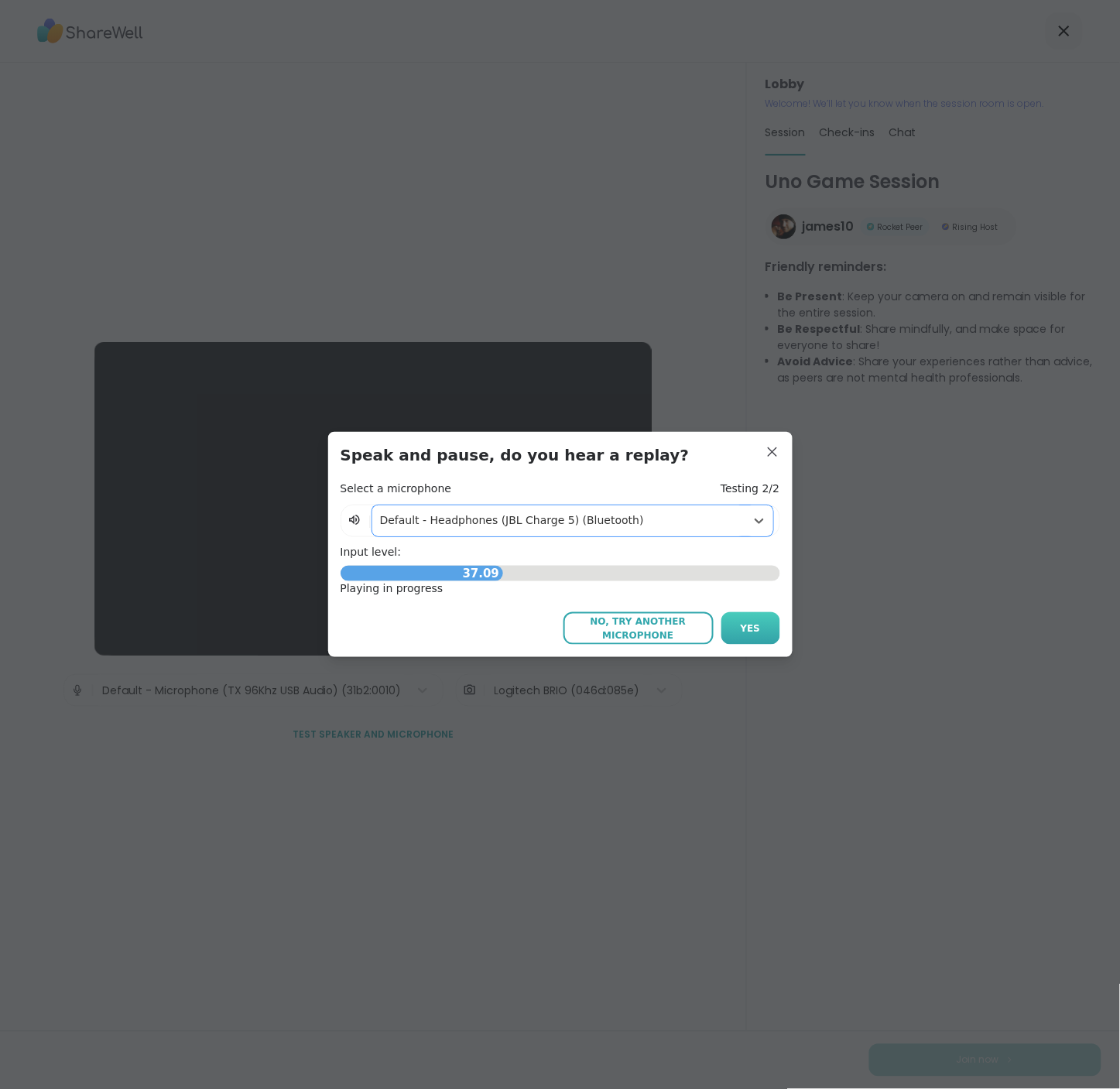
click at [740, 629] on span "Yes" at bounding box center [750, 628] width 20 height 13
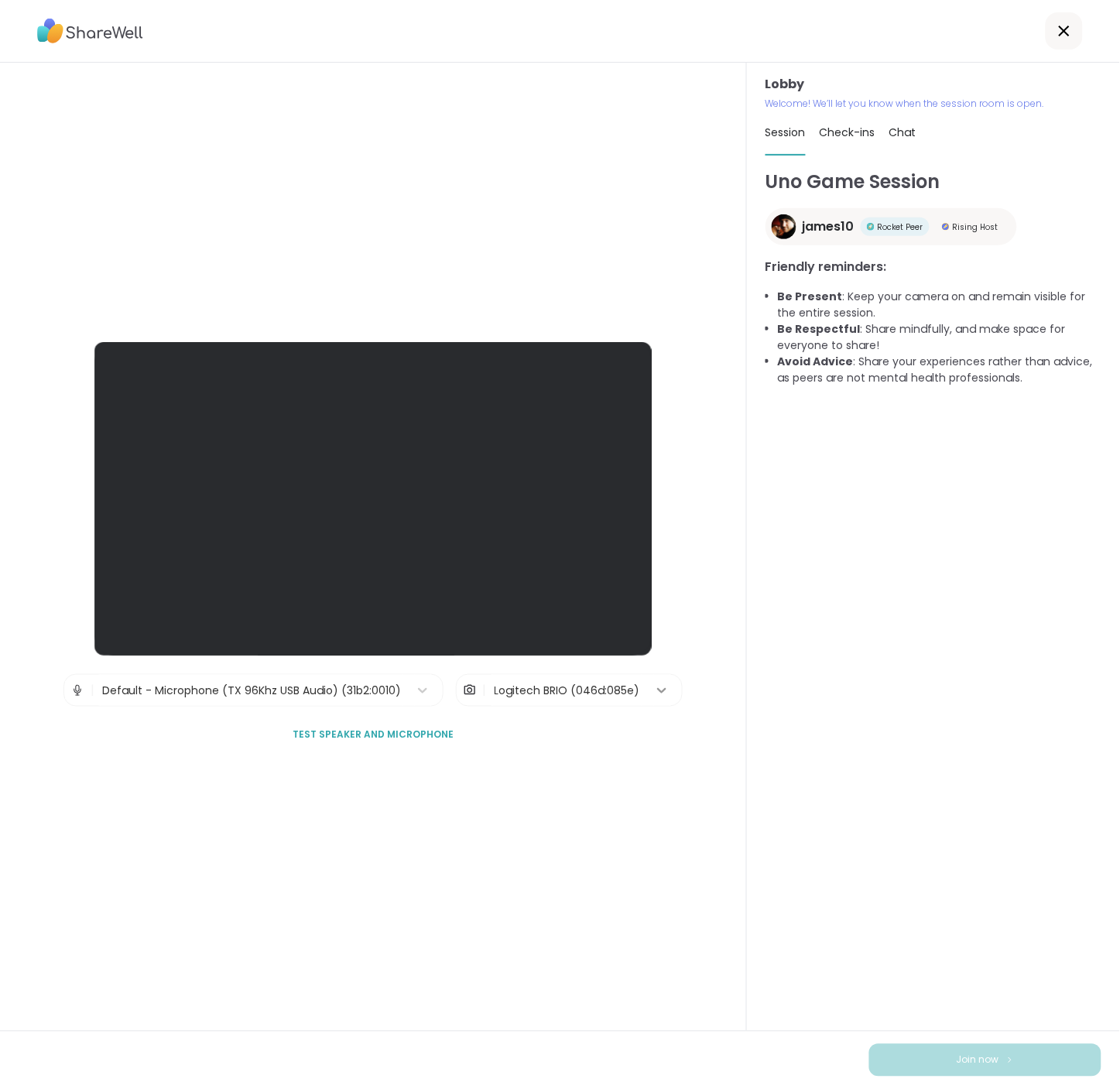
click at [657, 691] on icon at bounding box center [661, 690] width 15 height 15
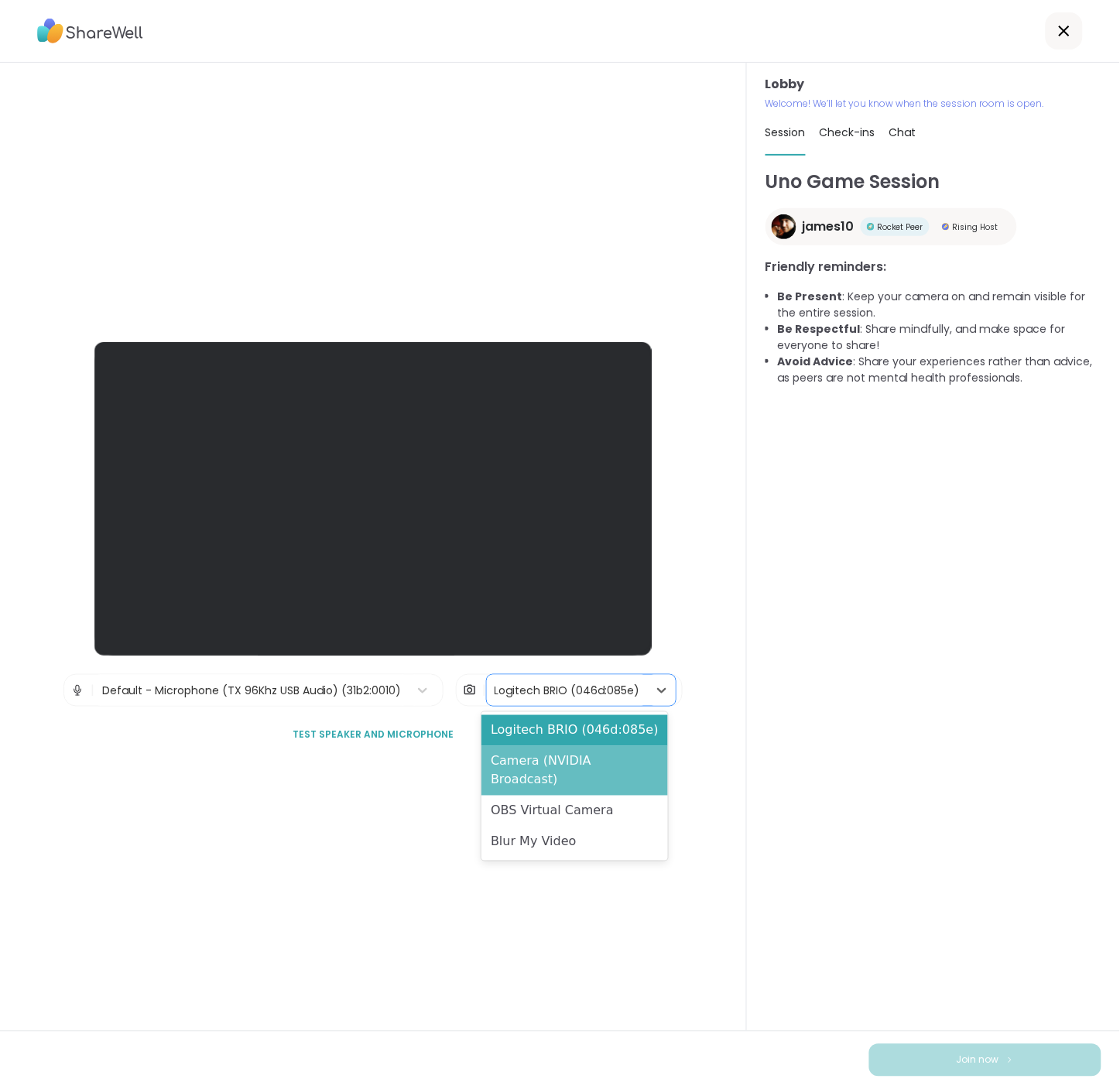
click at [606, 764] on div "Camera (NVIDIA Broadcast)" at bounding box center [574, 770] width 186 height 49
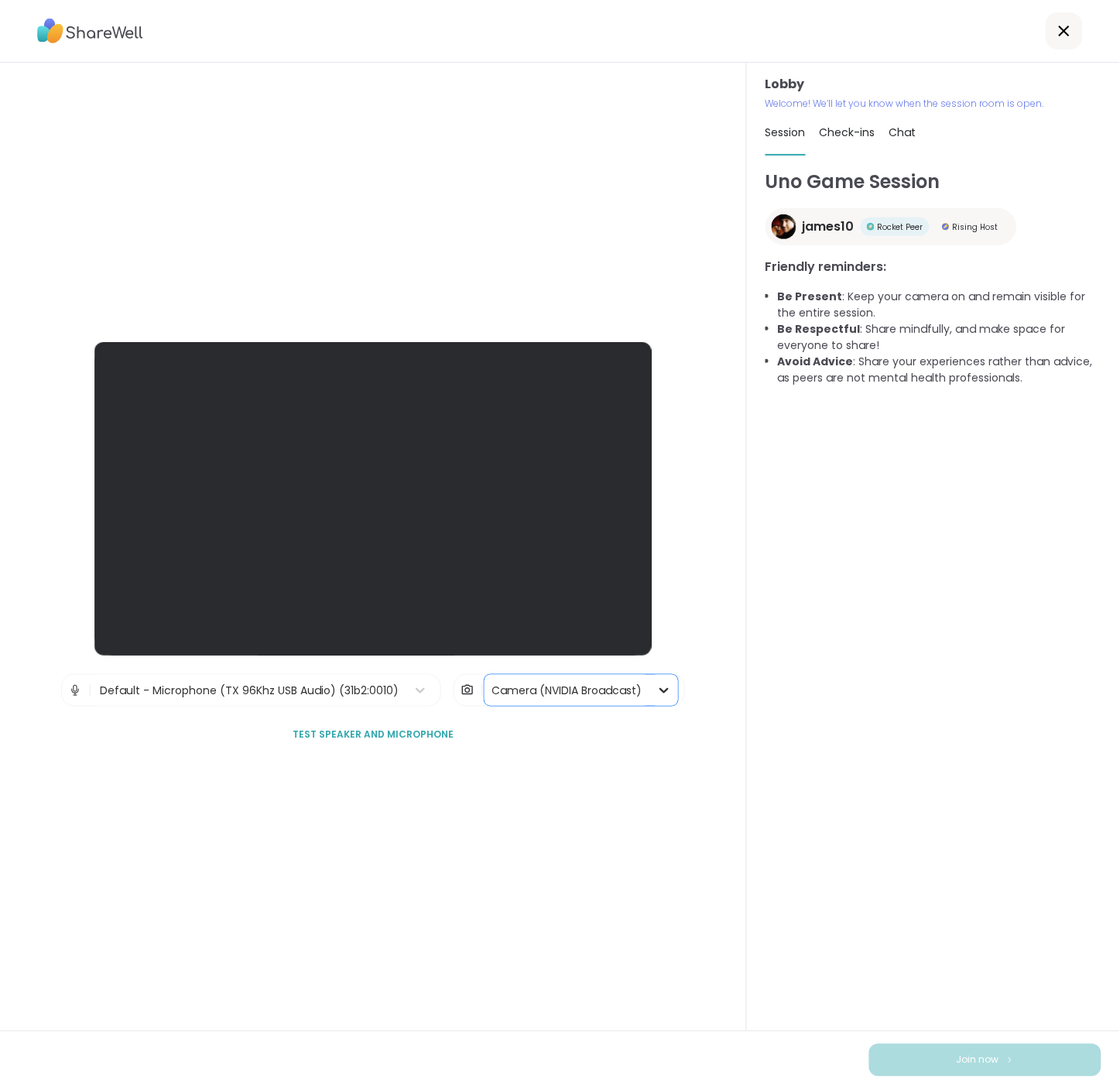
click at [659, 690] on icon at bounding box center [664, 690] width 15 height 15
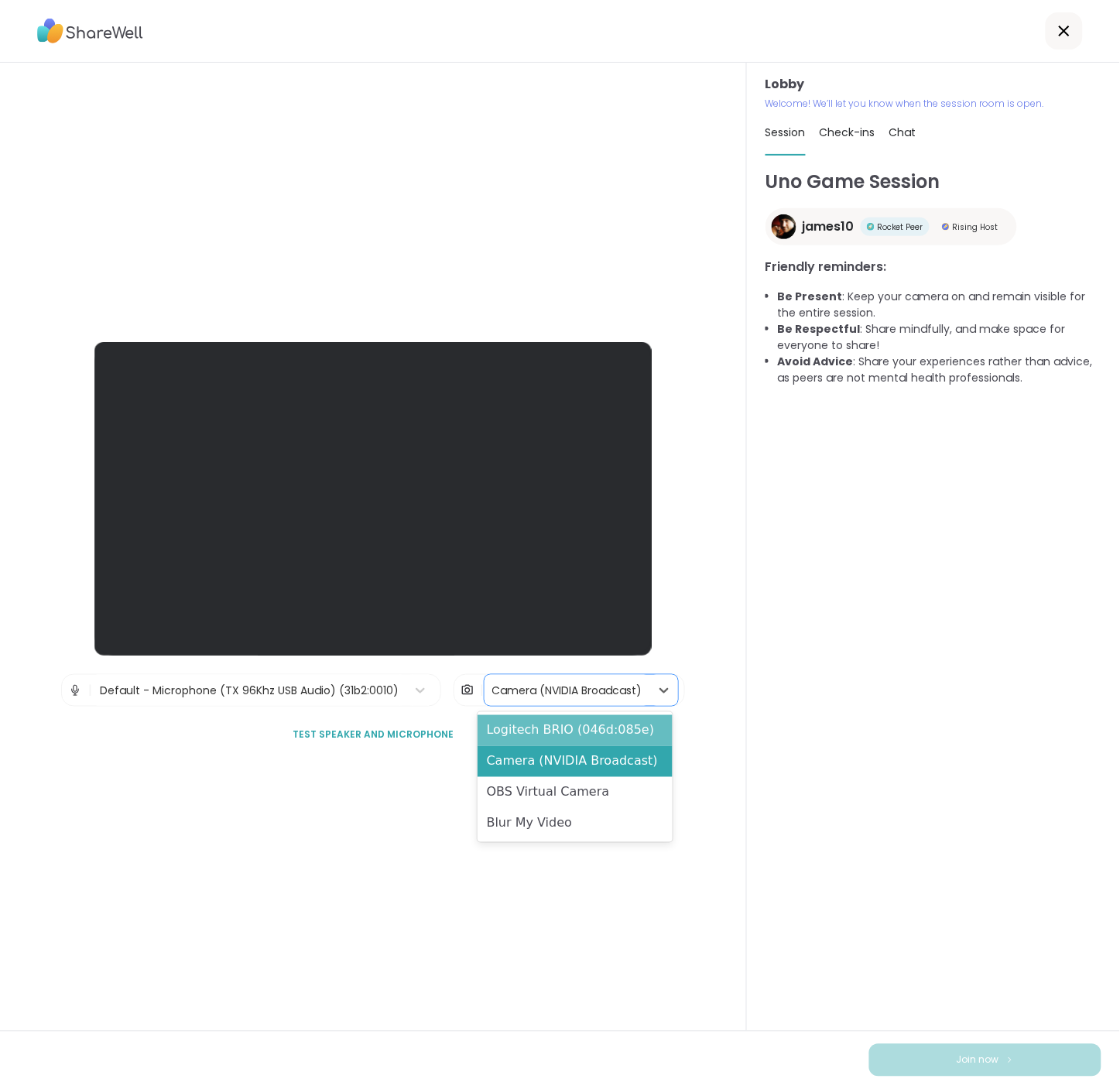
click at [580, 723] on div "Logitech BRIO (046d:085e)" at bounding box center [575, 730] width 195 height 31
